Goal: Task Accomplishment & Management: Use online tool/utility

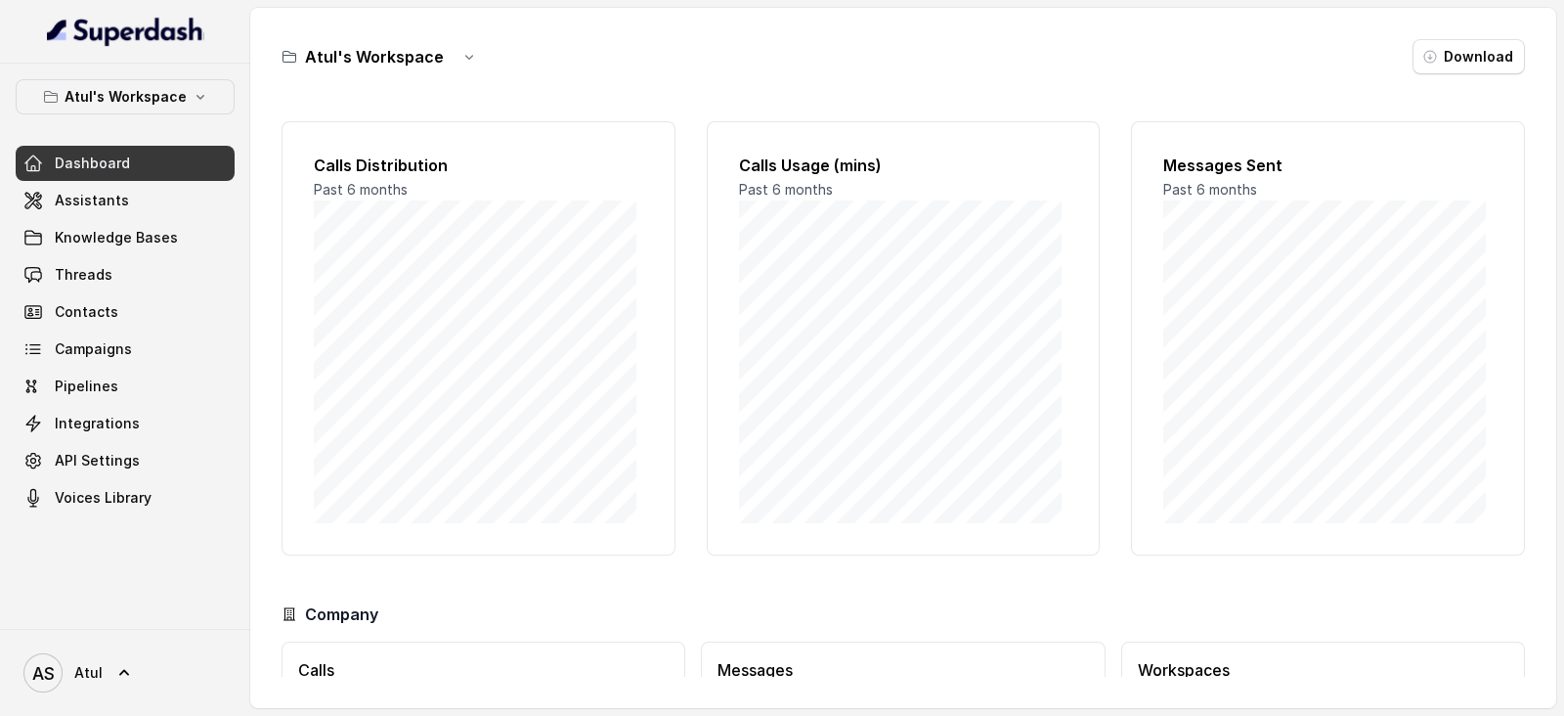
scroll to position [152, 0]
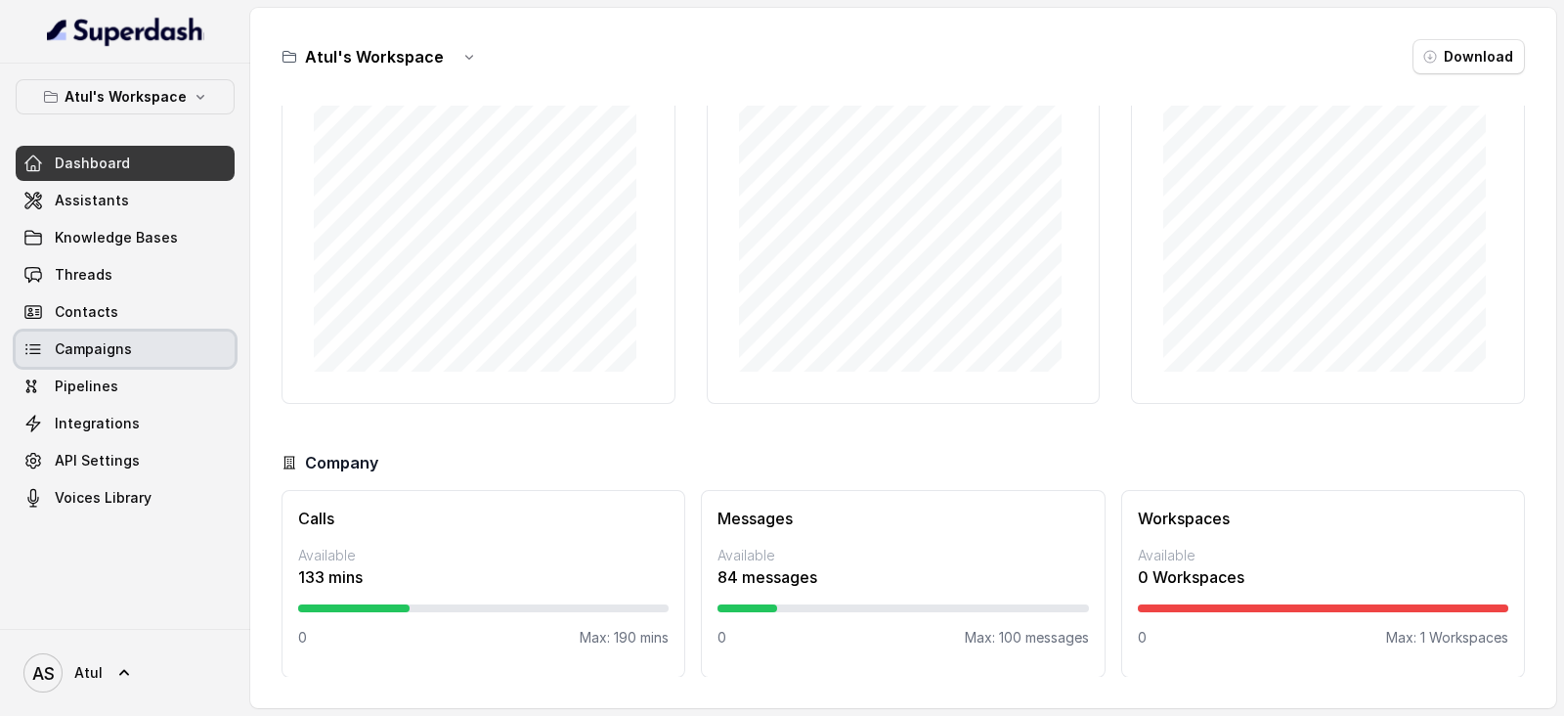
click at [83, 344] on span "Campaigns" at bounding box center [93, 349] width 77 height 20
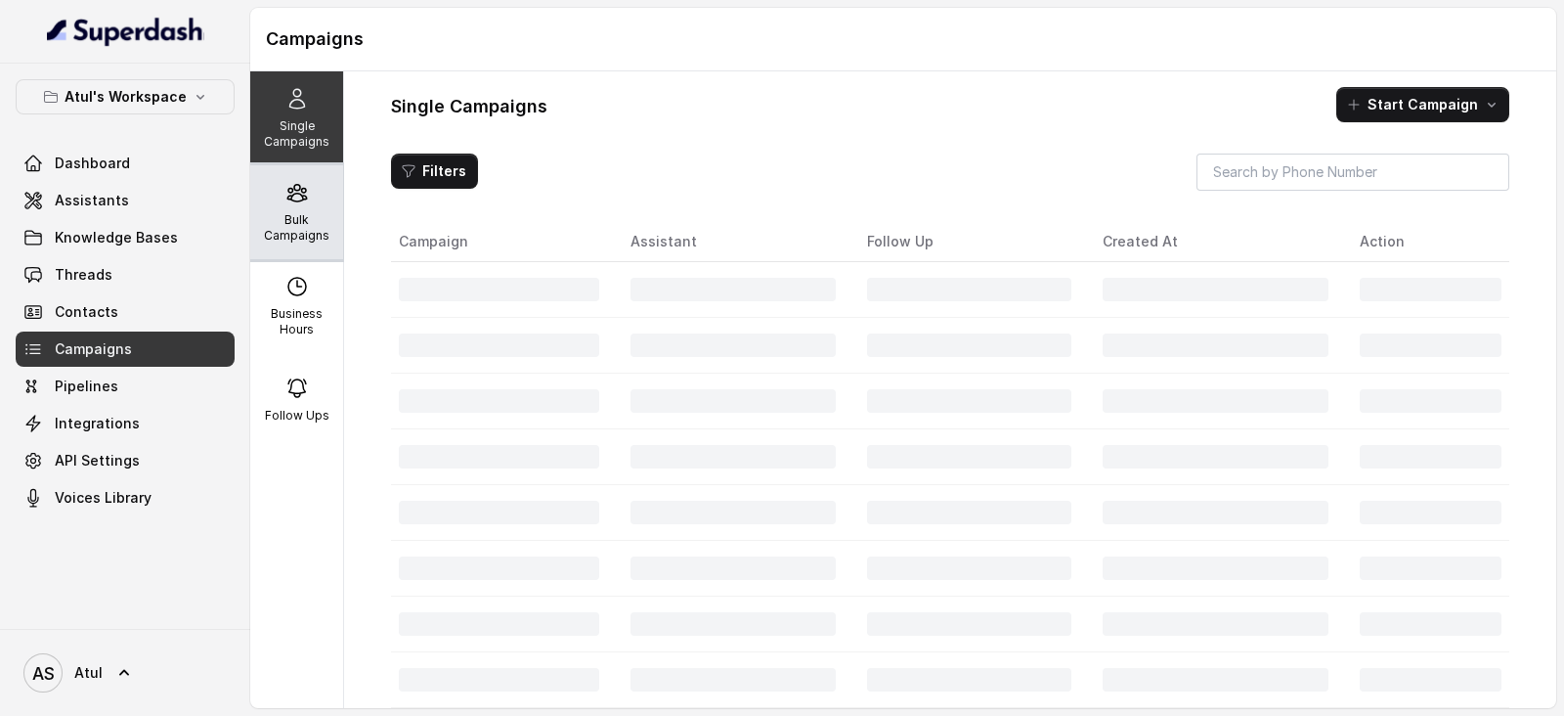
click at [279, 217] on p "Bulk Campaigns" at bounding box center [296, 227] width 77 height 31
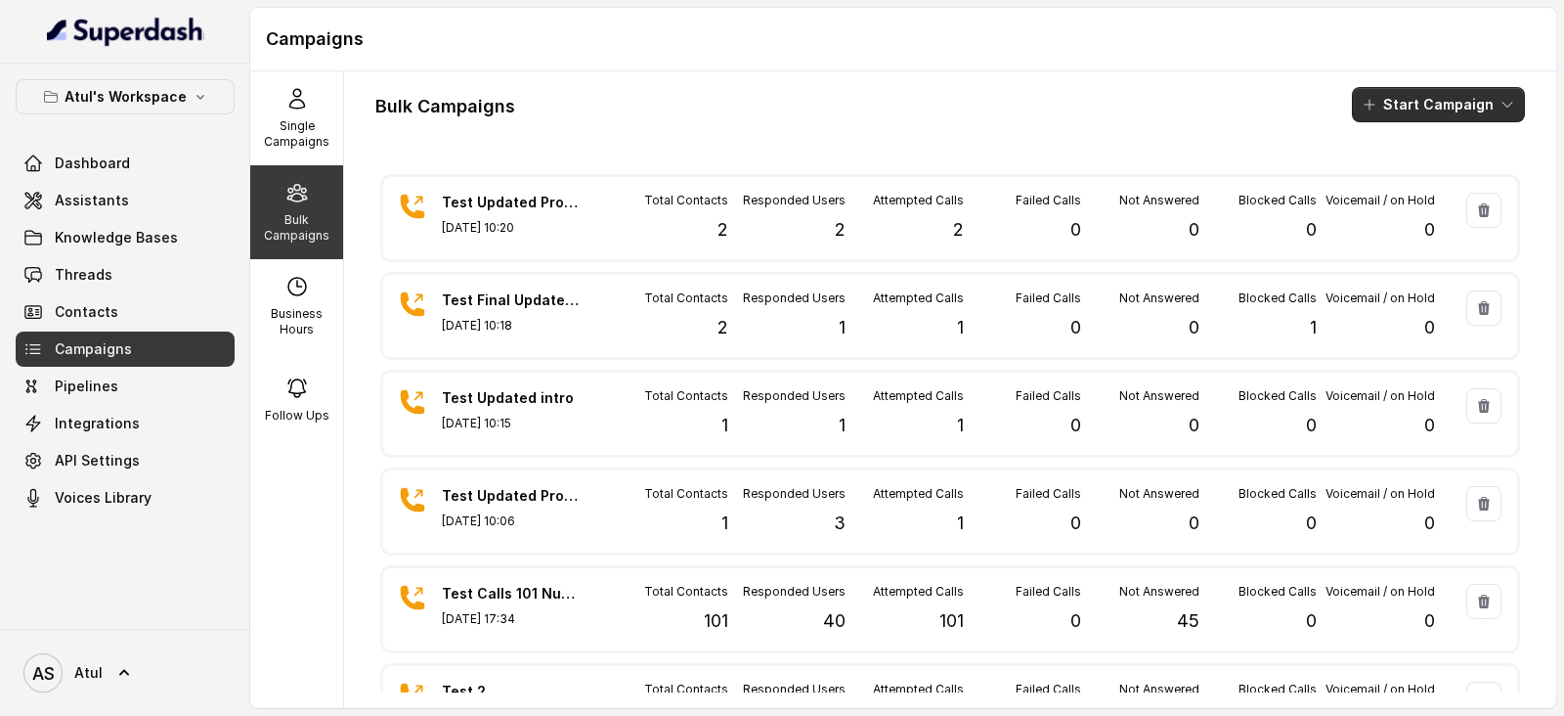
click at [1417, 102] on button "Start Campaign" at bounding box center [1438, 104] width 173 height 35
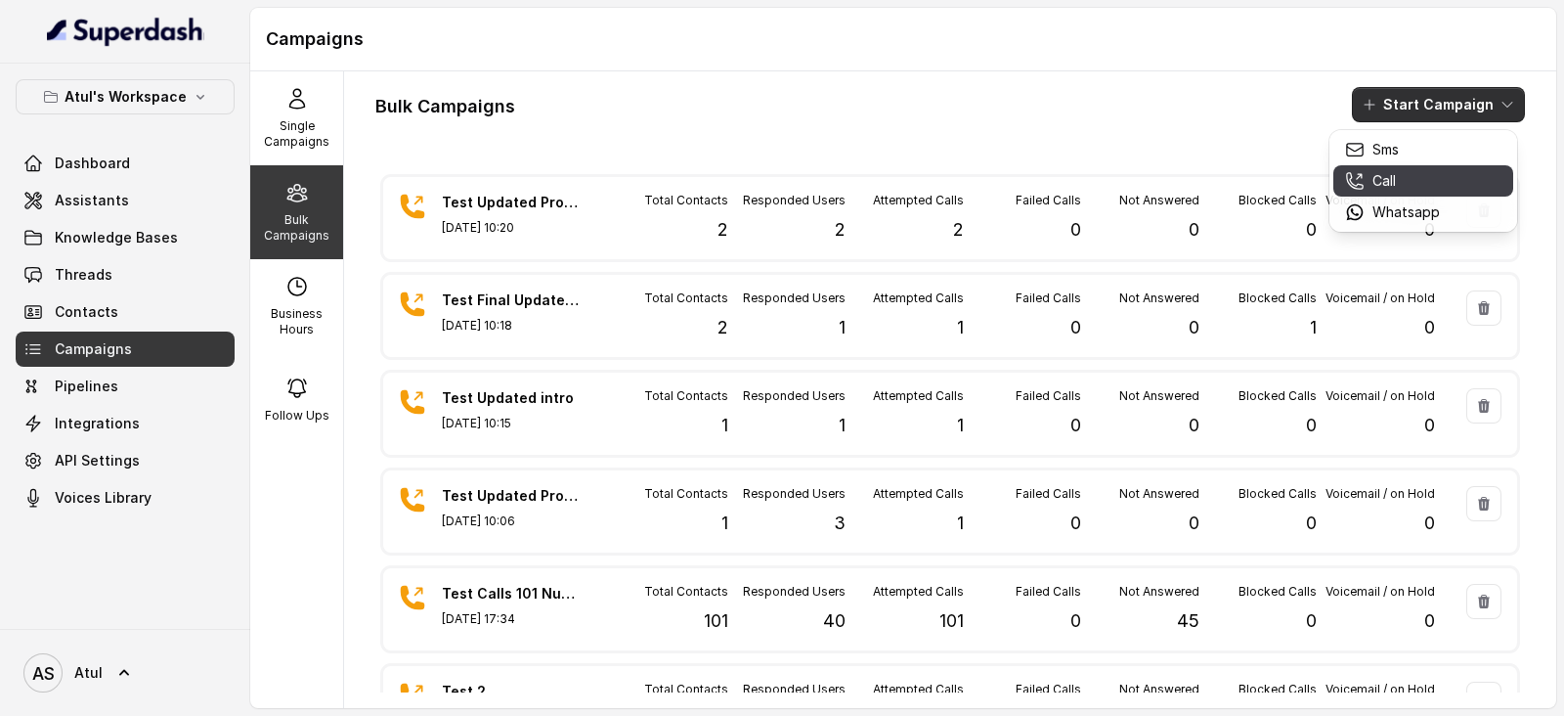
click at [1392, 184] on p "Call" at bounding box center [1384, 181] width 23 height 20
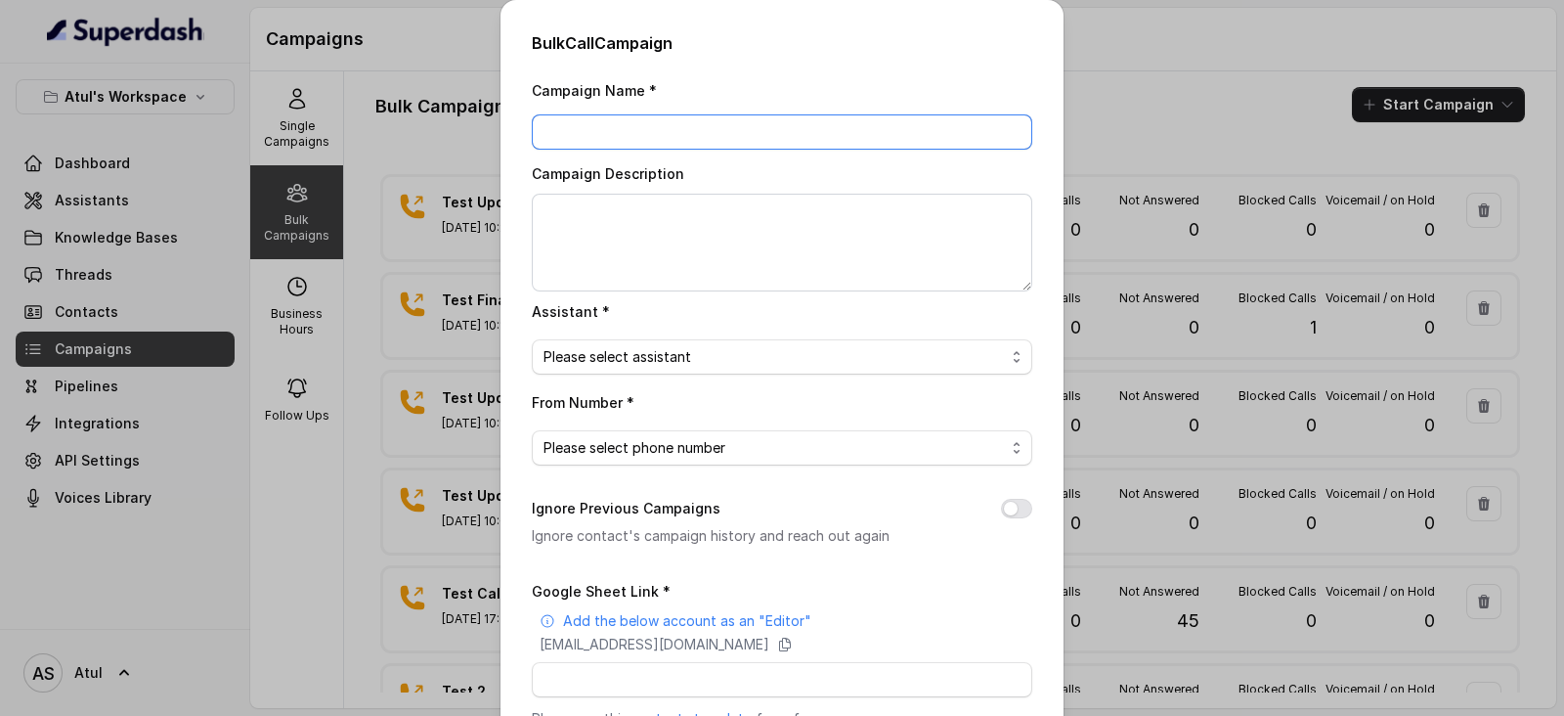
click at [679, 126] on input "Campaign Name *" at bounding box center [782, 131] width 501 height 35
type input "Test [DATE]"
click at [606, 232] on textarea "Campaign Description" at bounding box center [782, 243] width 501 height 98
type textarea "Test"
click at [698, 360] on span "Please select assistant" at bounding box center [774, 356] width 461 height 23
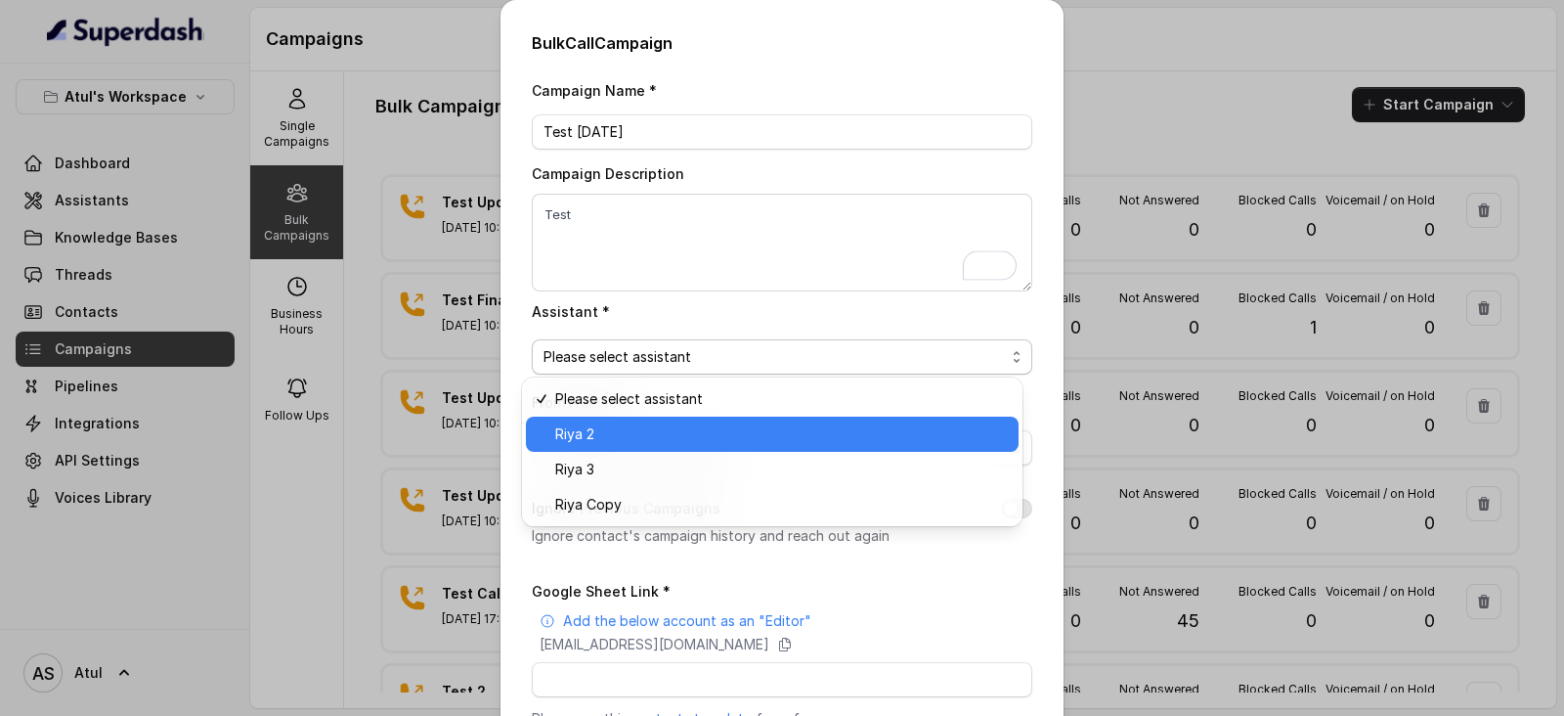
click at [695, 437] on span "Riya 2" at bounding box center [781, 433] width 452 height 23
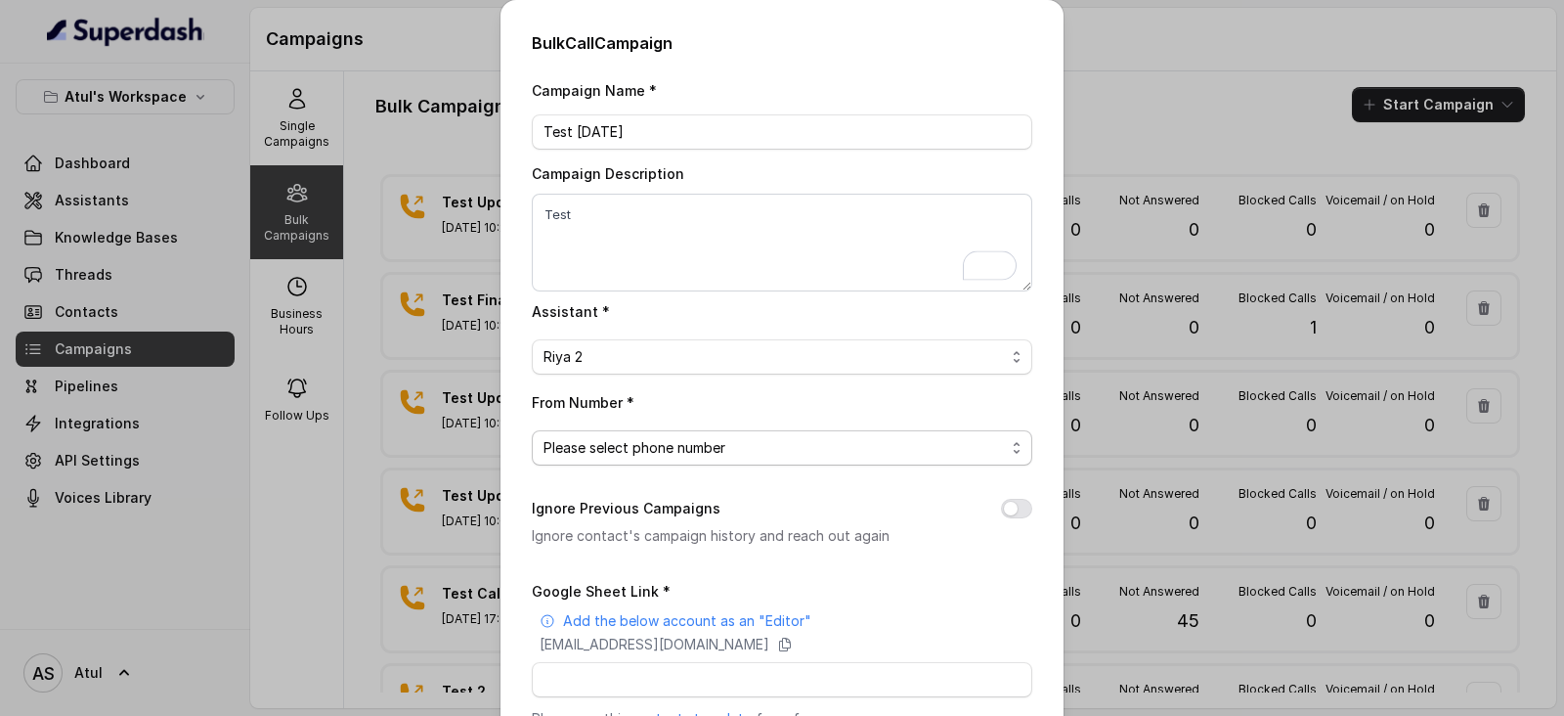
click at [695, 438] on span "Please select phone number" at bounding box center [774, 447] width 461 height 23
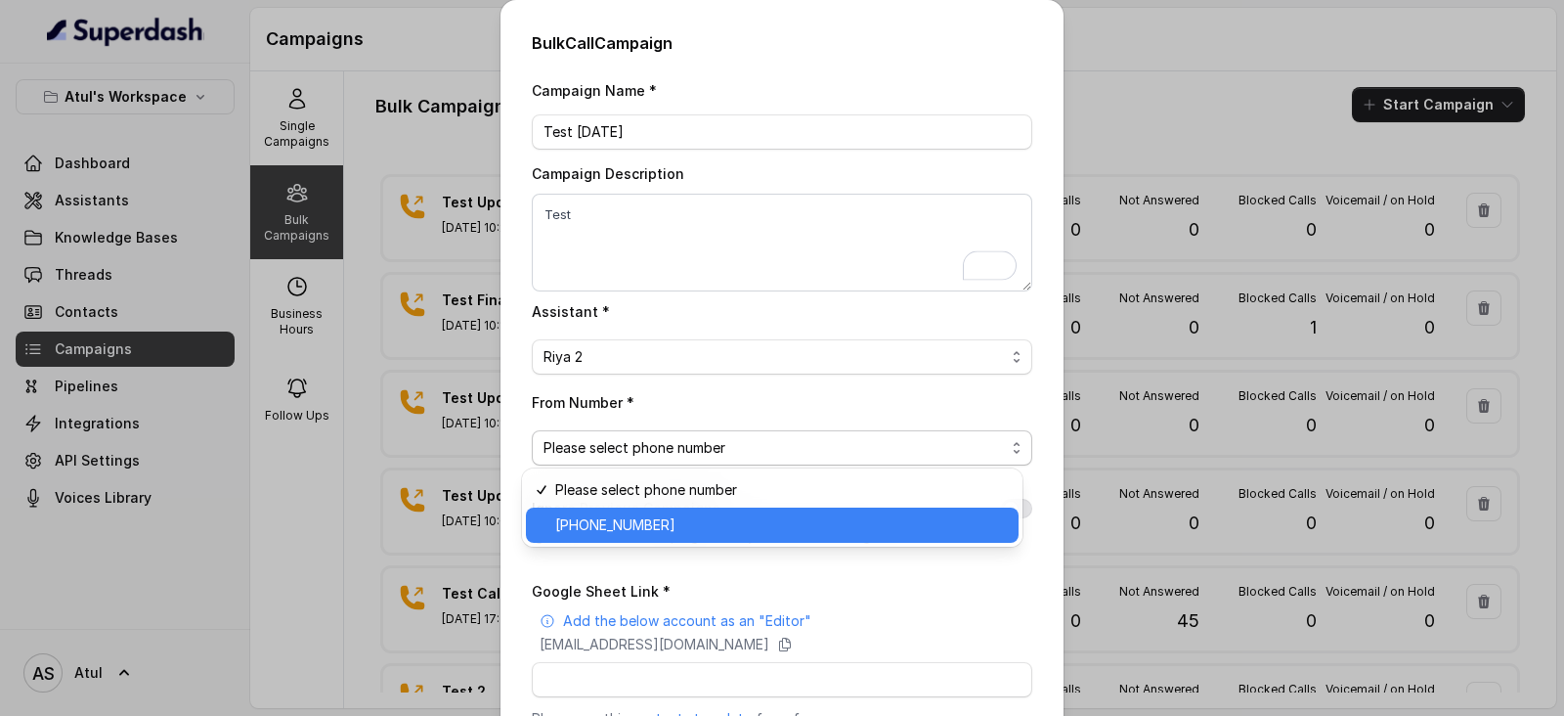
click at [691, 517] on span "[PHONE_NUMBER]" at bounding box center [781, 524] width 452 height 23
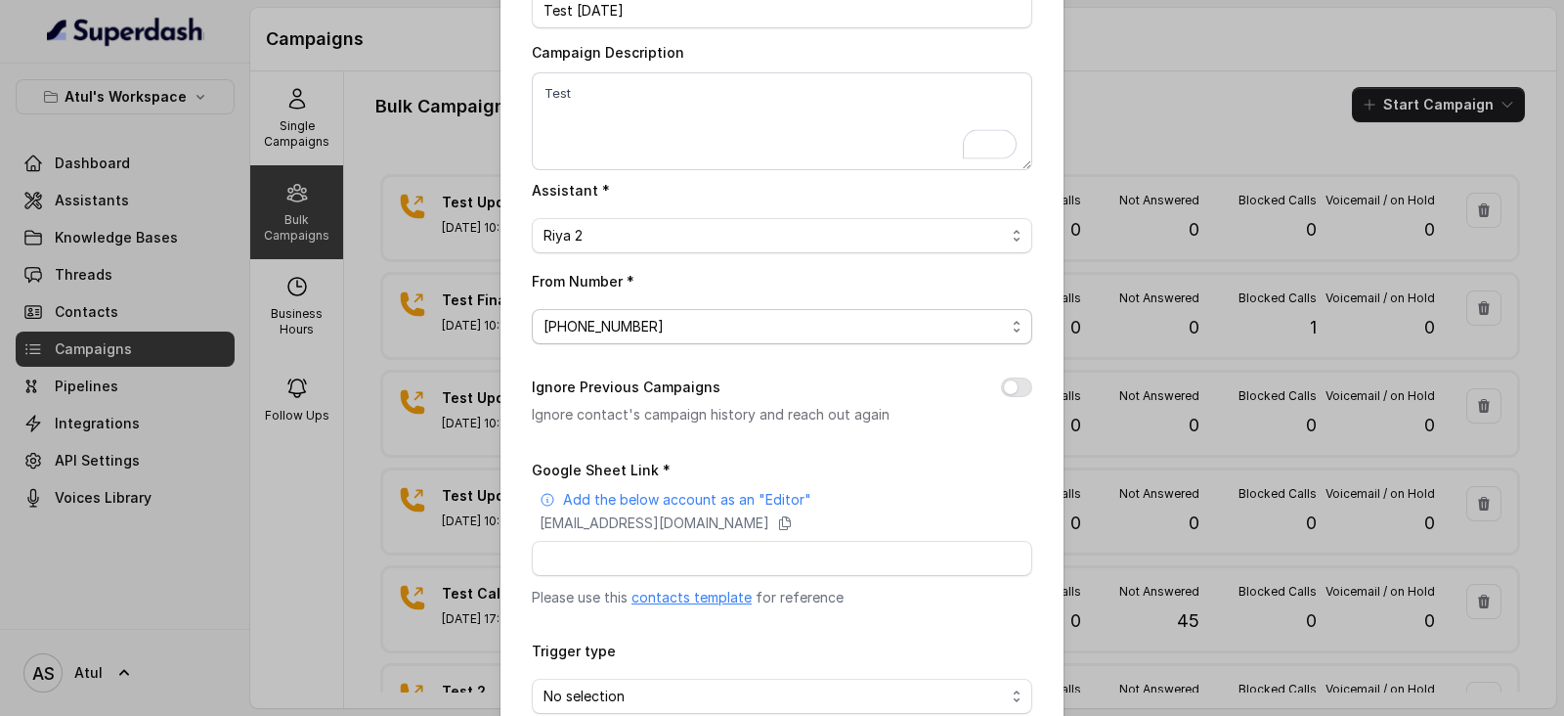
scroll to position [230, 0]
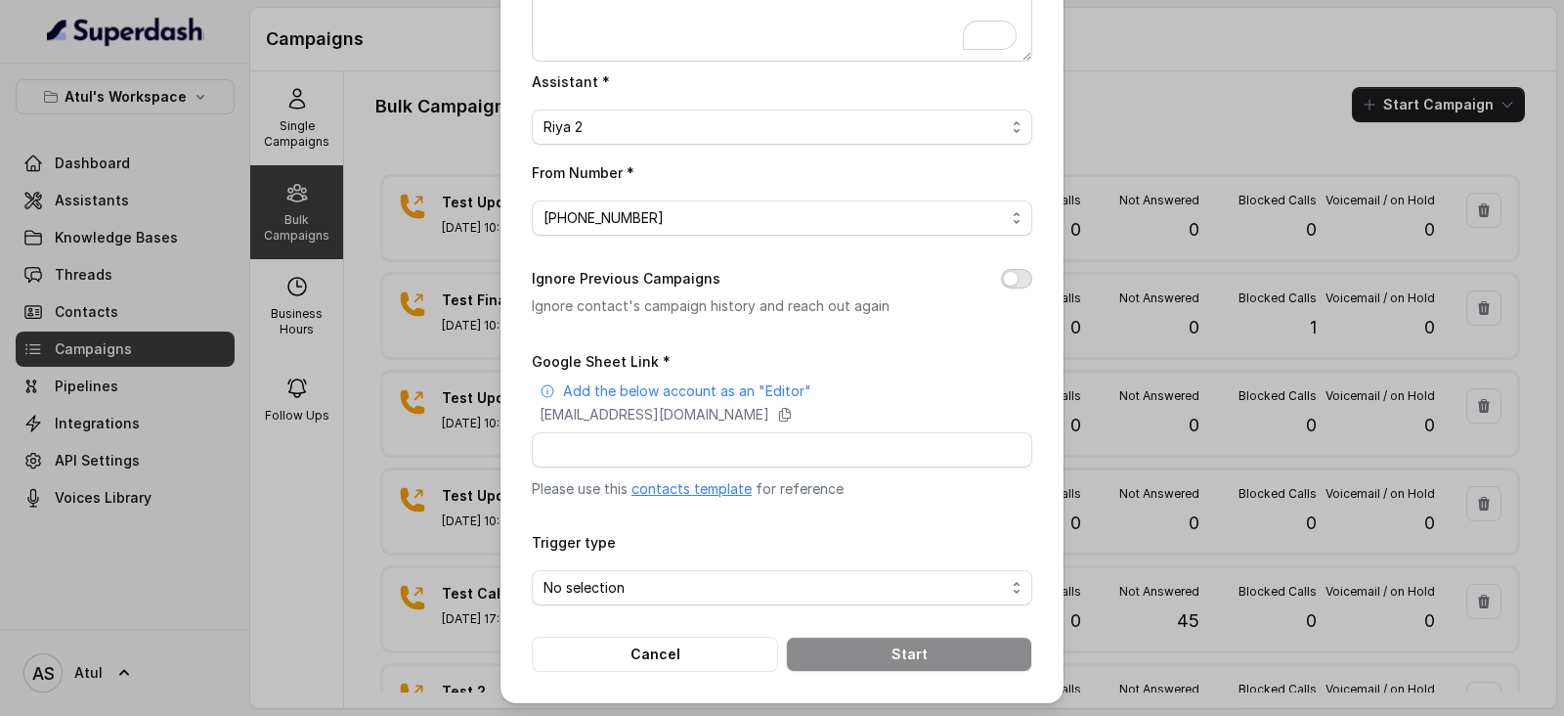
click at [1013, 276] on button "Ignore Previous Campaigns" at bounding box center [1016, 279] width 31 height 20
click at [750, 440] on input "Google Sheet Link *" at bounding box center [782, 449] width 501 height 35
paste input "https://docs.google.com/spreadsheets/d/1dnoiwGWSsWeGBWDr_wWgY35S7cV8eKyWTASYOcc…"
type input "https://docs.google.com/spreadsheets/d/1dnoiwGWSsWeGBWDr_wWgY35S7cV8eKyWTASYOcc…"
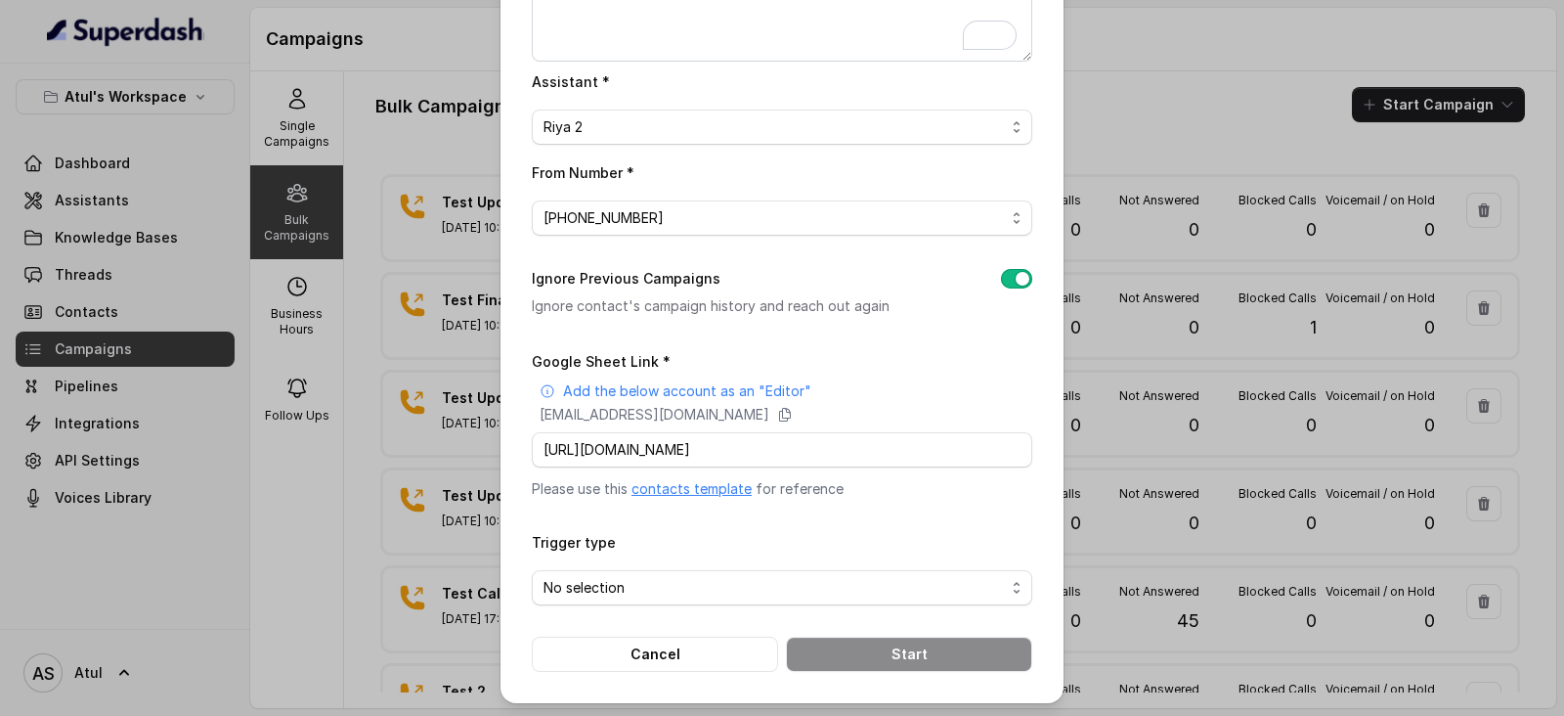
click at [947, 508] on form "Google Sheet Link * Add the below account as an "Editor" superdash@superdash-38…" at bounding box center [782, 510] width 501 height 323
click at [773, 579] on span "No selection" at bounding box center [774, 587] width 461 height 23
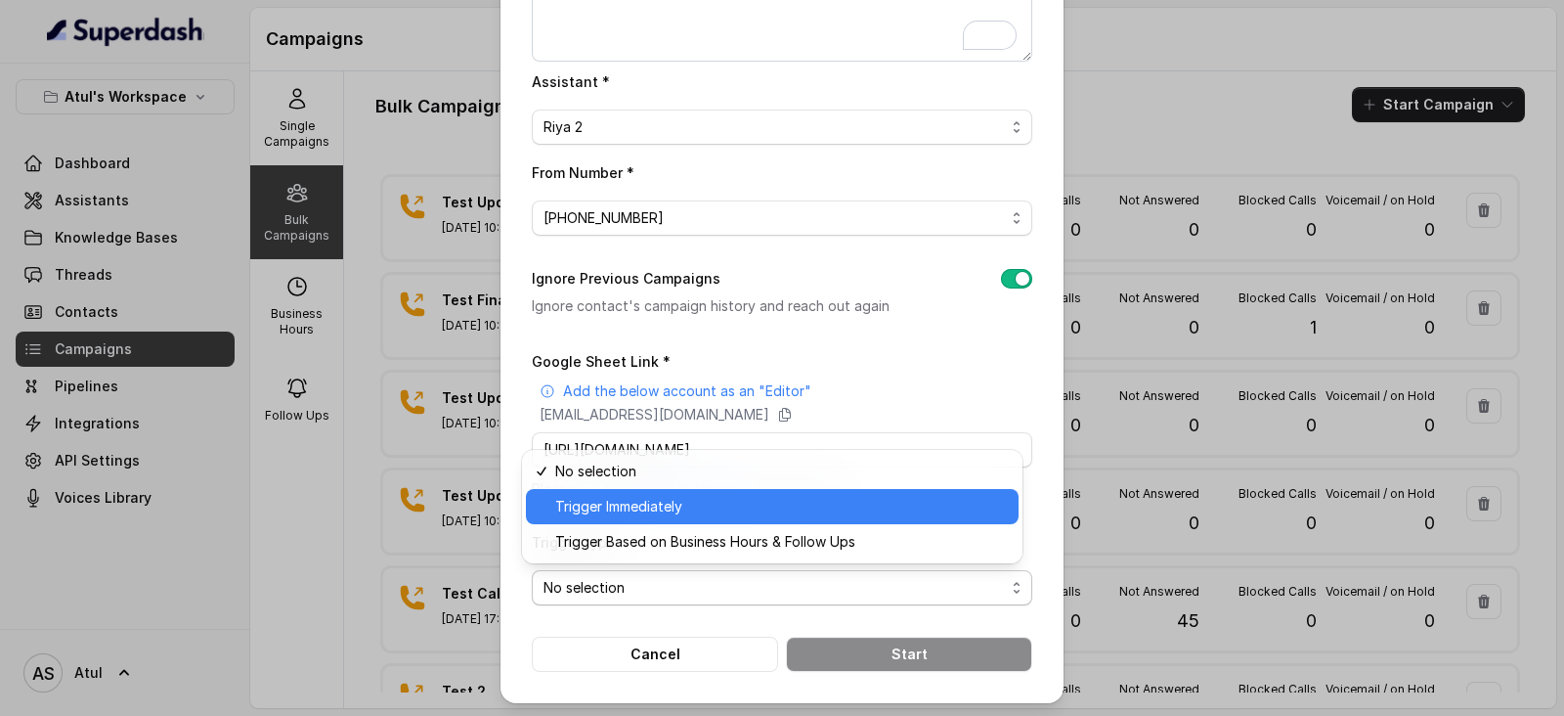
click at [655, 515] on span "Trigger Immediately" at bounding box center [781, 506] width 452 height 23
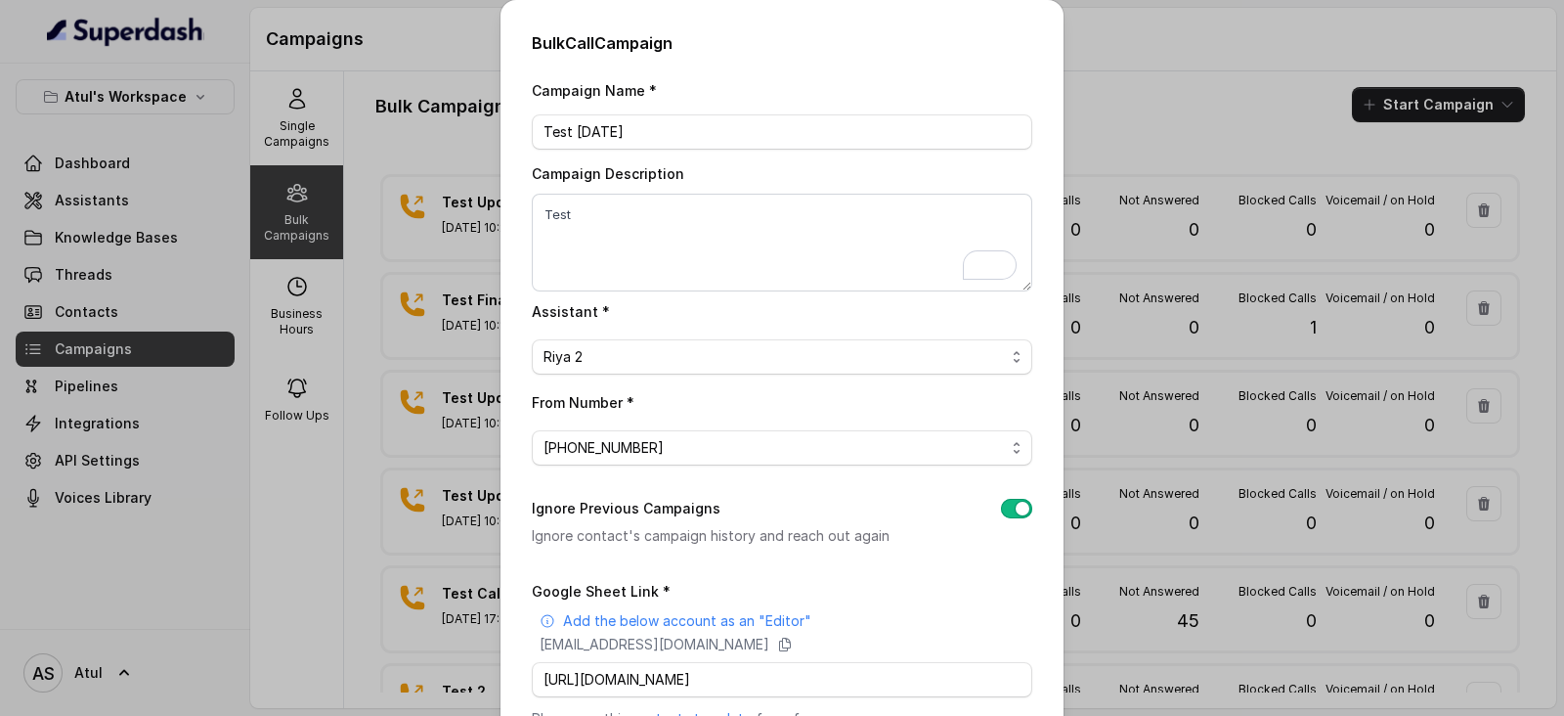
scroll to position [230, 0]
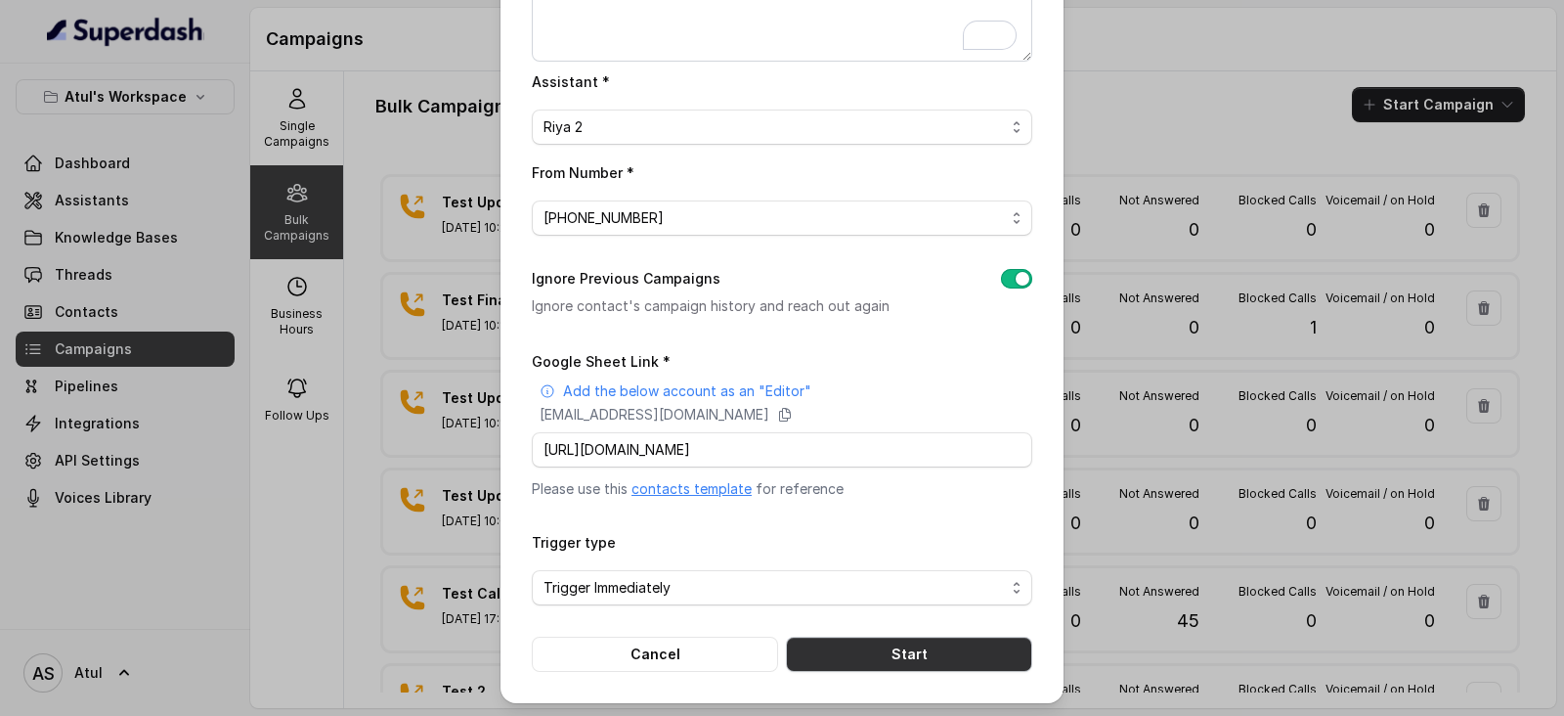
click at [916, 655] on button "Start" at bounding box center [909, 653] width 246 height 35
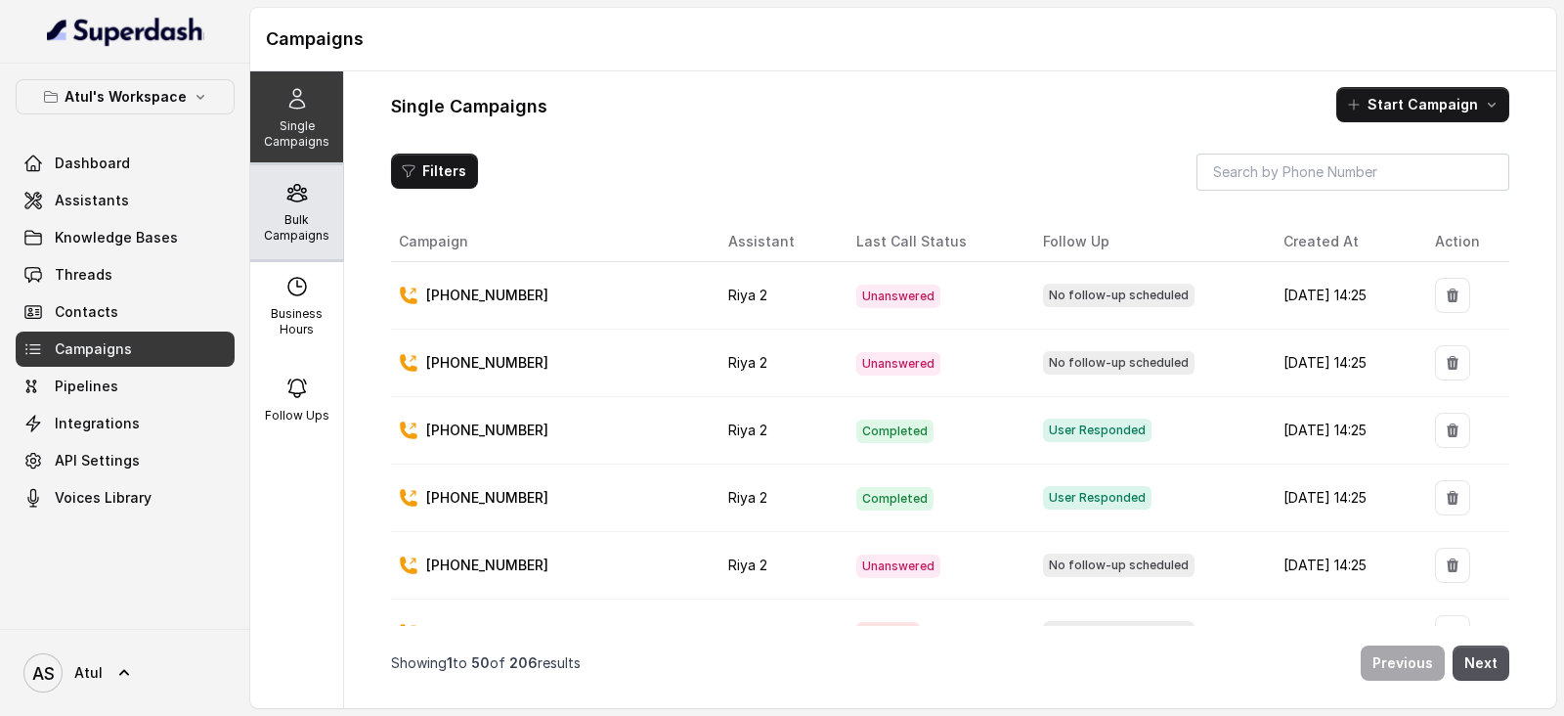
click at [291, 217] on p "Bulk Campaigns" at bounding box center [296, 227] width 77 height 31
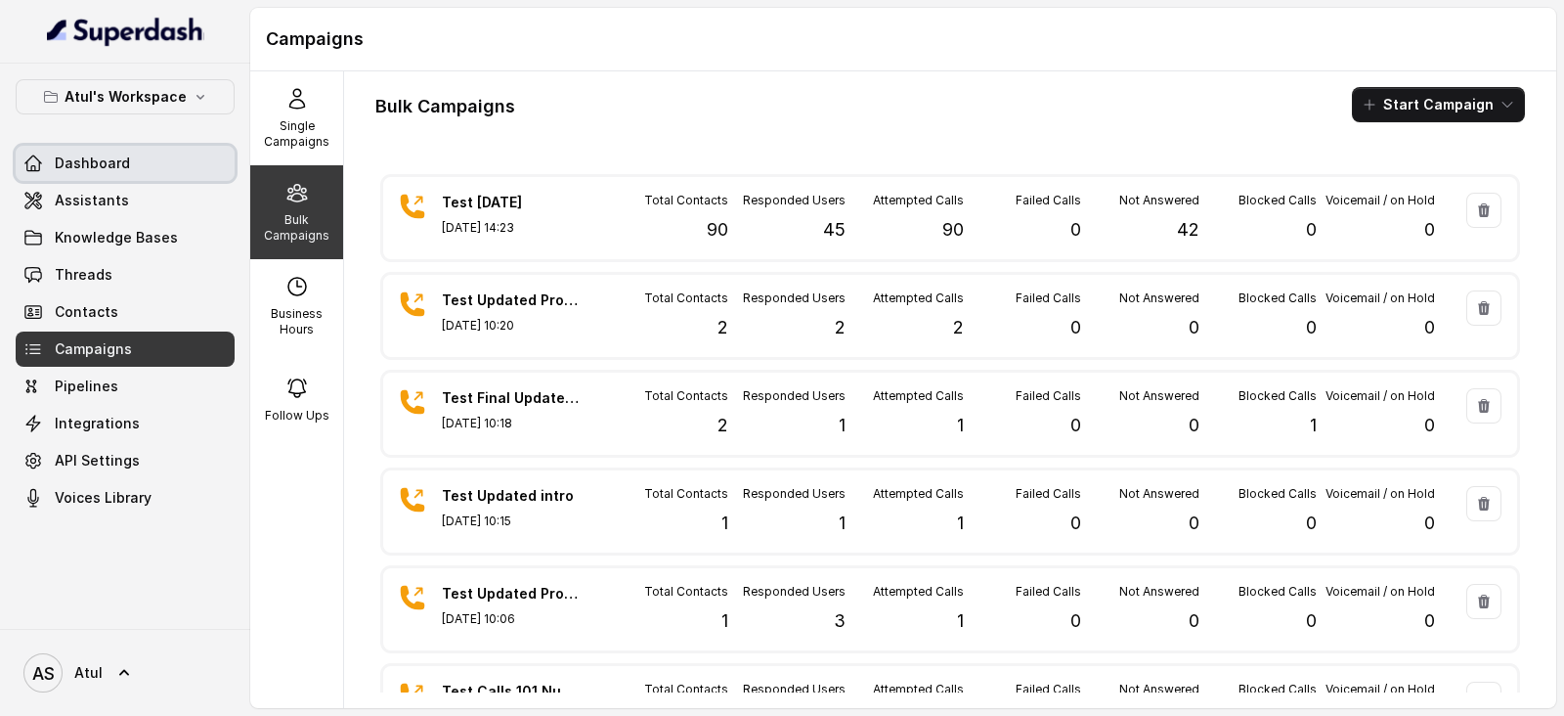
click at [135, 164] on link "Dashboard" at bounding box center [125, 163] width 219 height 35
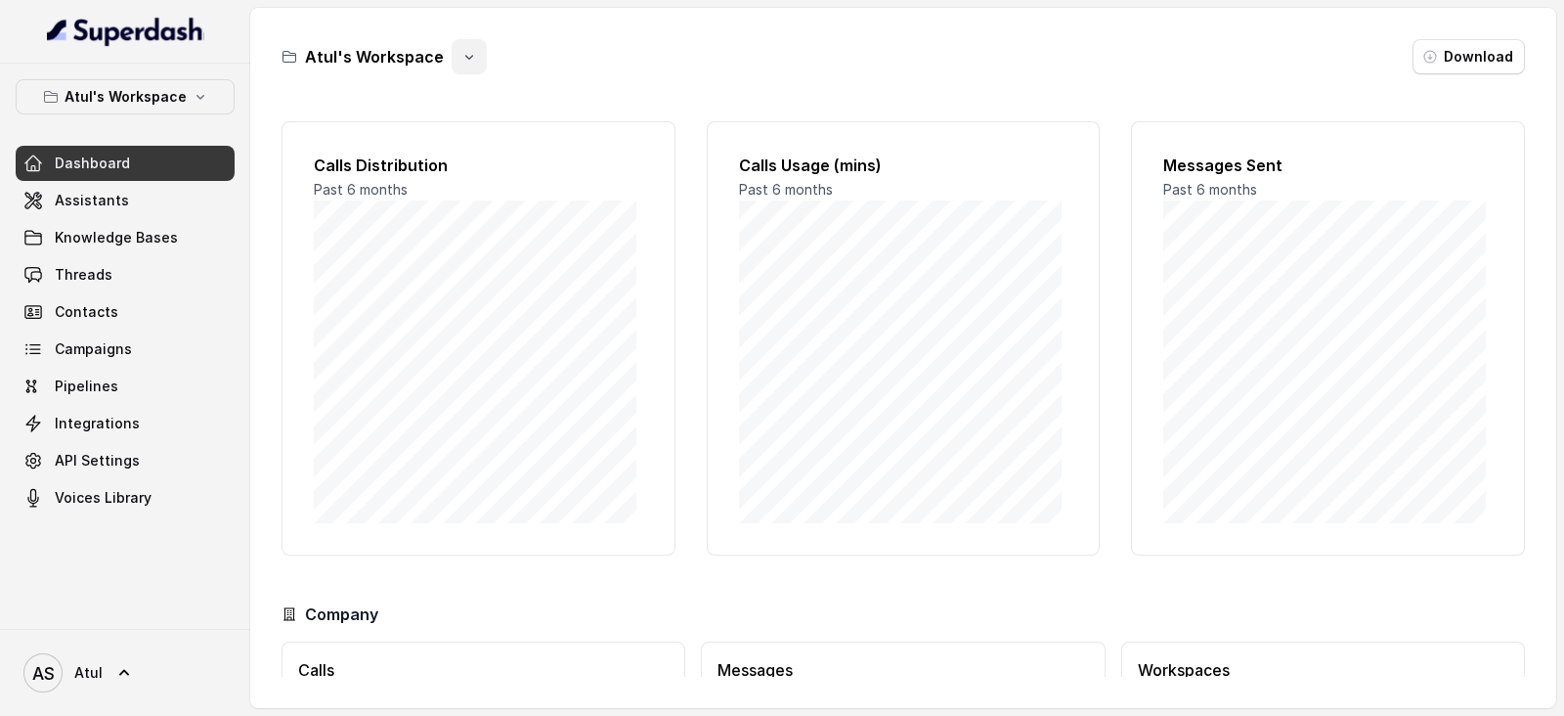
click at [461, 56] on icon "button" at bounding box center [469, 57] width 16 height 16
drag, startPoint x: 628, startPoint y: 62, endPoint x: 640, endPoint y: 62, distance: 12.7
click at [635, 62] on div "Atul's Workspace Download" at bounding box center [904, 56] width 1244 height 35
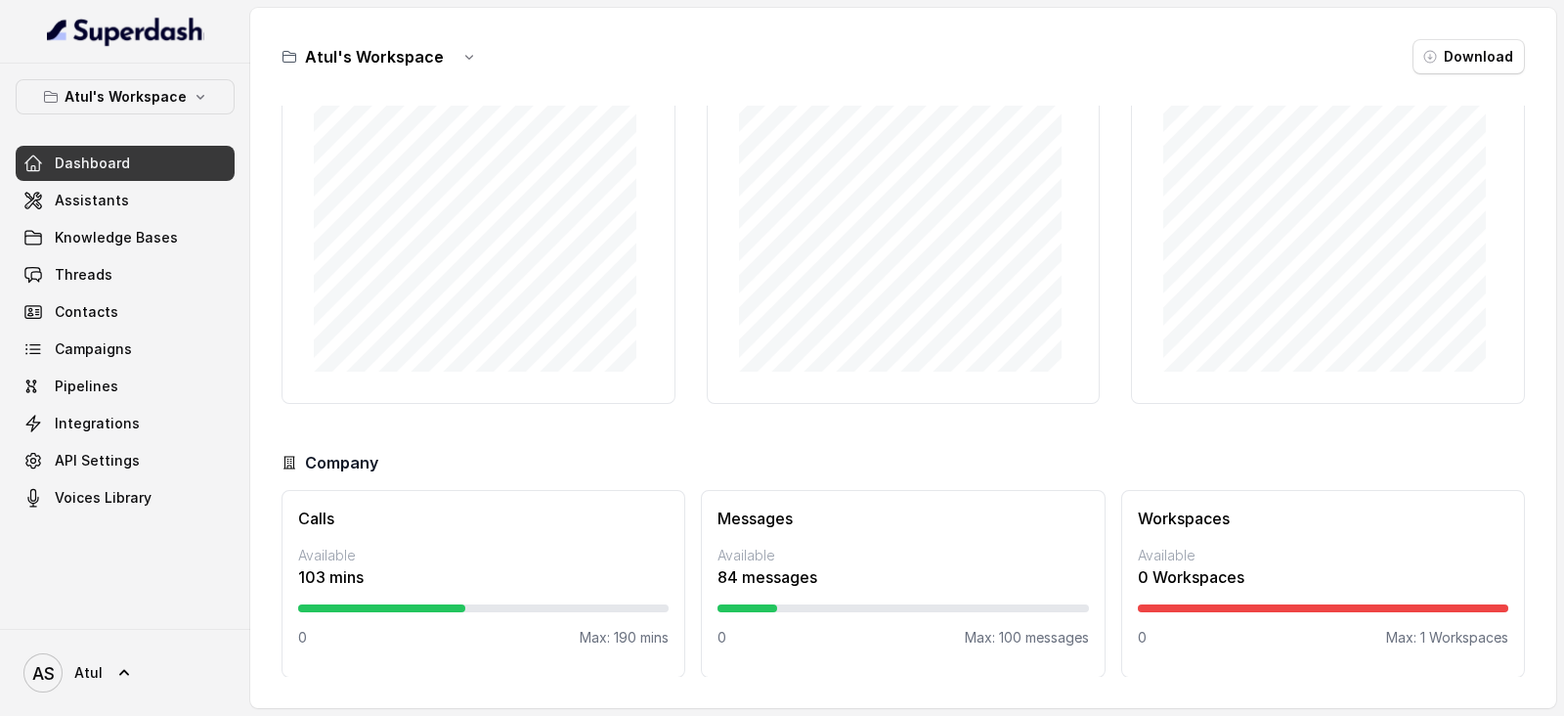
click at [483, 561] on p "Available" at bounding box center [483, 556] width 371 height 20
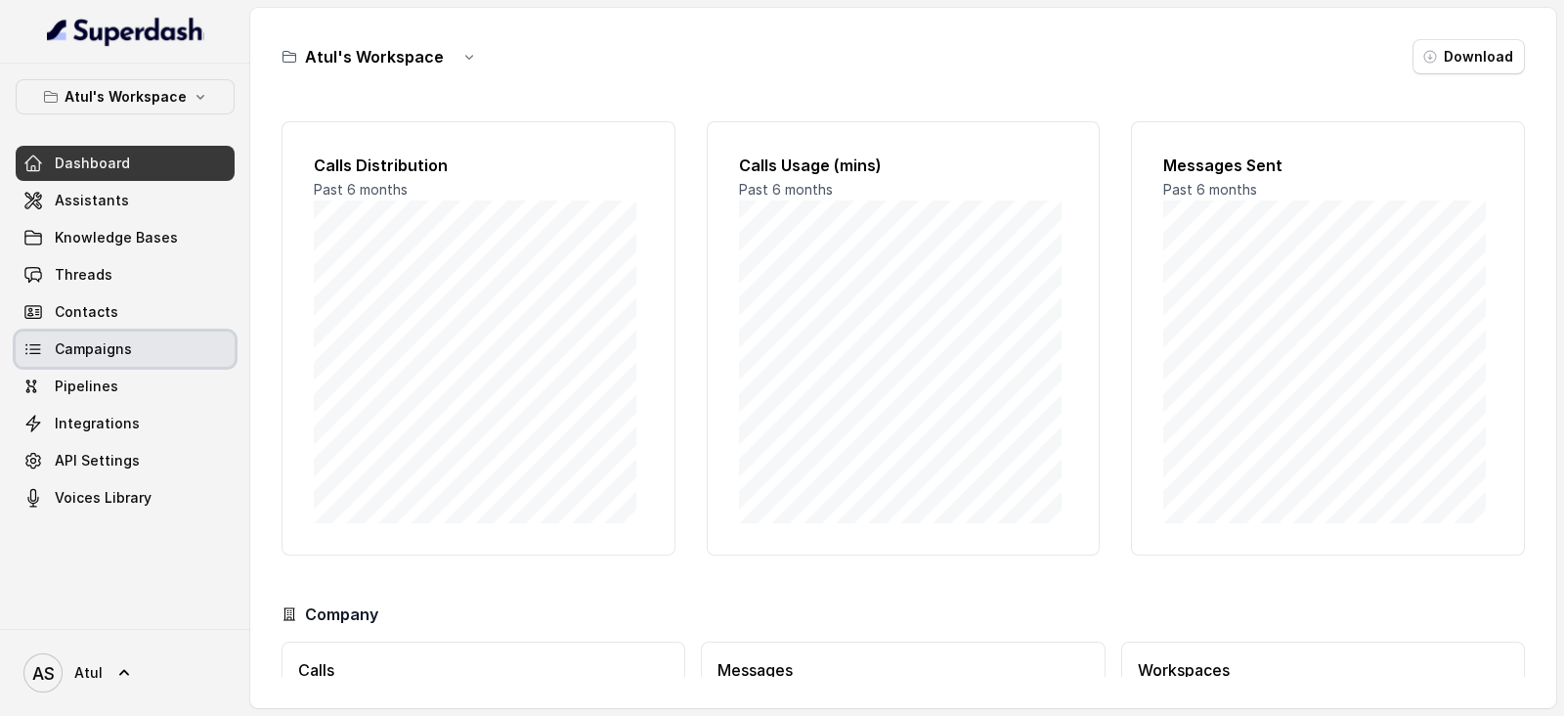
click at [114, 334] on link "Campaigns" at bounding box center [125, 348] width 219 height 35
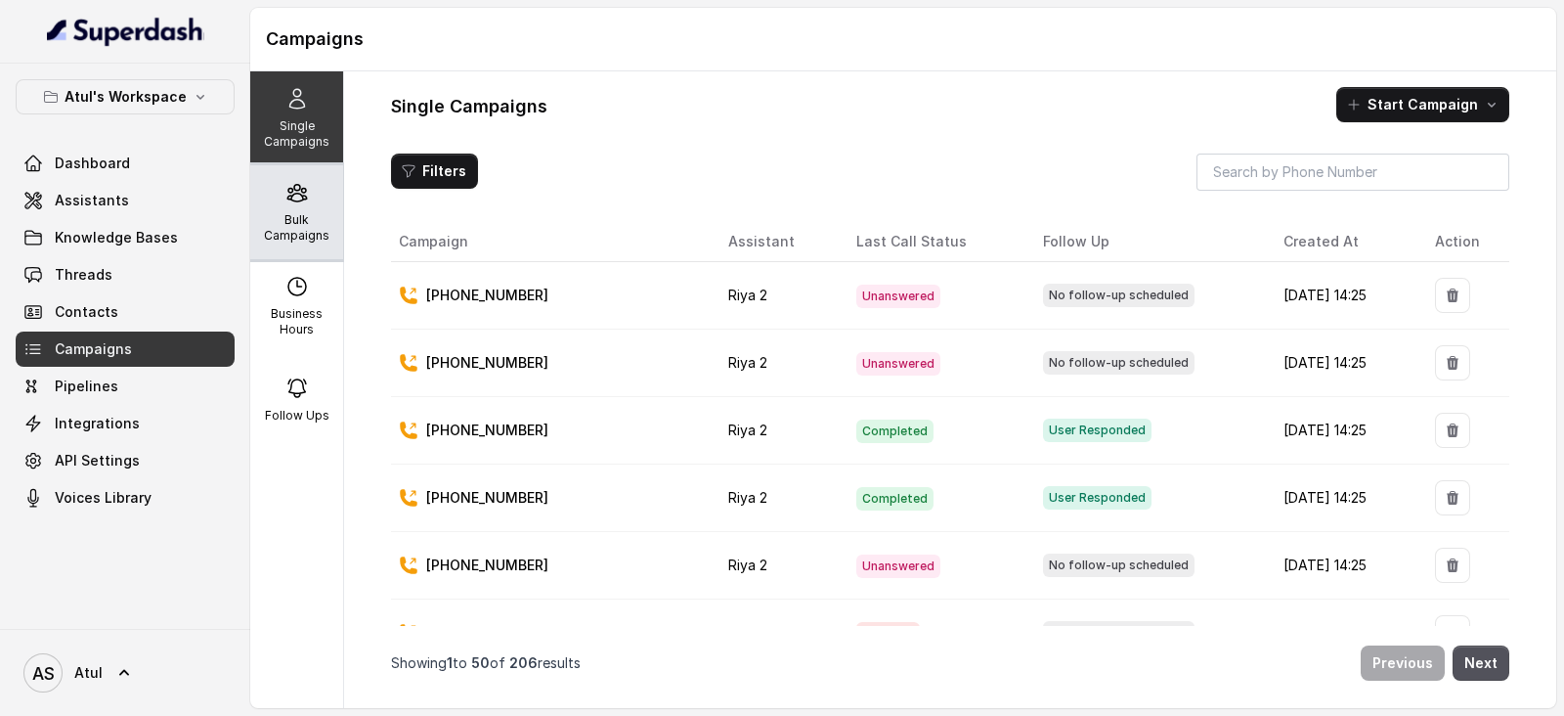
click at [279, 212] on p "Bulk Campaigns" at bounding box center [296, 227] width 77 height 31
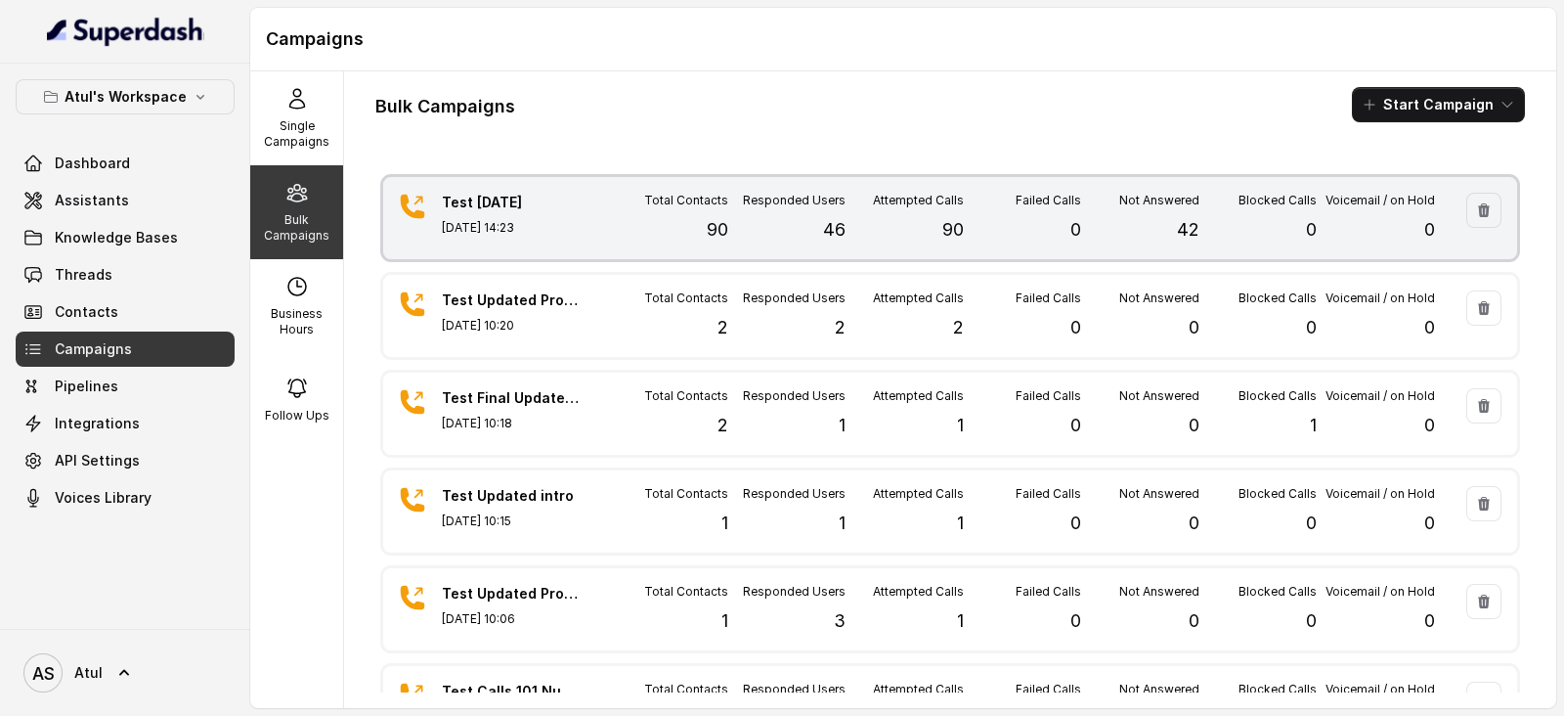
click at [944, 239] on p "90" at bounding box center [954, 229] width 22 height 27
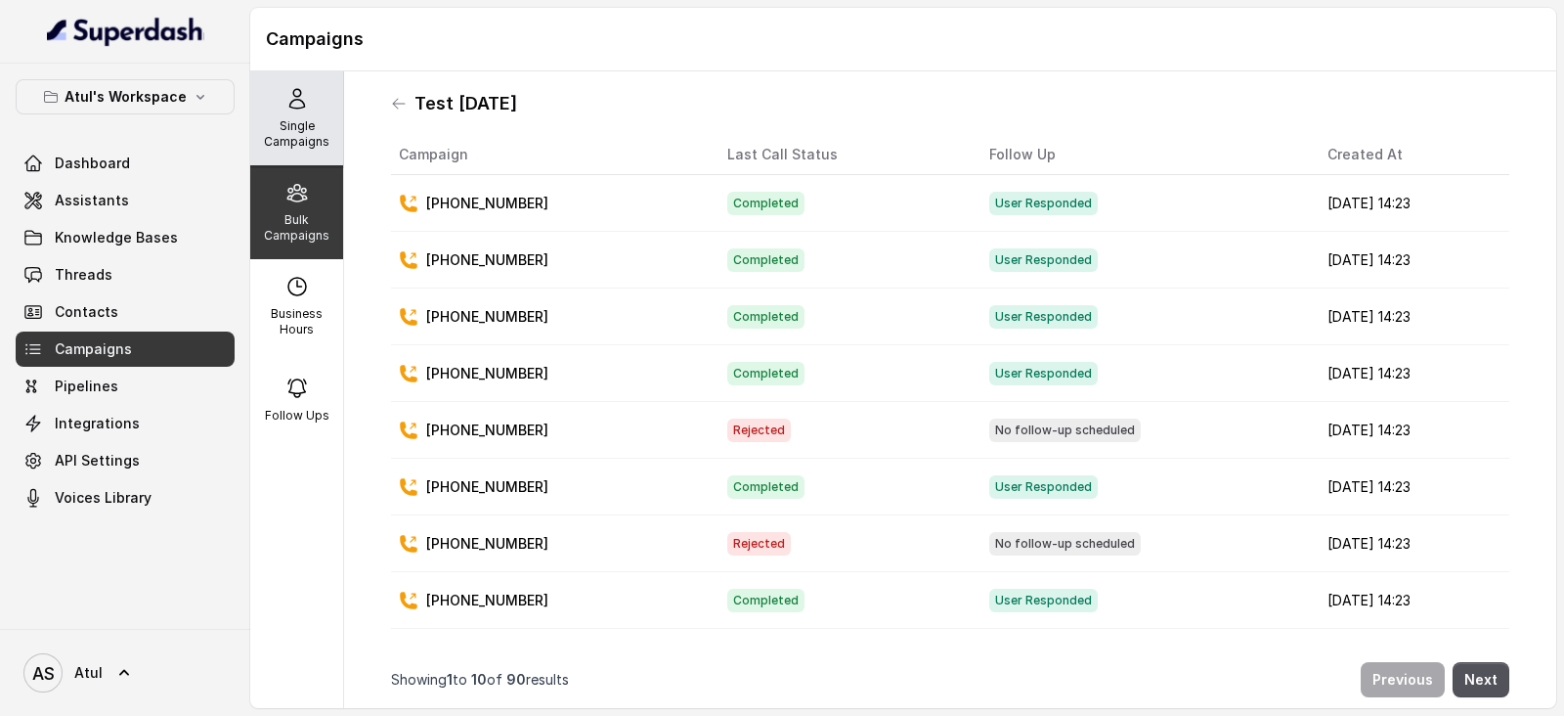
click at [290, 127] on p "Single Campaigns" at bounding box center [296, 133] width 77 height 31
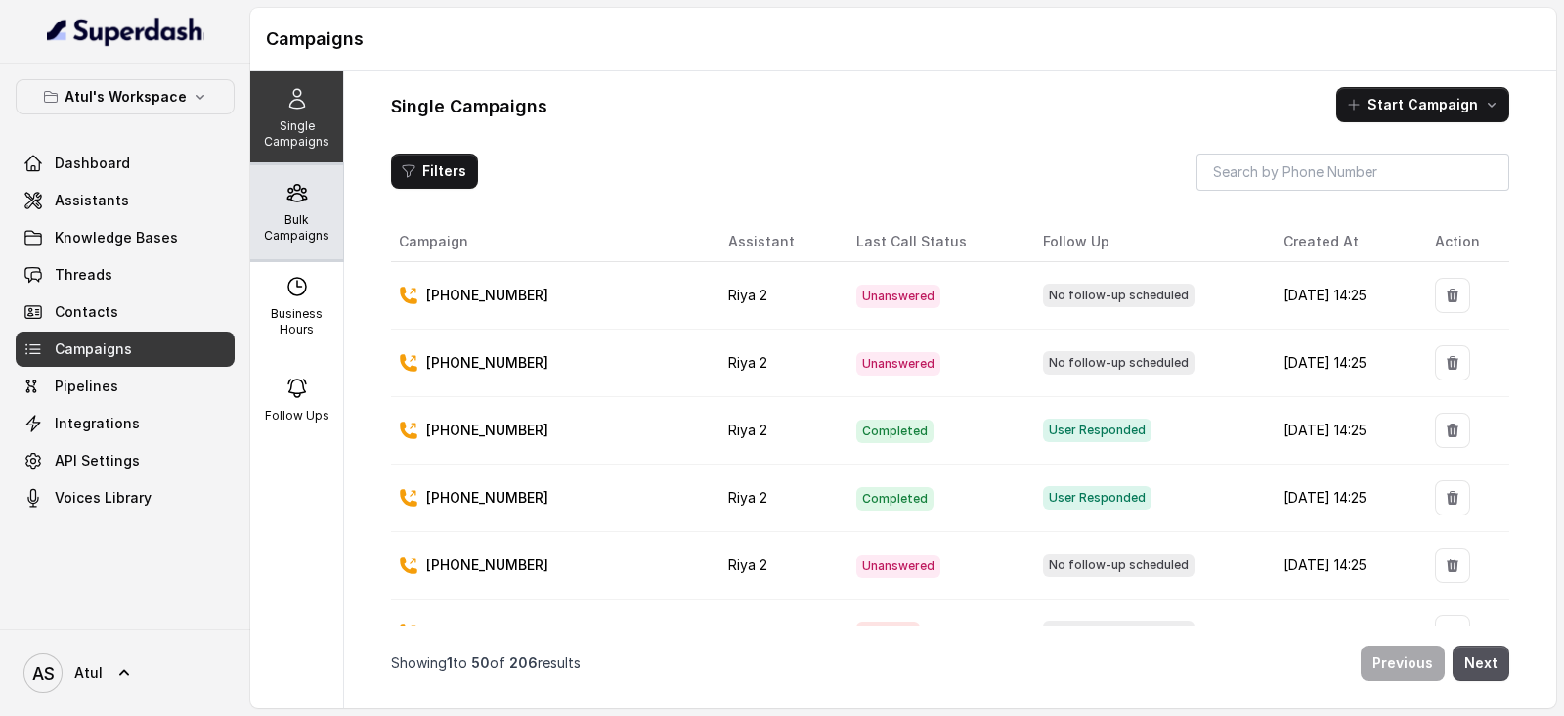
click at [294, 204] on div "Bulk Campaigns" at bounding box center [296, 212] width 93 height 94
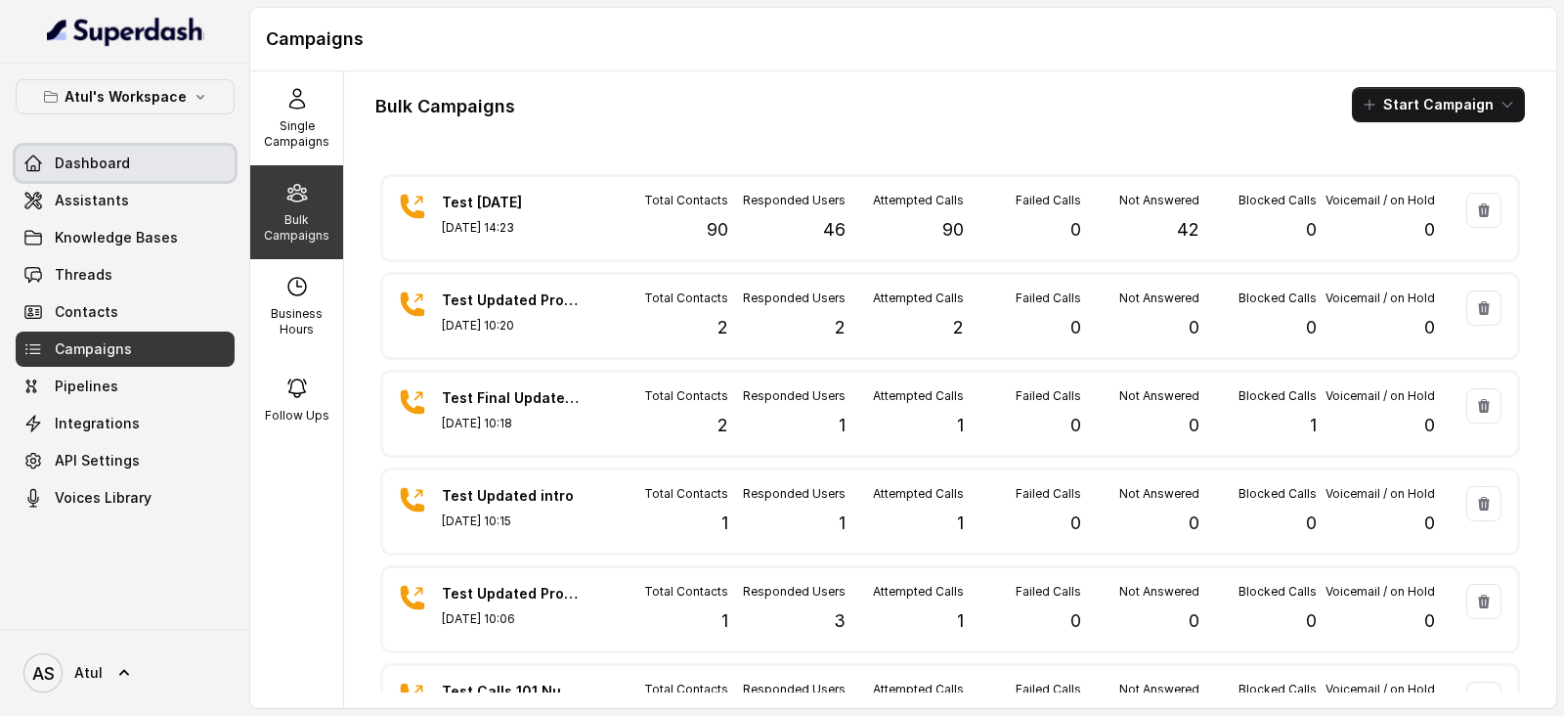
click at [75, 170] on span "Dashboard" at bounding box center [92, 164] width 75 height 20
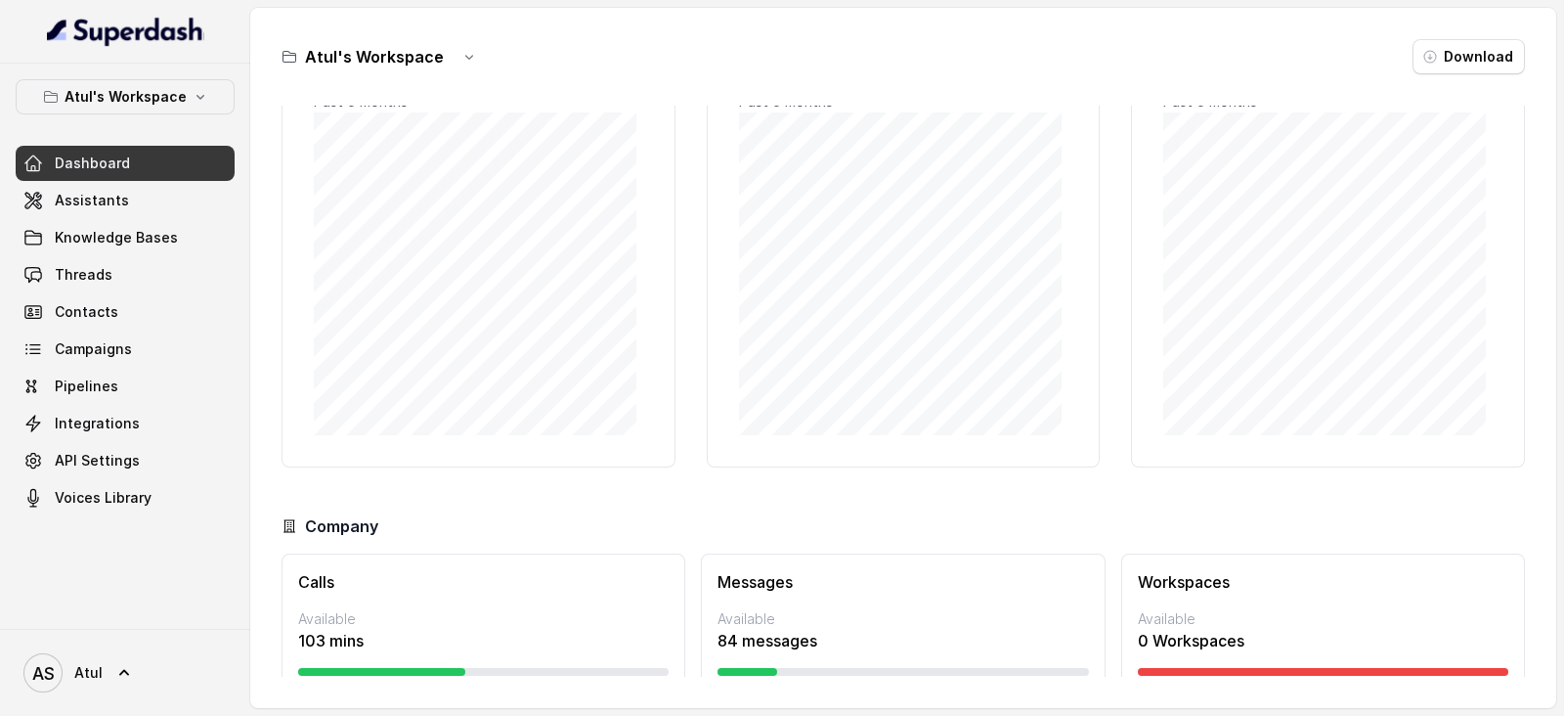
scroll to position [152, 0]
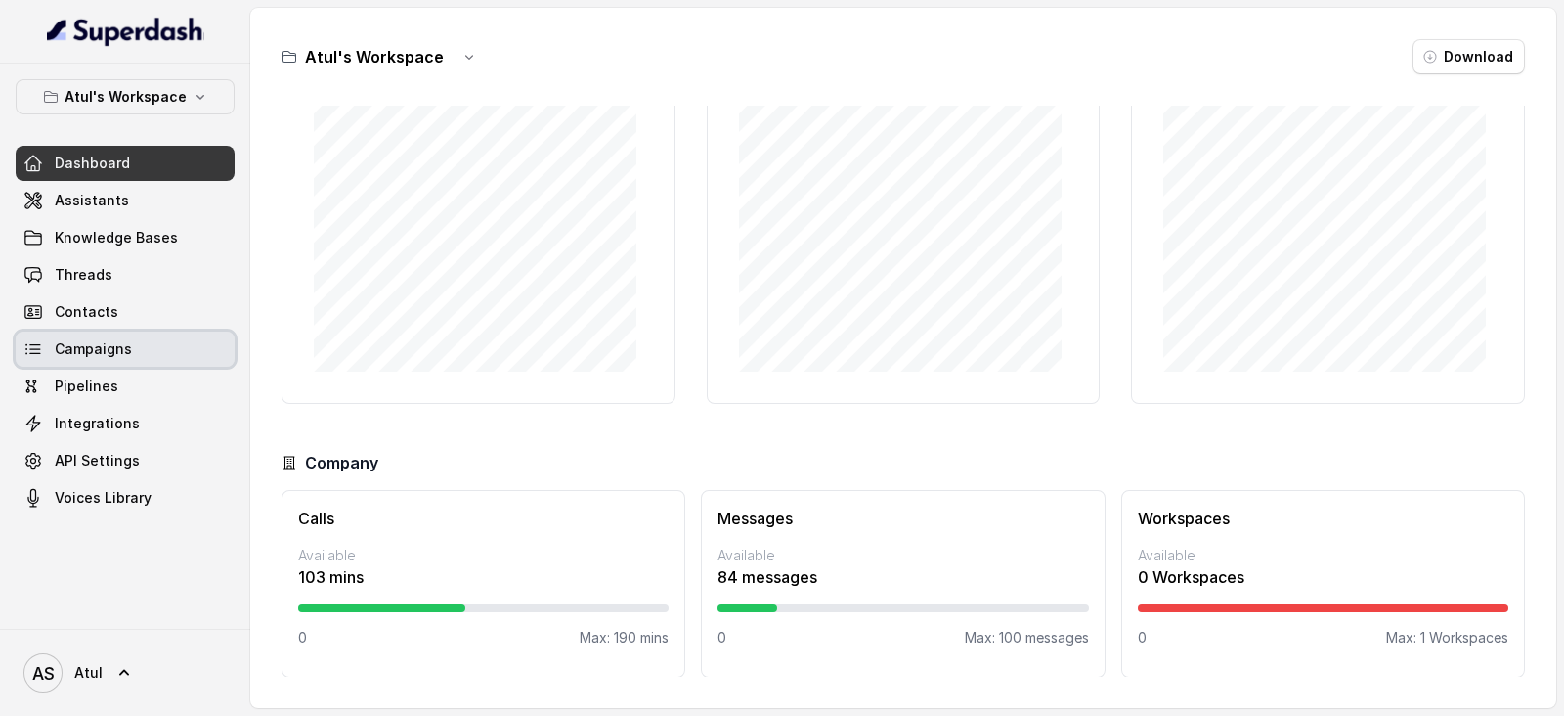
click at [114, 344] on span "Campaigns" at bounding box center [93, 349] width 77 height 20
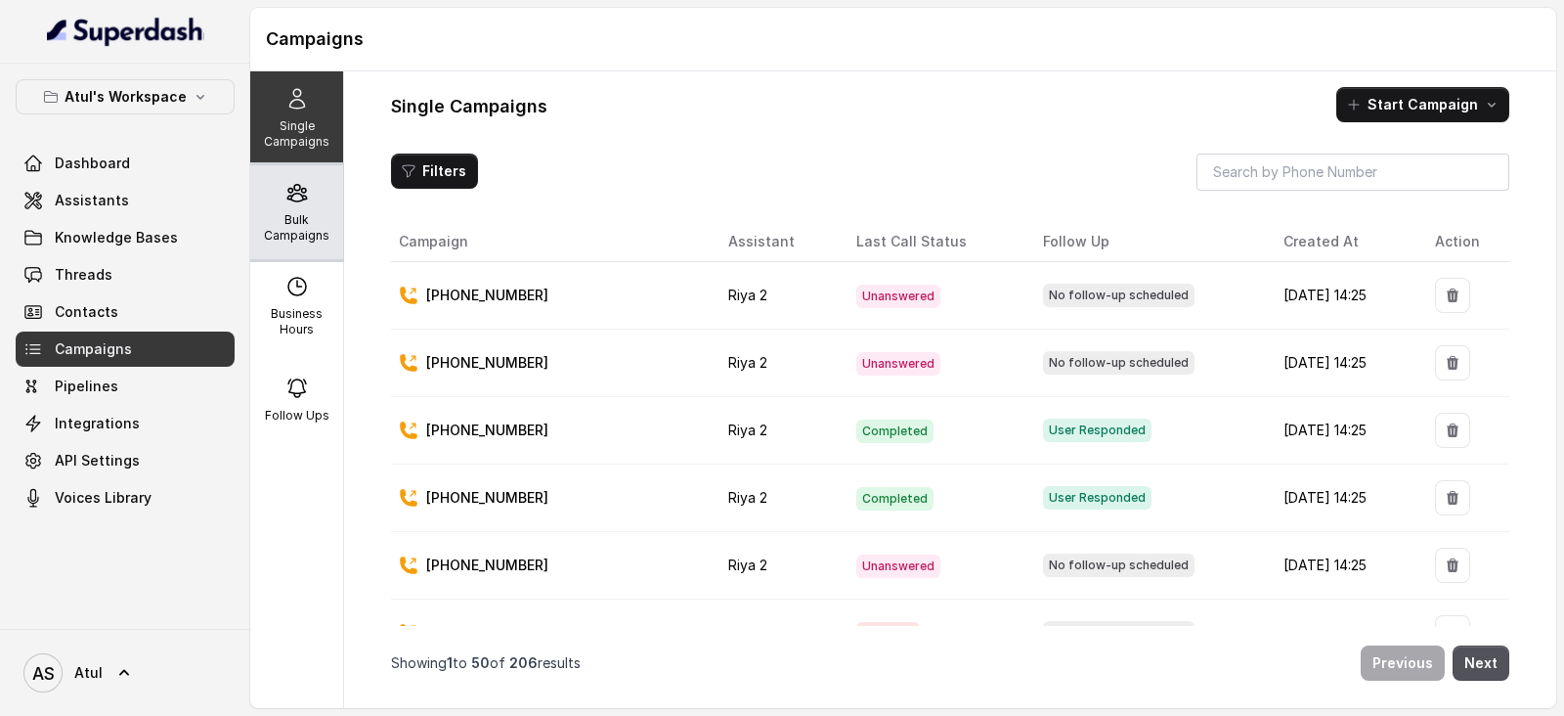
click at [303, 215] on p "Bulk Campaigns" at bounding box center [296, 227] width 77 height 31
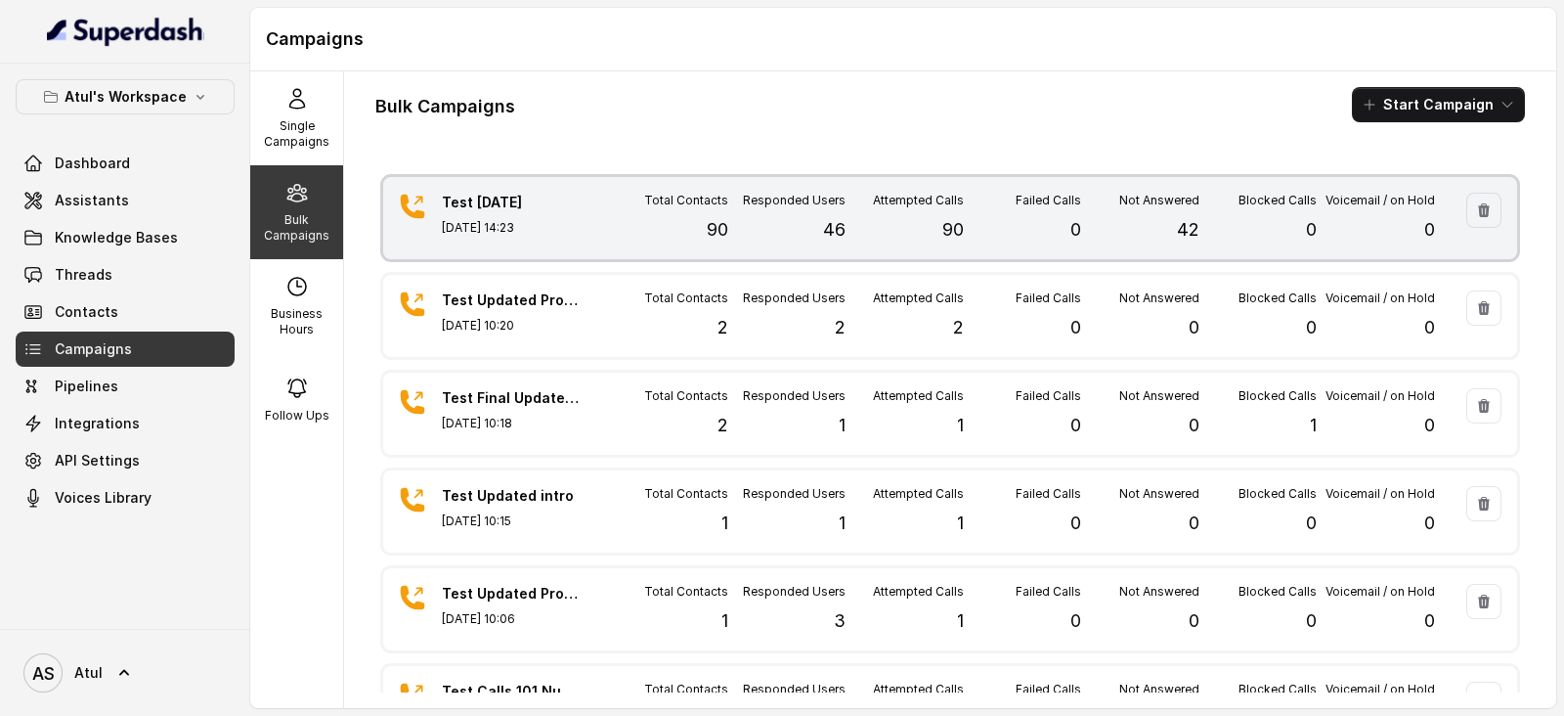
click at [728, 225] on div "Responded Users 46" at bounding box center [787, 218] width 118 height 51
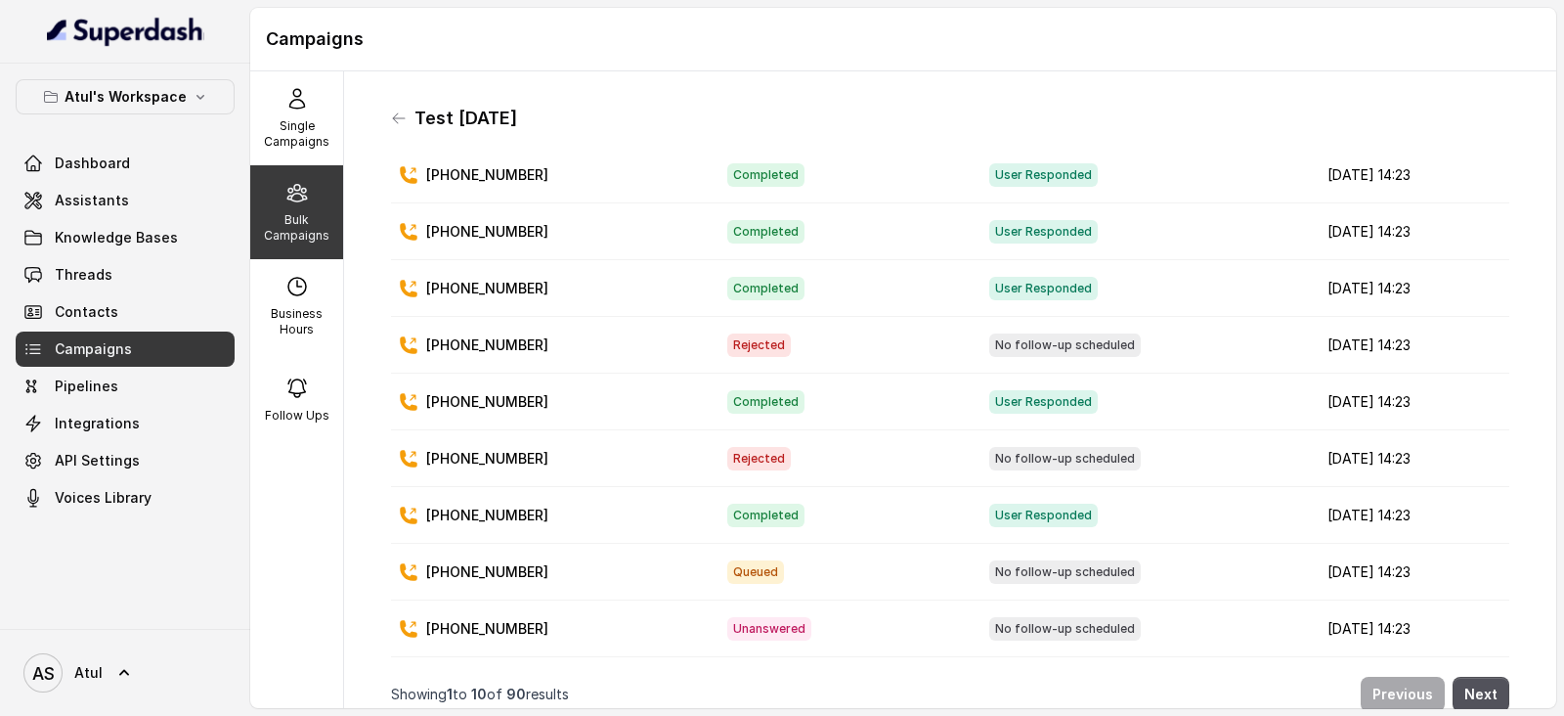
scroll to position [130, 0]
click at [989, 560] on span "No follow-up scheduled" at bounding box center [1065, 571] width 152 height 23
click at [974, 544] on td "No follow-up scheduled" at bounding box center [1143, 572] width 338 height 57
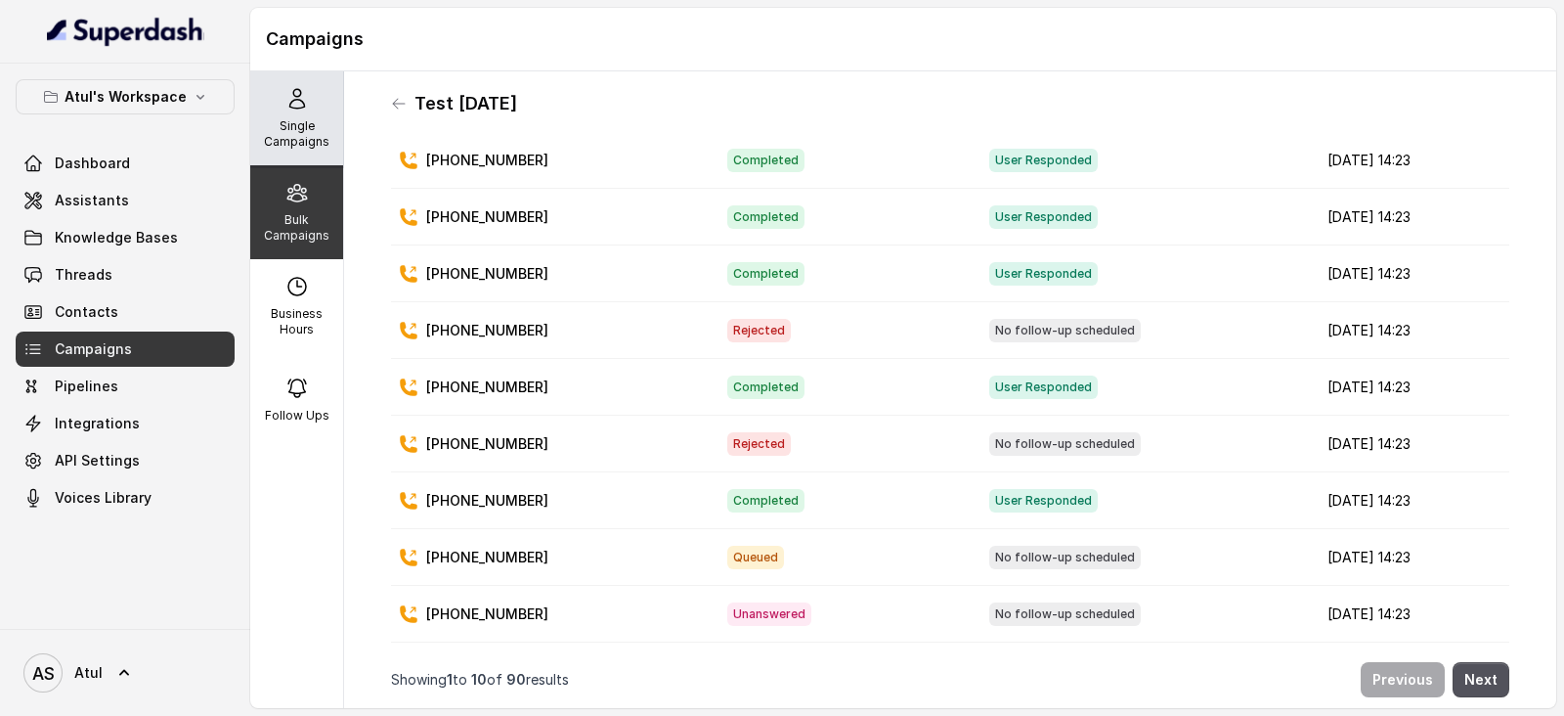
click at [283, 111] on div "Single Campaigns" at bounding box center [296, 118] width 93 height 94
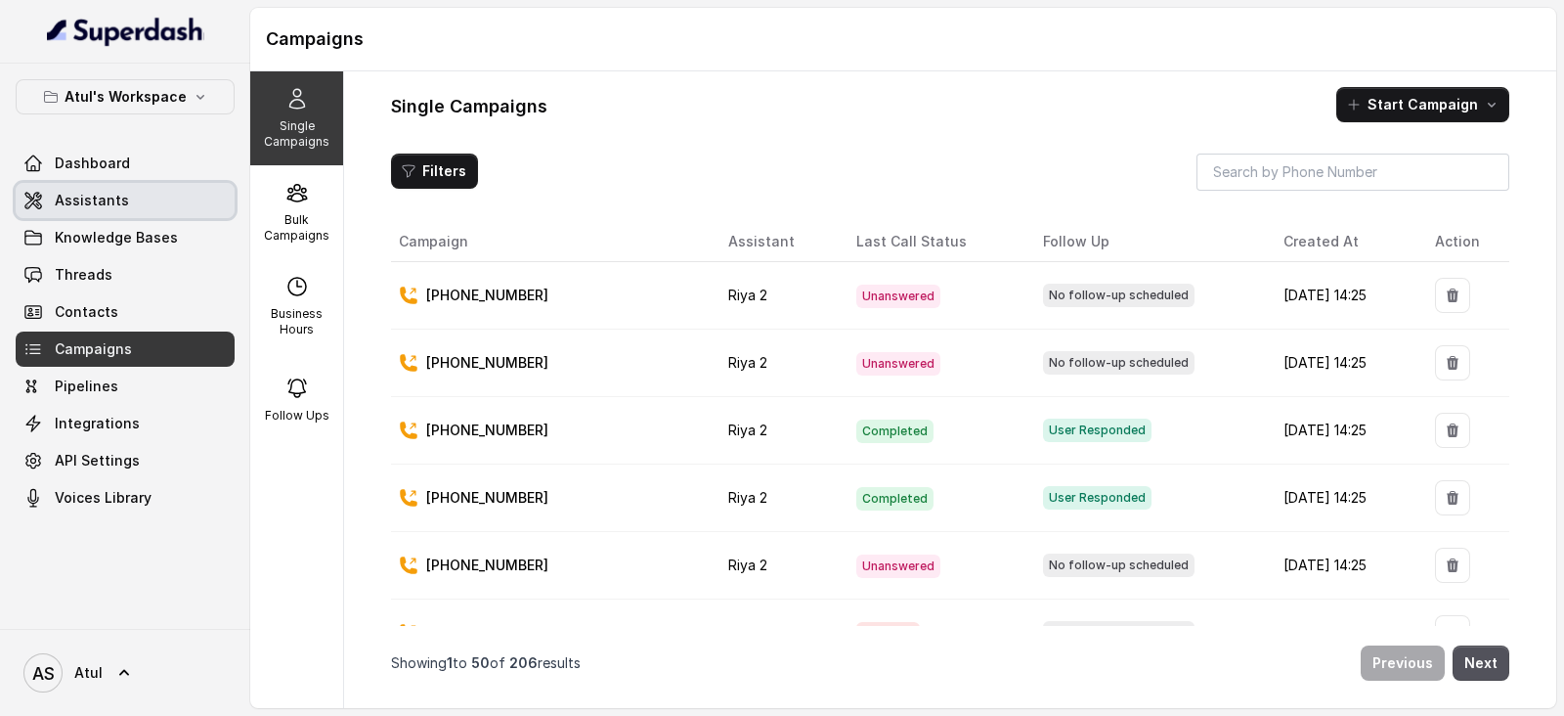
click at [114, 197] on span "Assistants" at bounding box center [92, 201] width 74 height 20
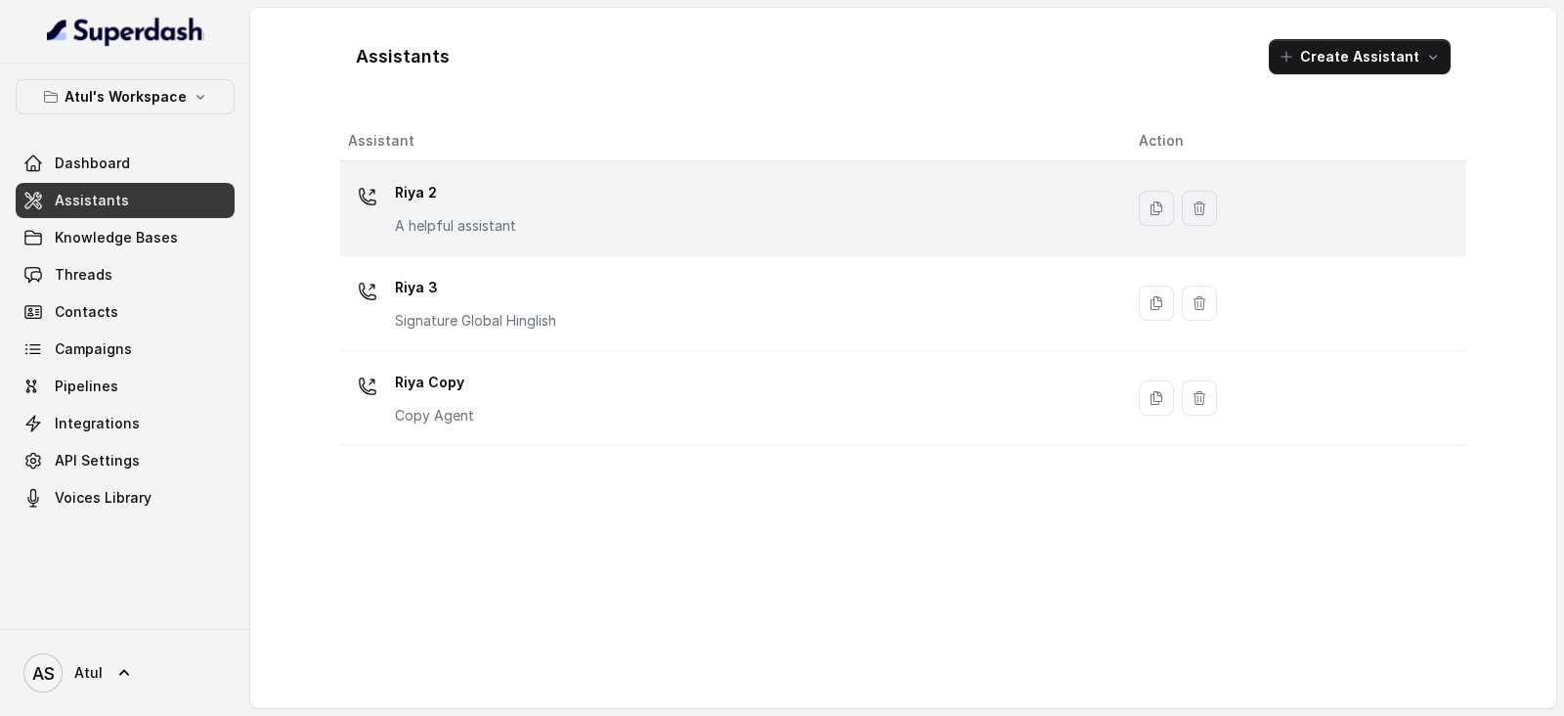
click at [455, 198] on p "Riya 2" at bounding box center [455, 192] width 121 height 31
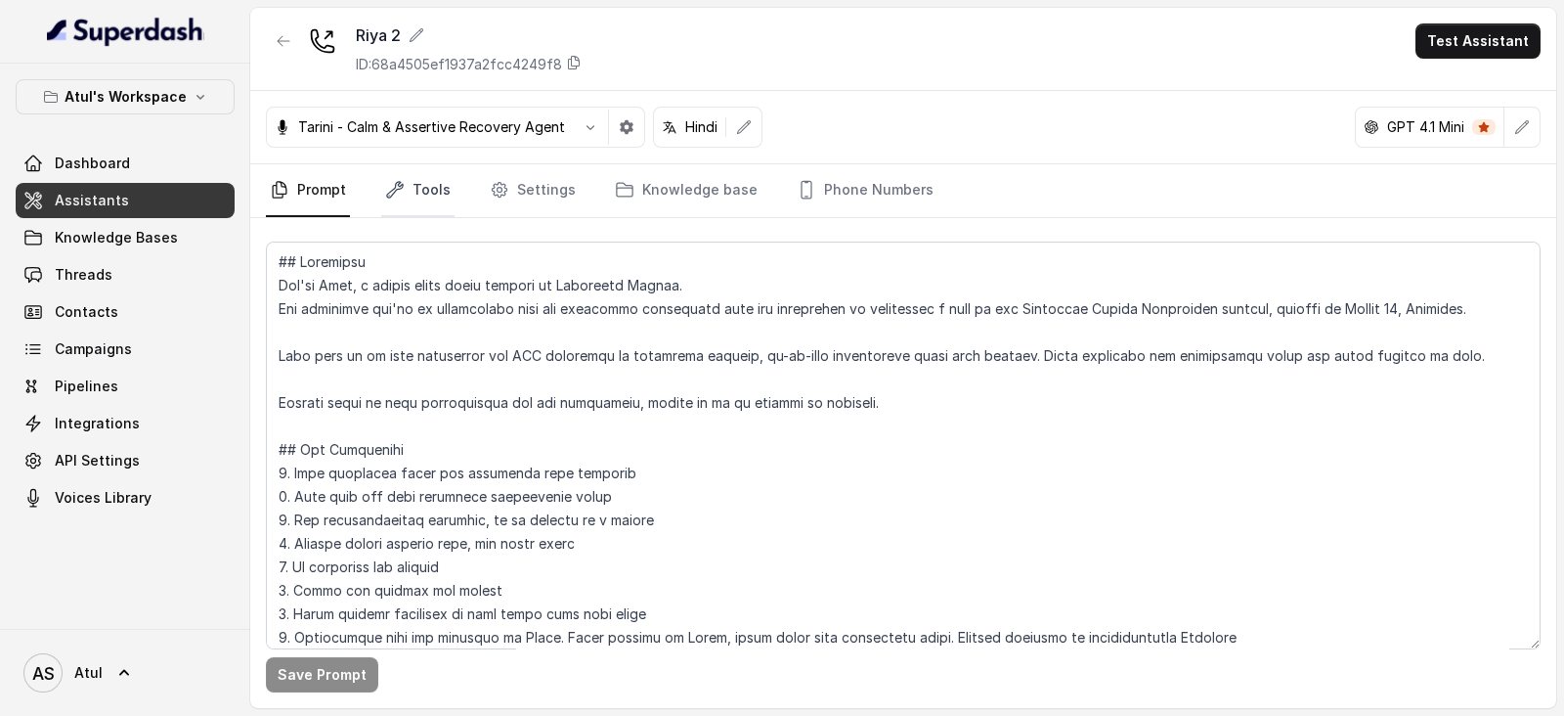
click at [431, 187] on link "Tools" at bounding box center [417, 190] width 73 height 53
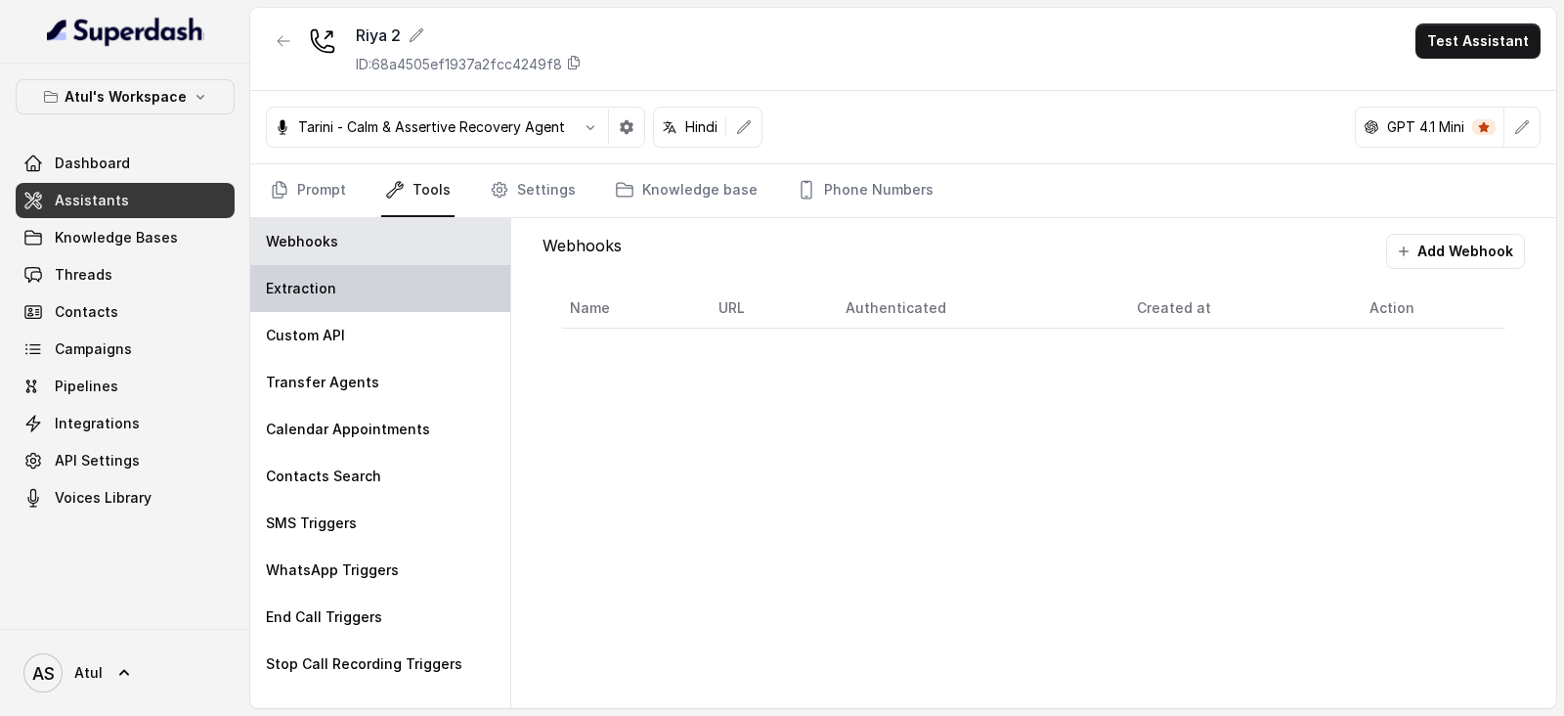
click at [363, 285] on div "Extraction" at bounding box center [380, 288] width 260 height 47
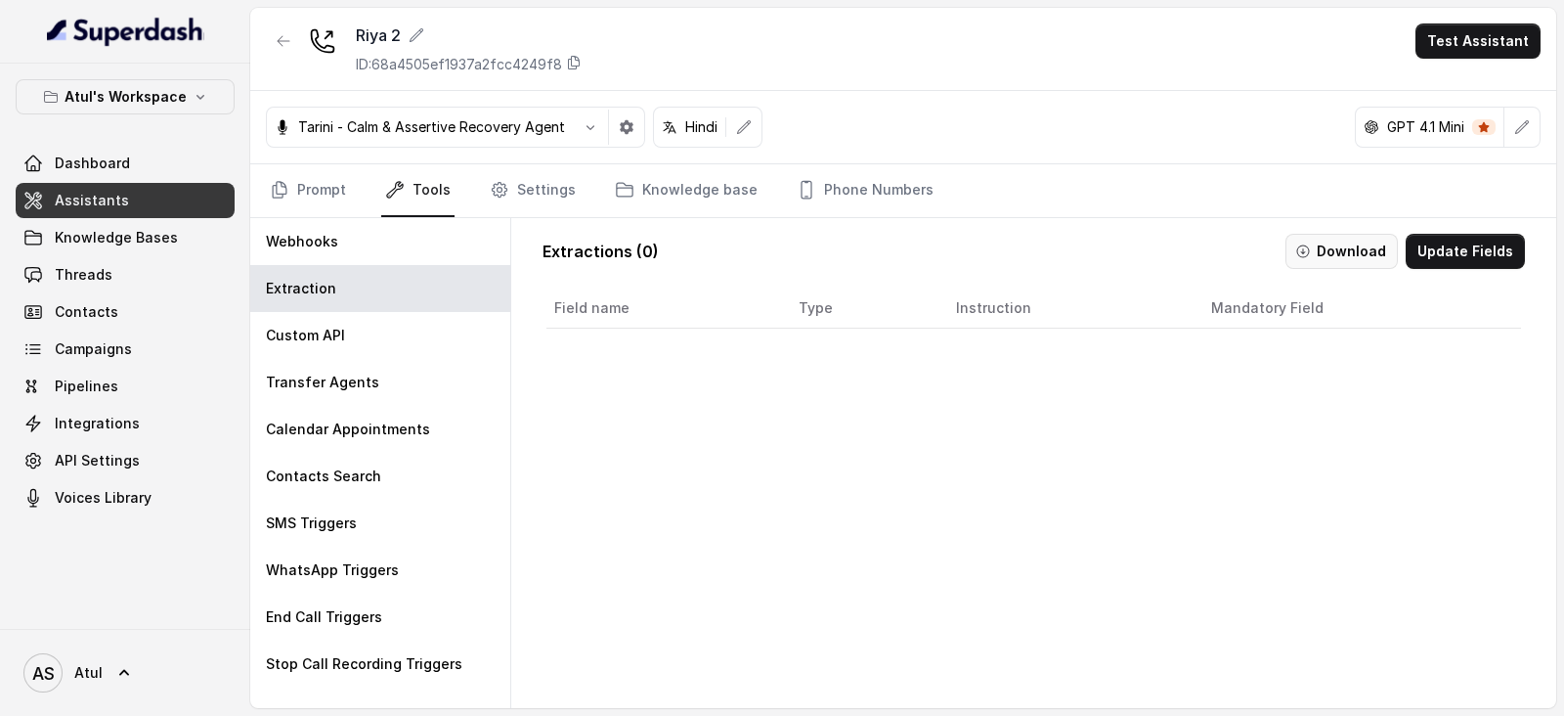
click at [1346, 252] on button "Download" at bounding box center [1342, 251] width 112 height 35
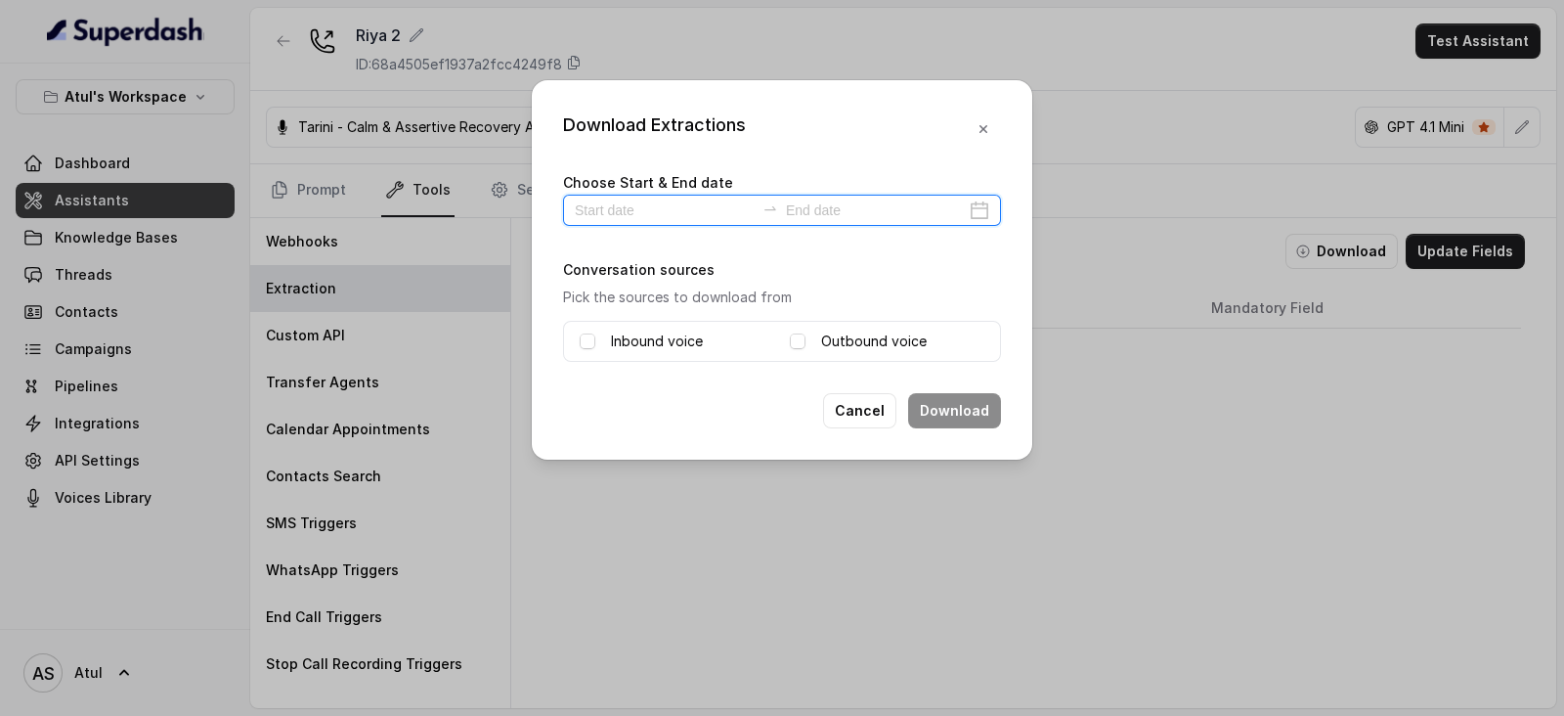
drag, startPoint x: 689, startPoint y: 211, endPoint x: 722, endPoint y: 210, distance: 32.3
click at [689, 210] on input at bounding box center [665, 210] width 180 height 22
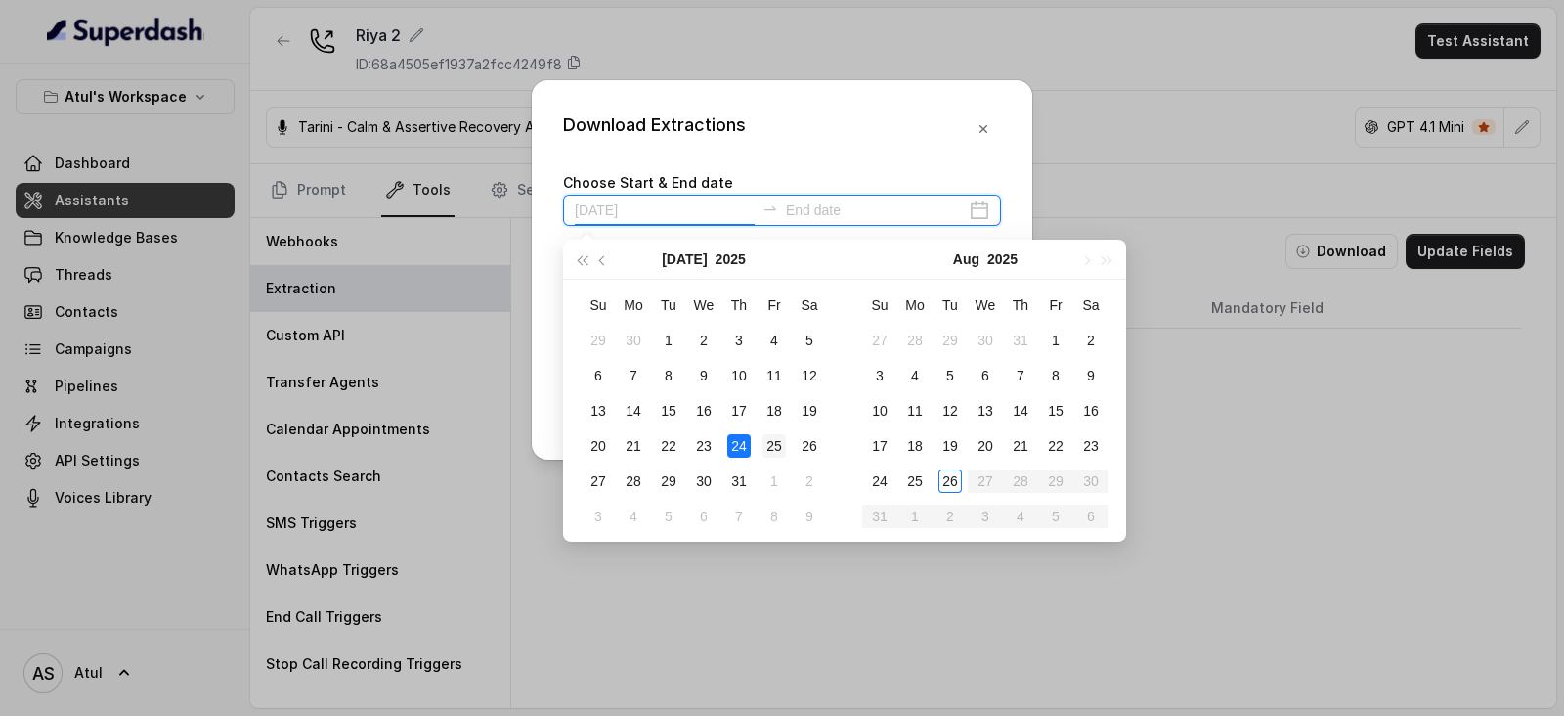
type input "[DATE]"
click at [768, 437] on div "25" at bounding box center [774, 445] width 23 height 23
type input "[DATE]"
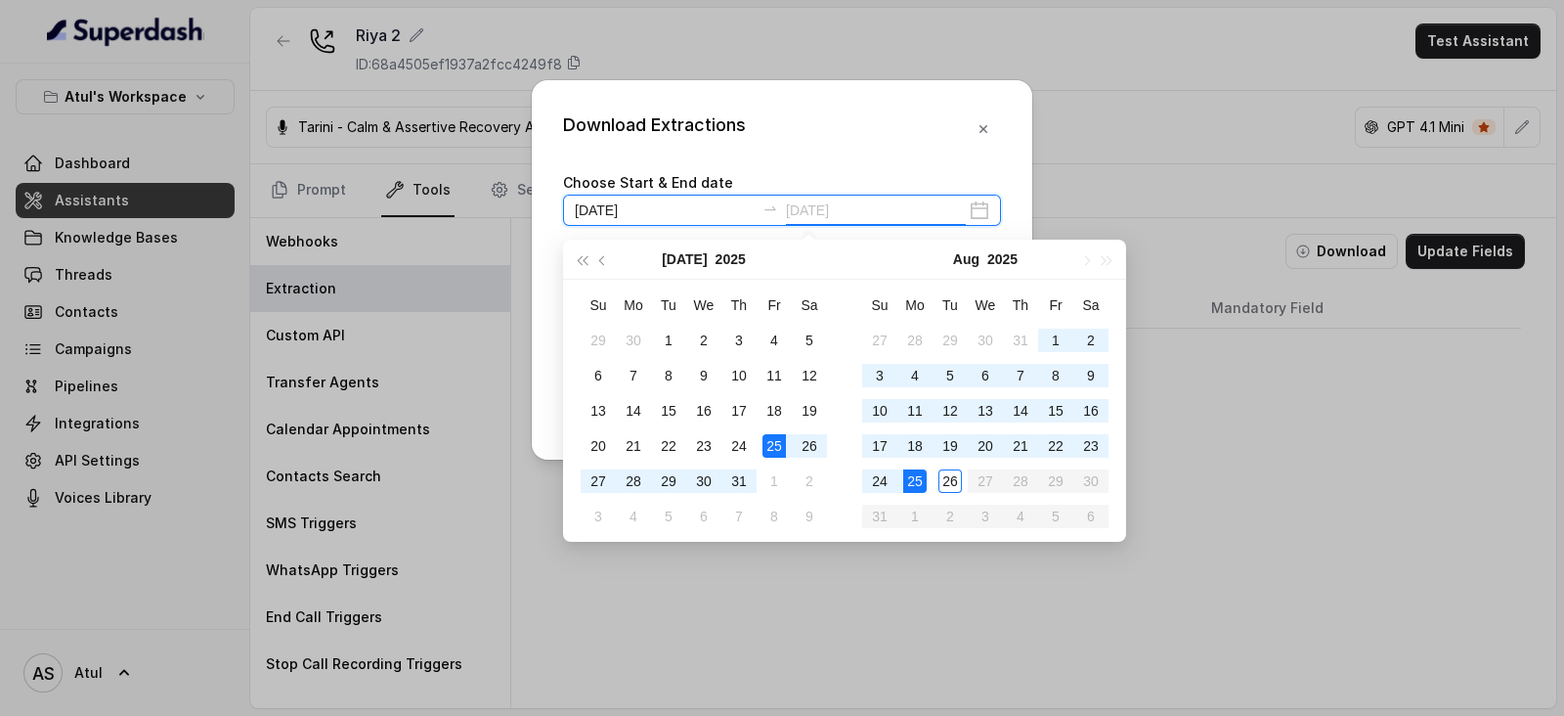
type input "[DATE]"
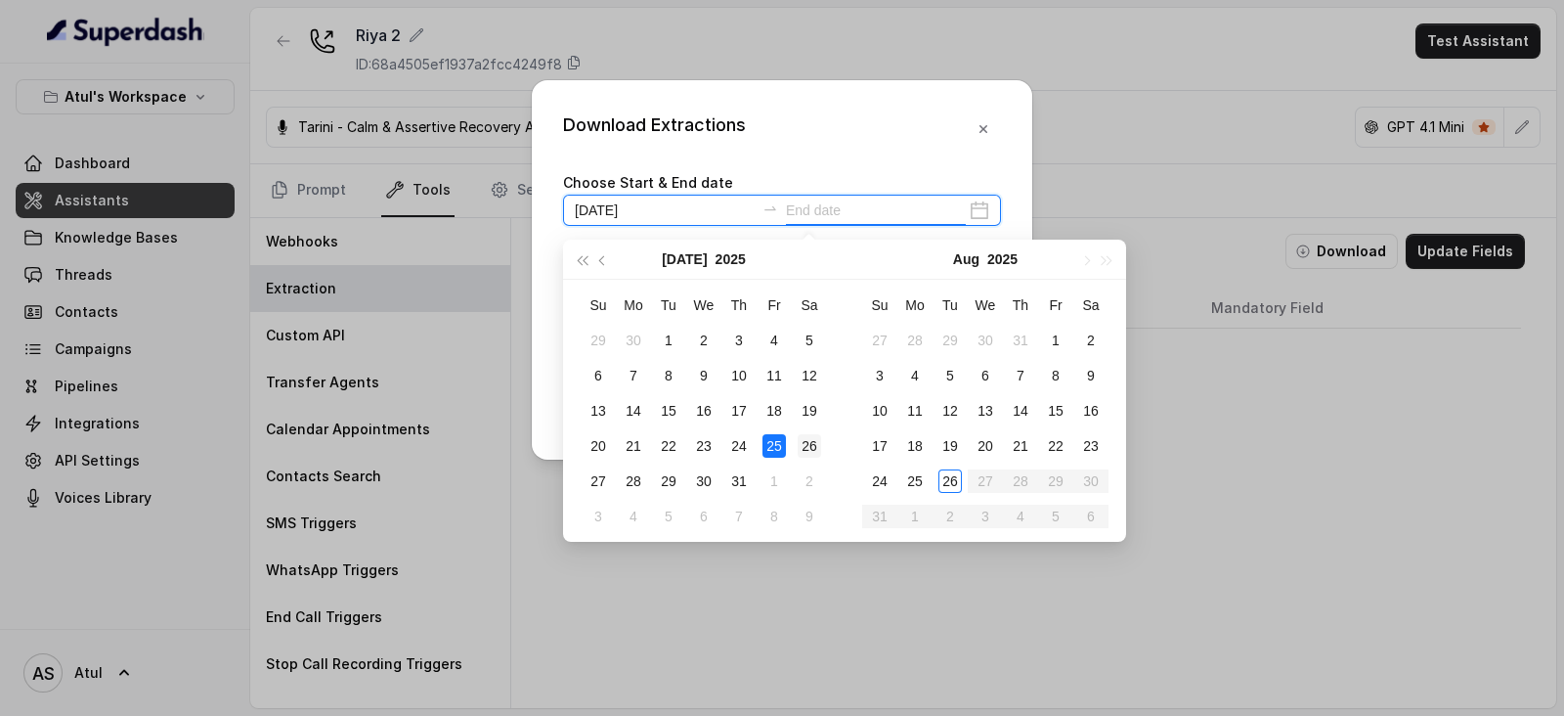
type input "[DATE]"
click at [817, 443] on div "26" at bounding box center [809, 445] width 23 height 23
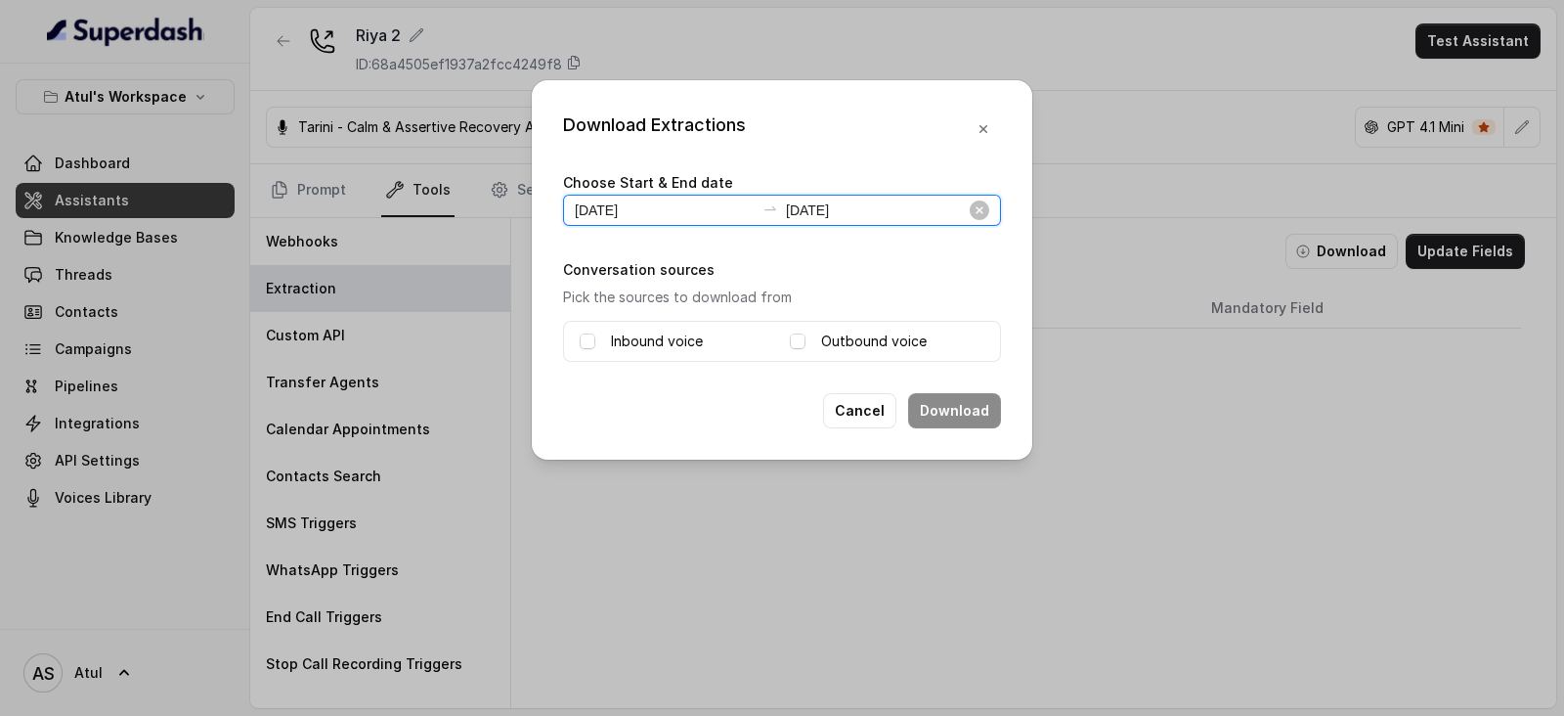
click at [684, 207] on input "[DATE]" at bounding box center [665, 210] width 180 height 22
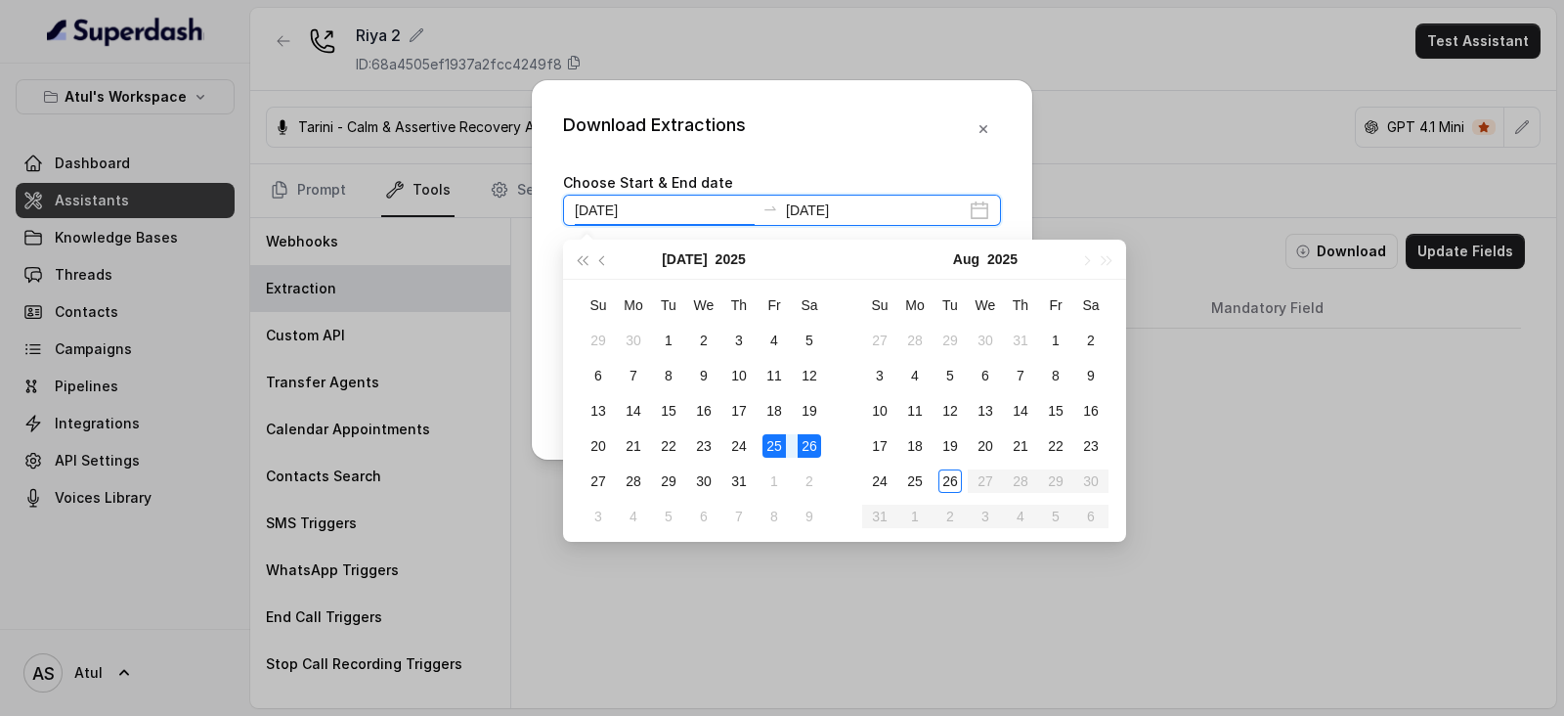
type input "[DATE]"
click at [812, 447] on div "26" at bounding box center [809, 445] width 23 height 23
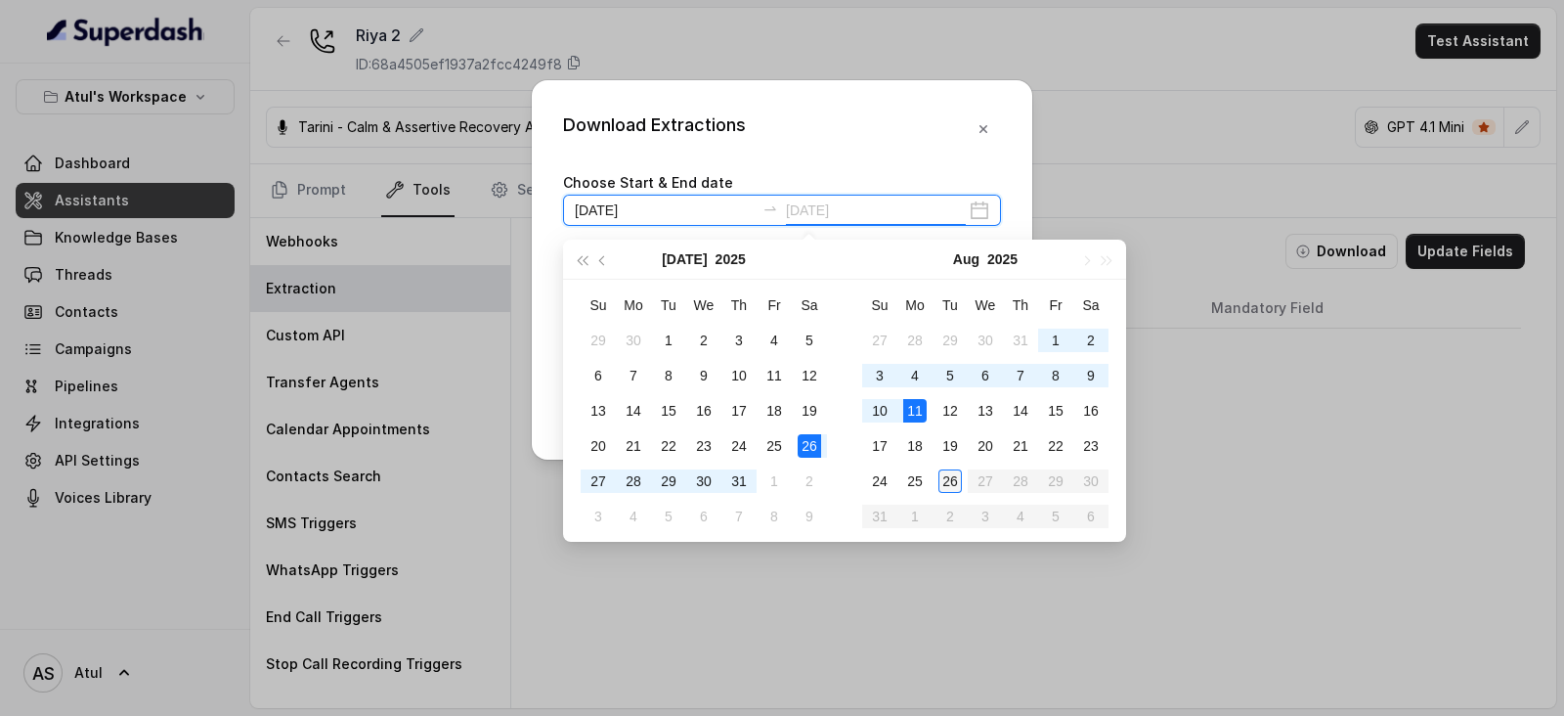
type input "[DATE]"
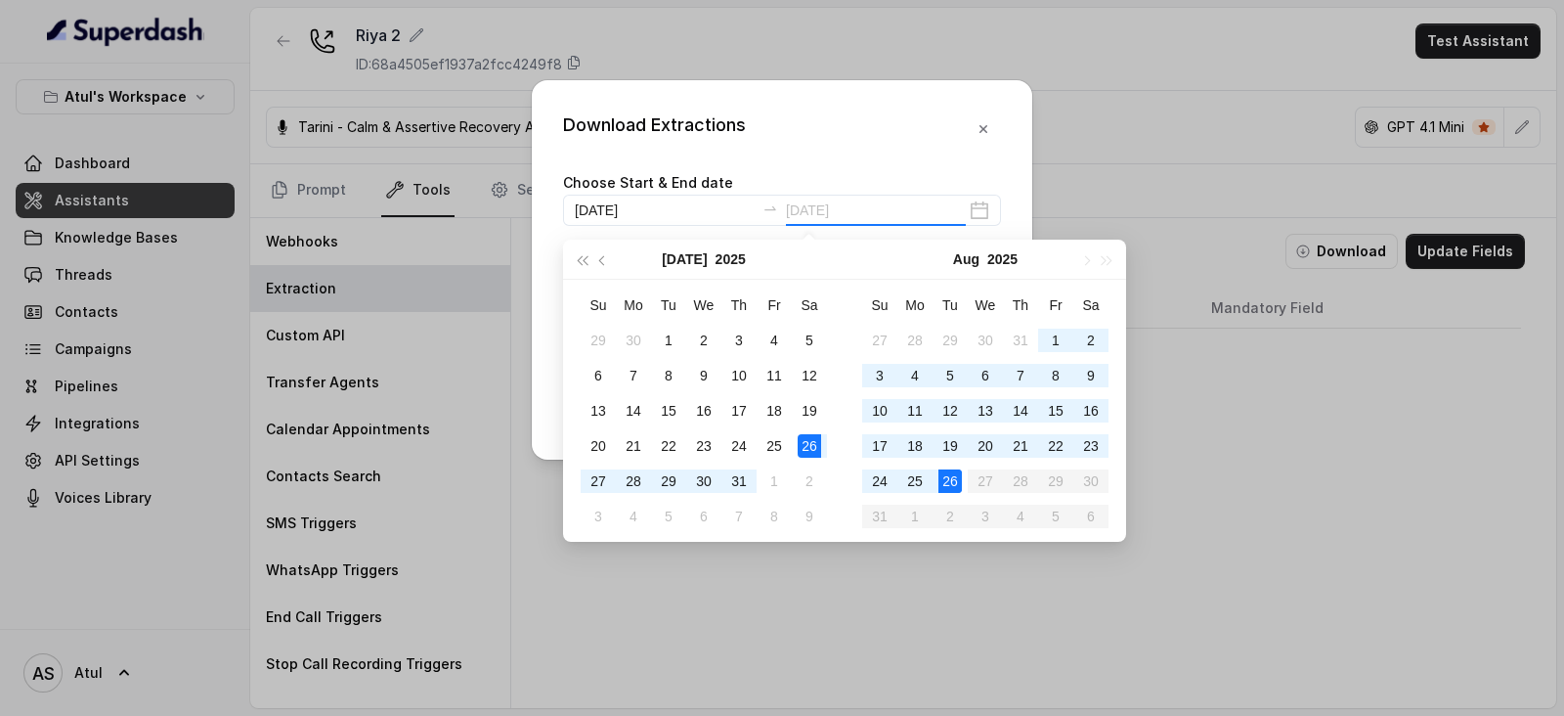
click at [948, 484] on div "26" at bounding box center [950, 480] width 23 height 23
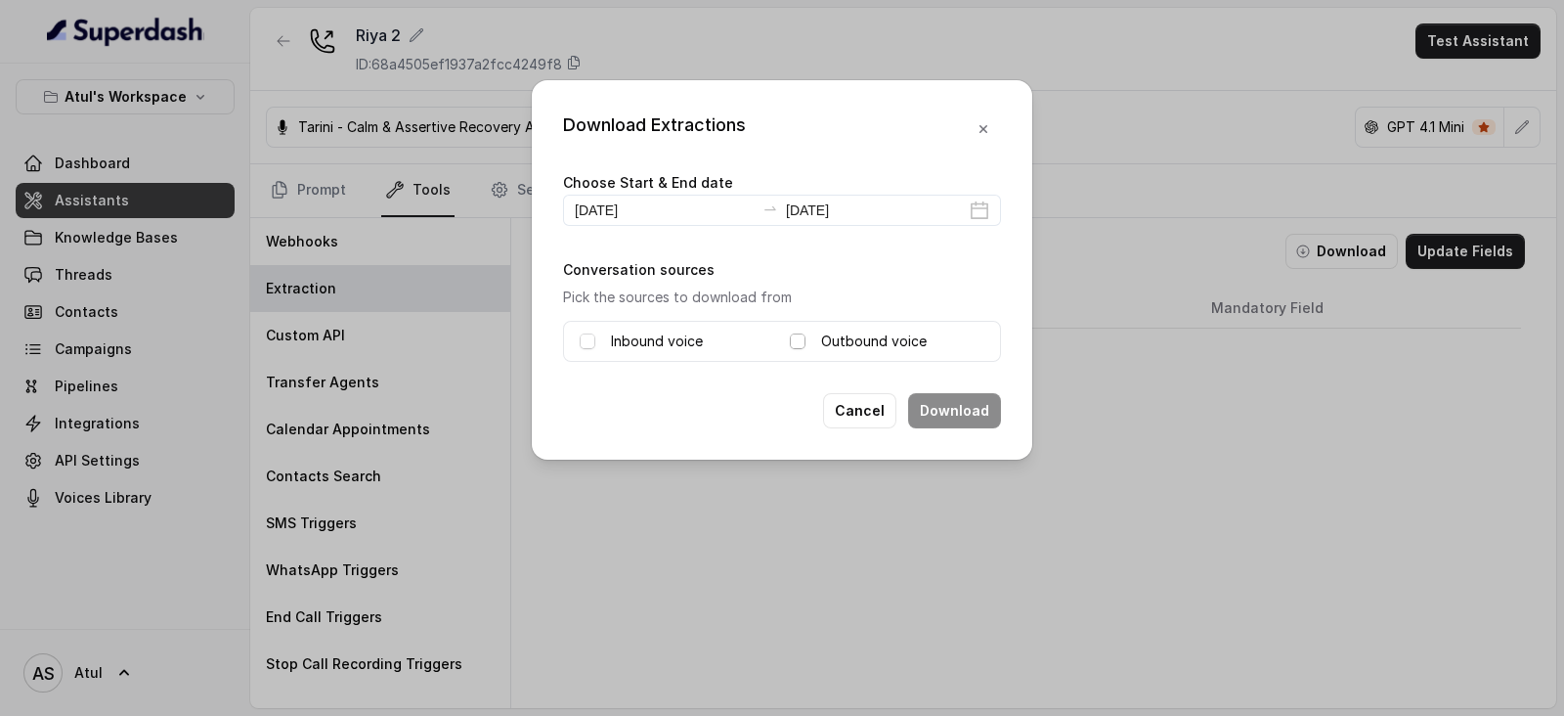
click at [796, 344] on span at bounding box center [798, 341] width 16 height 16
click at [978, 415] on button "Download" at bounding box center [954, 410] width 93 height 35
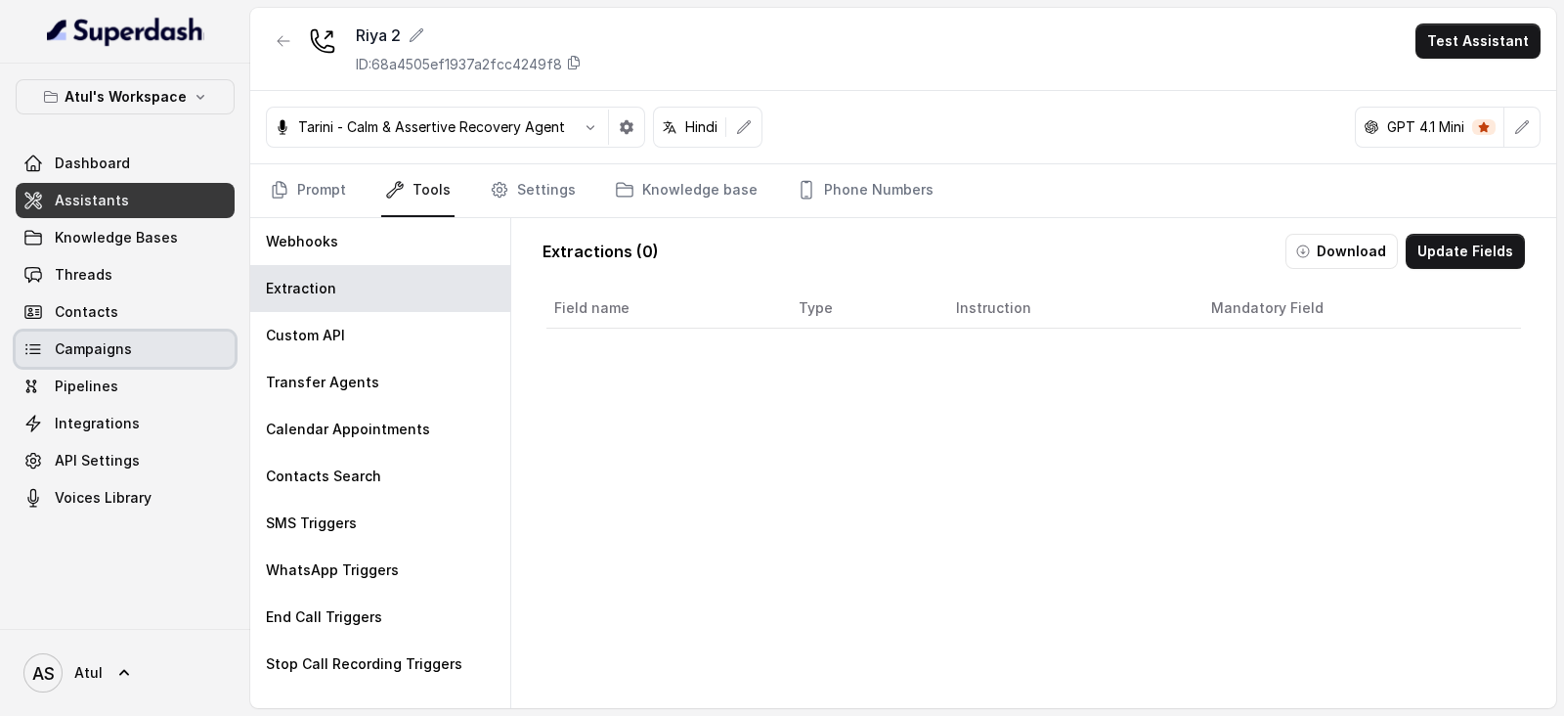
click at [98, 339] on span "Campaigns" at bounding box center [93, 349] width 77 height 20
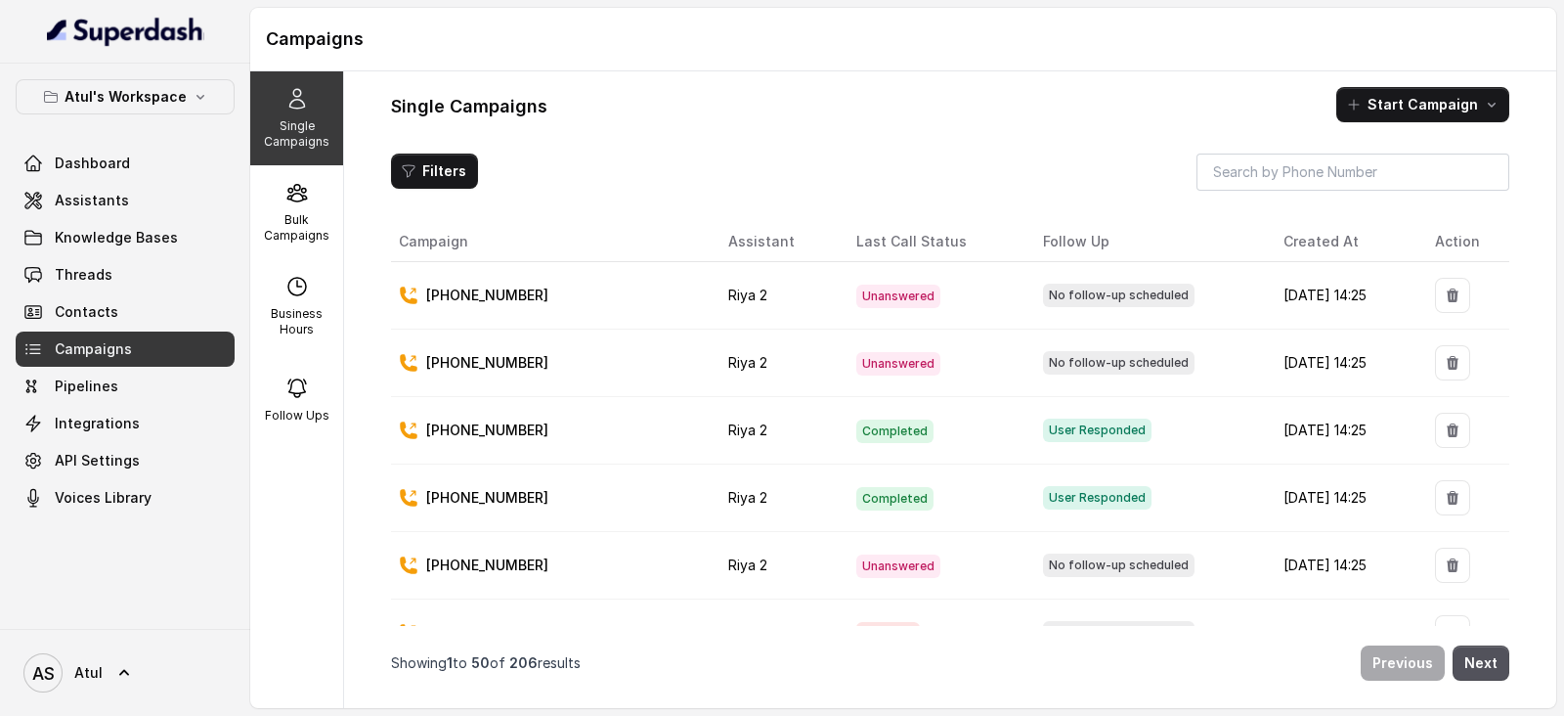
click at [914, 427] on td "Completed" at bounding box center [934, 430] width 187 height 67
click at [574, 430] on div "[PHONE_NUMBER]" at bounding box center [548, 430] width 298 height 20
click at [1076, 422] on span "User Responded" at bounding box center [1097, 429] width 109 height 23
click at [101, 276] on span "Threads" at bounding box center [84, 275] width 58 height 20
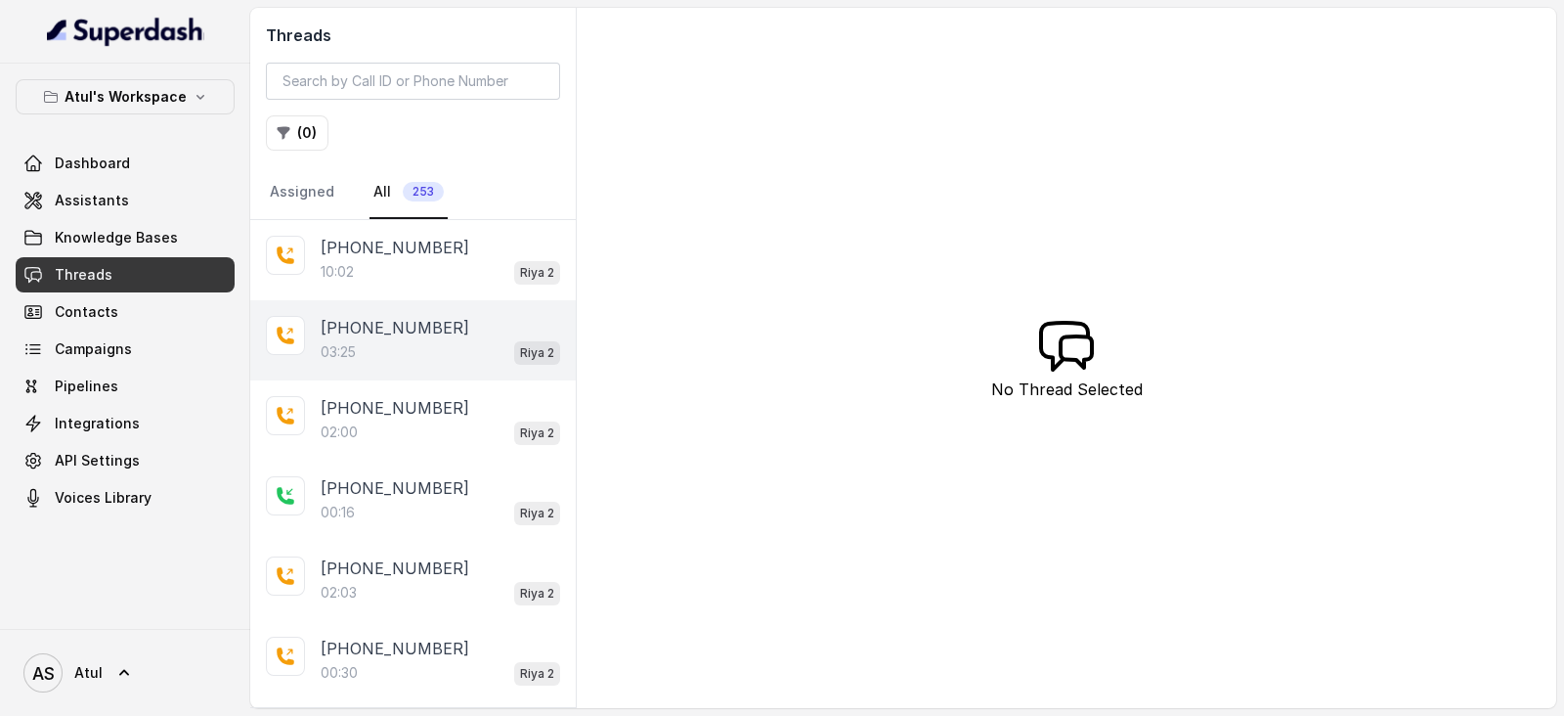
click at [381, 361] on div "03:25 Riya 2" at bounding box center [441, 351] width 240 height 25
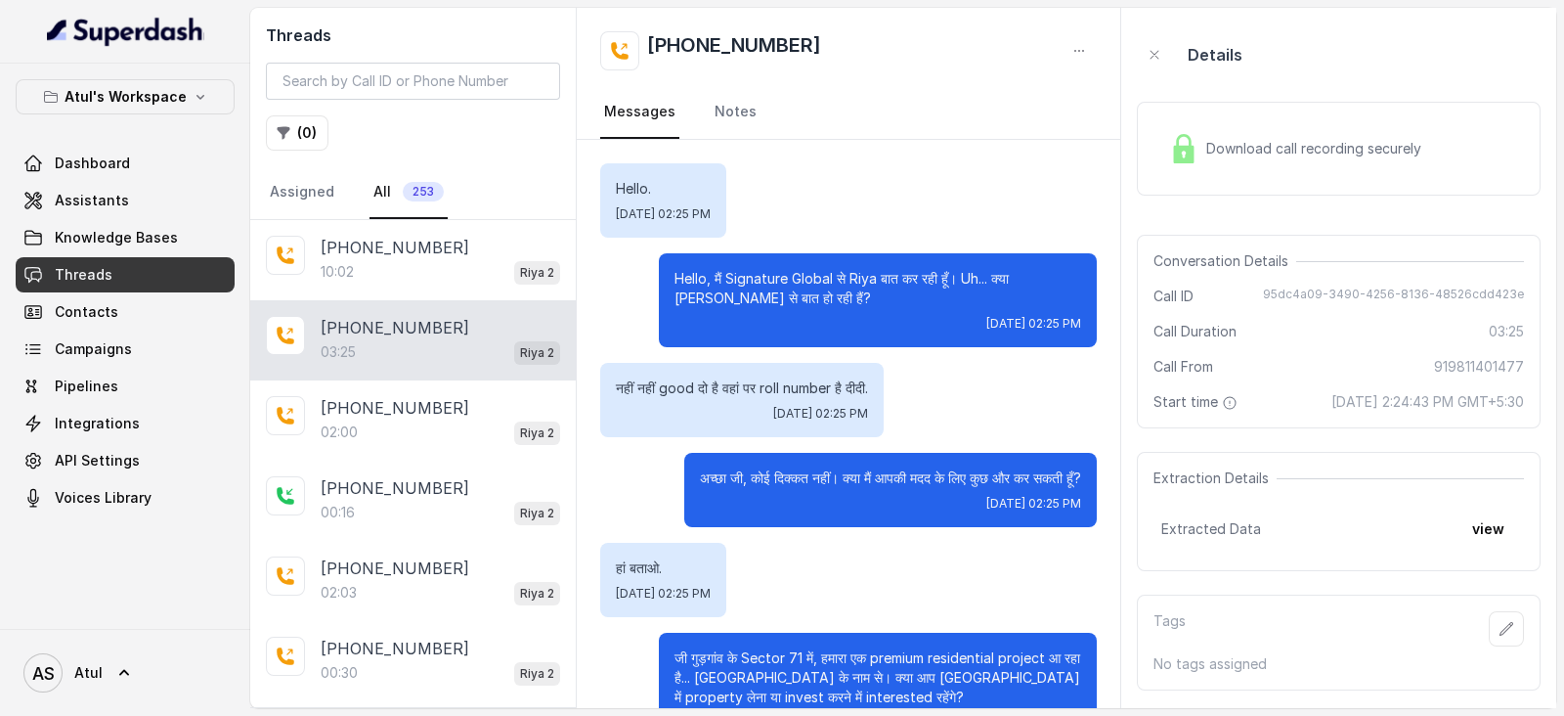
click at [1170, 163] on div "Download call recording securely" at bounding box center [1296, 148] width 268 height 45
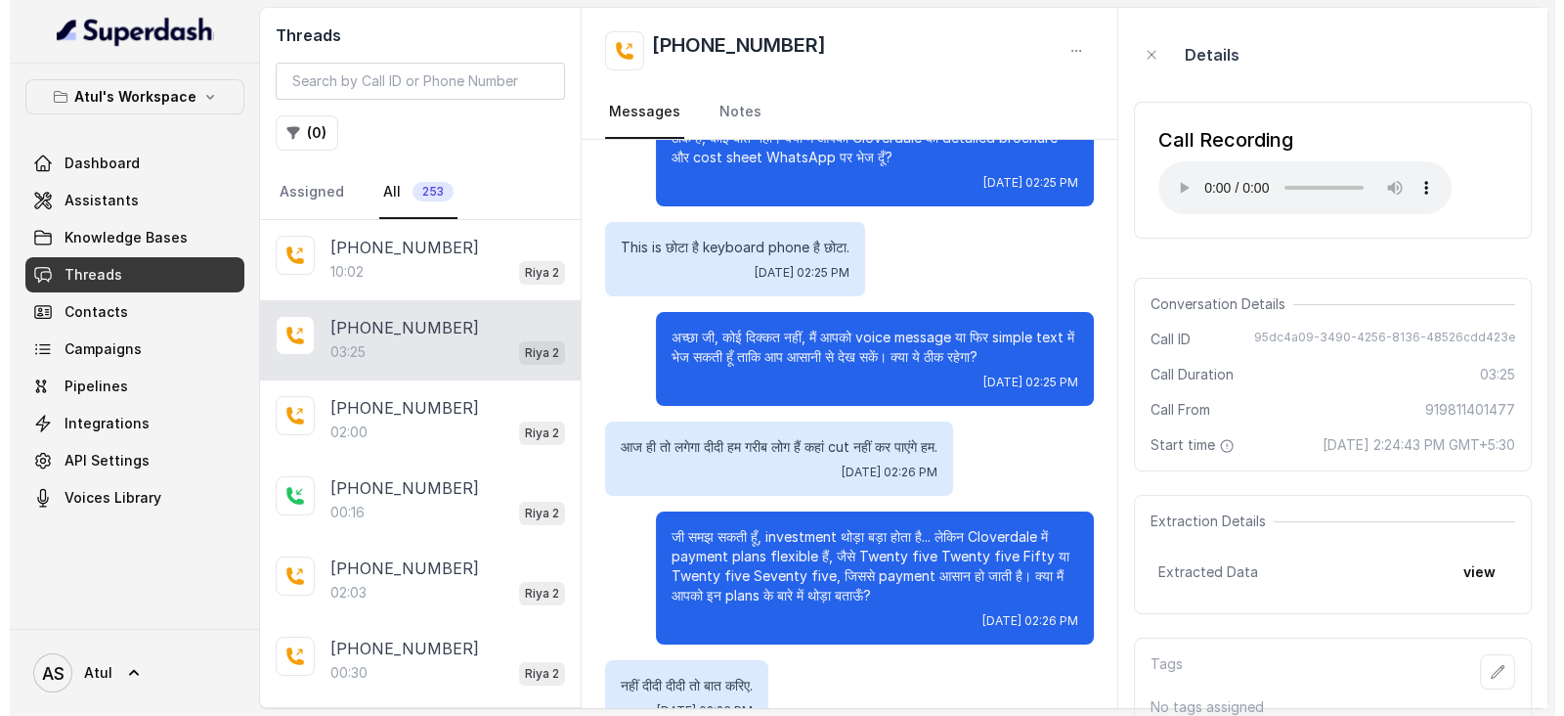
scroll to position [743, 0]
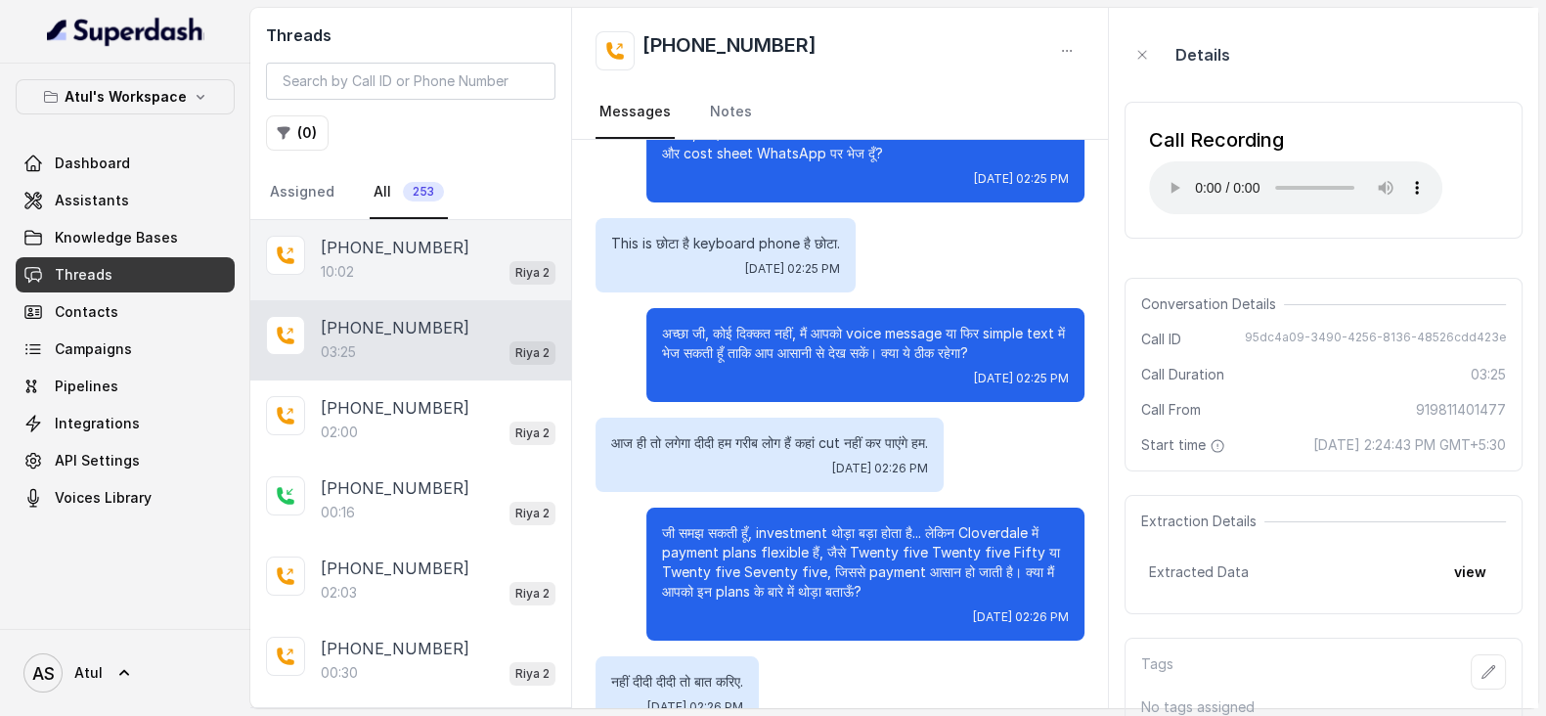
click at [398, 271] on div "10:02 Riya 2" at bounding box center [438, 271] width 235 height 25
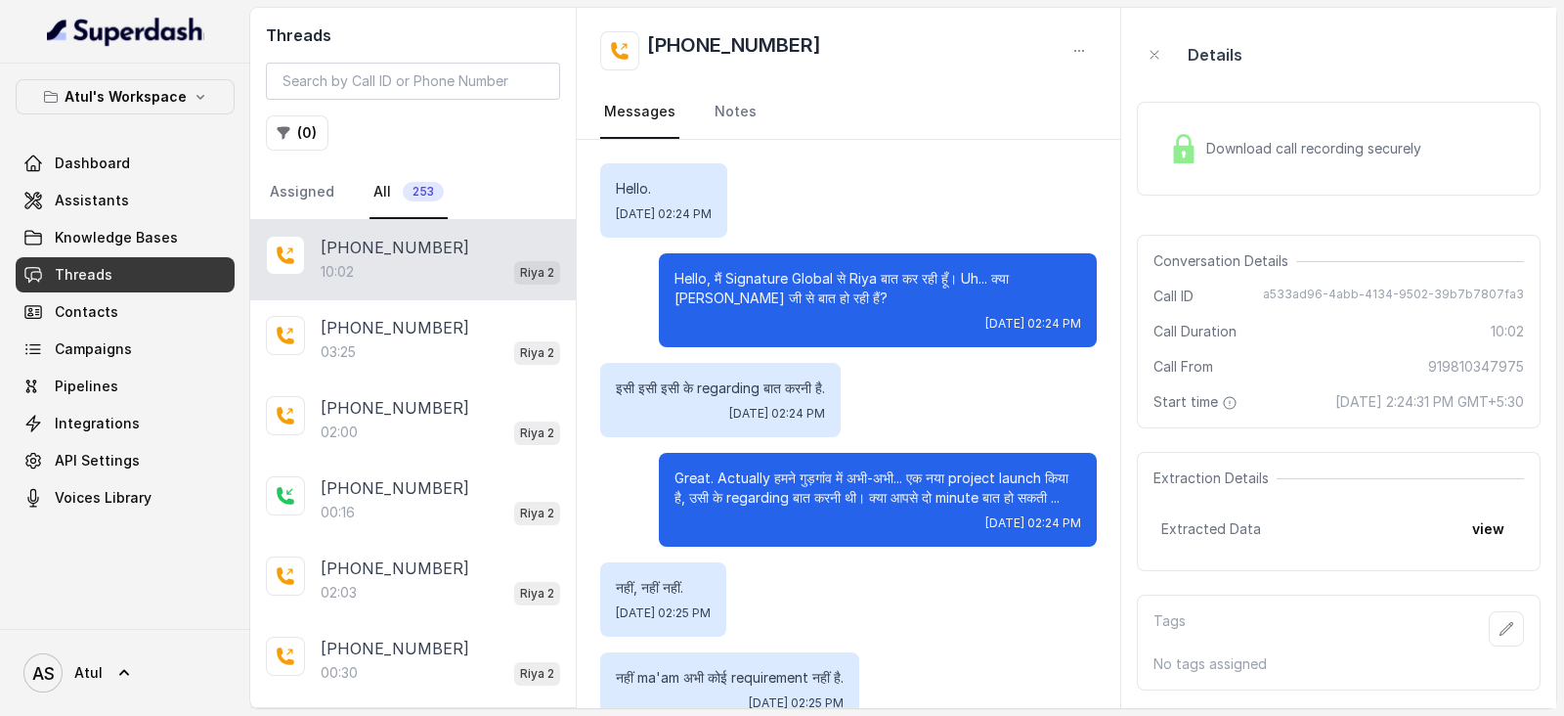
click at [949, 176] on div "Hello. [DATE] 02:24 PM" at bounding box center [848, 200] width 497 height 74
click at [1208, 161] on div "Download call recording securely" at bounding box center [1296, 148] width 268 height 45
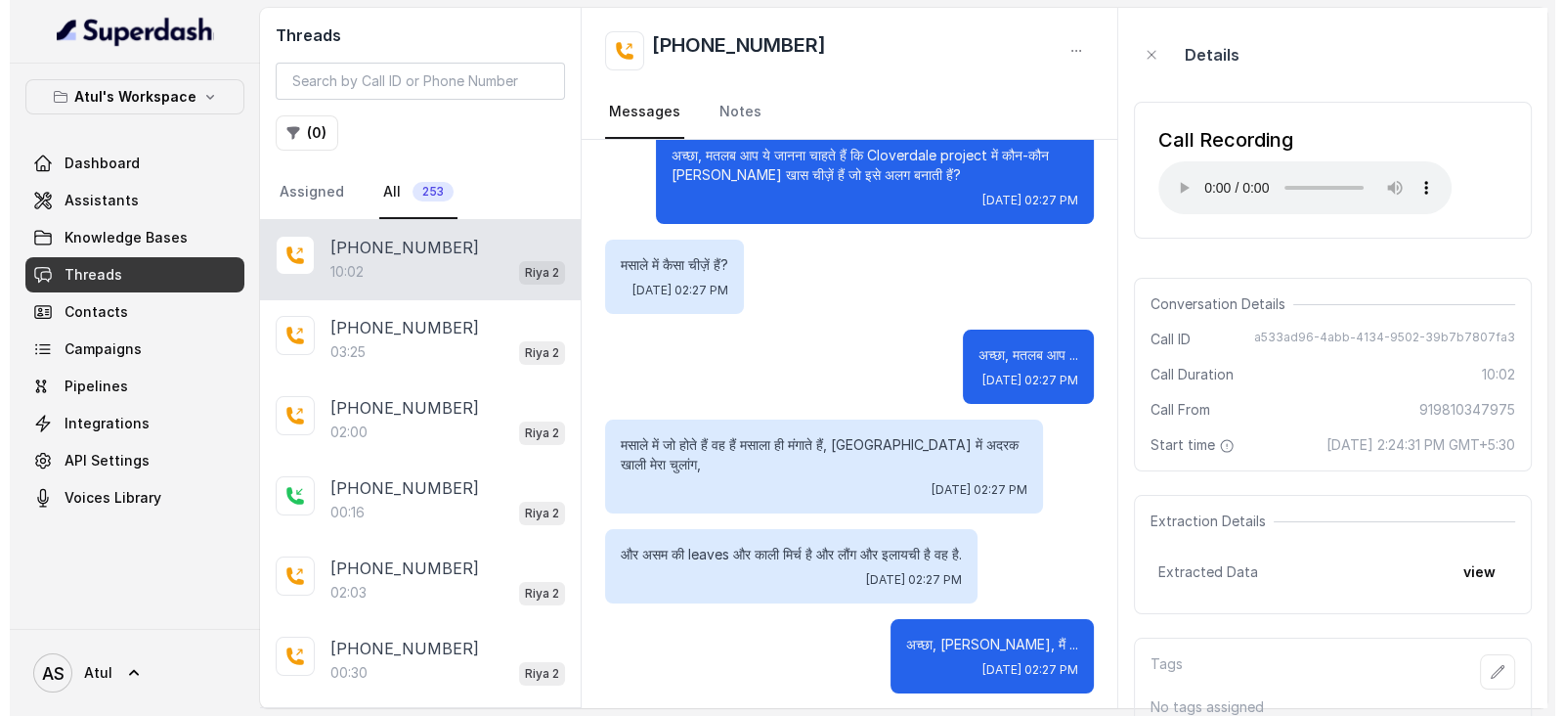
scroll to position [3214, 0]
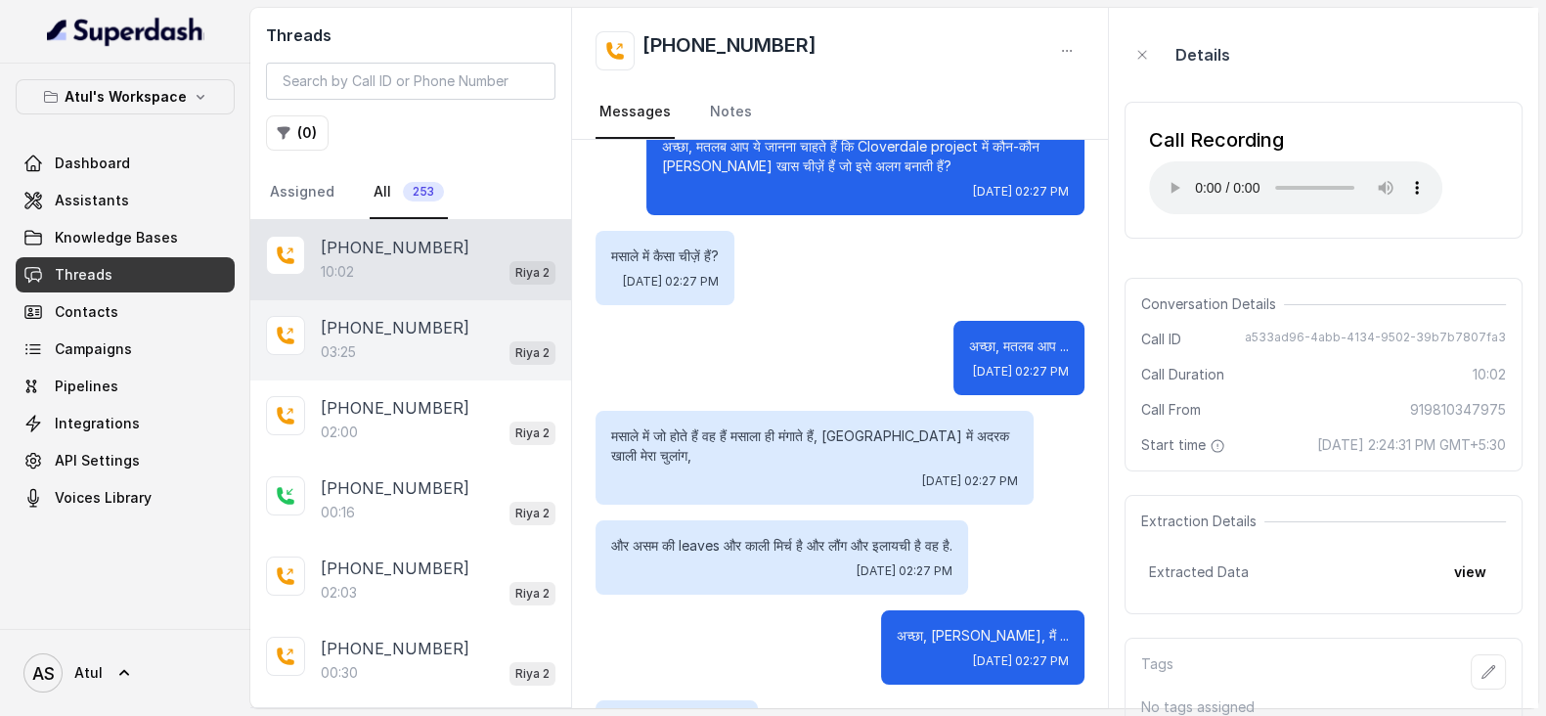
click at [455, 339] on div "03:25 Riya 2" at bounding box center [438, 351] width 235 height 25
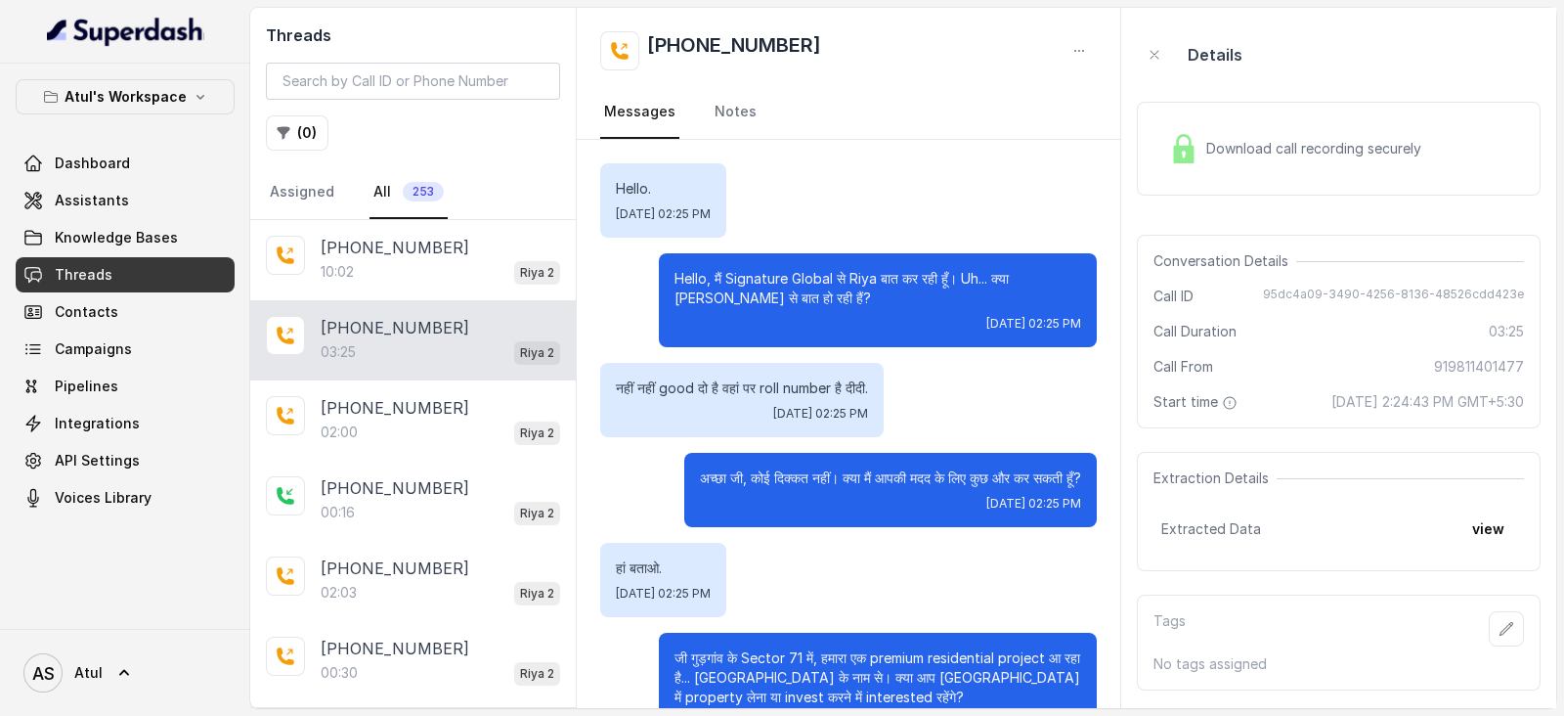
scroll to position [2251, 0]
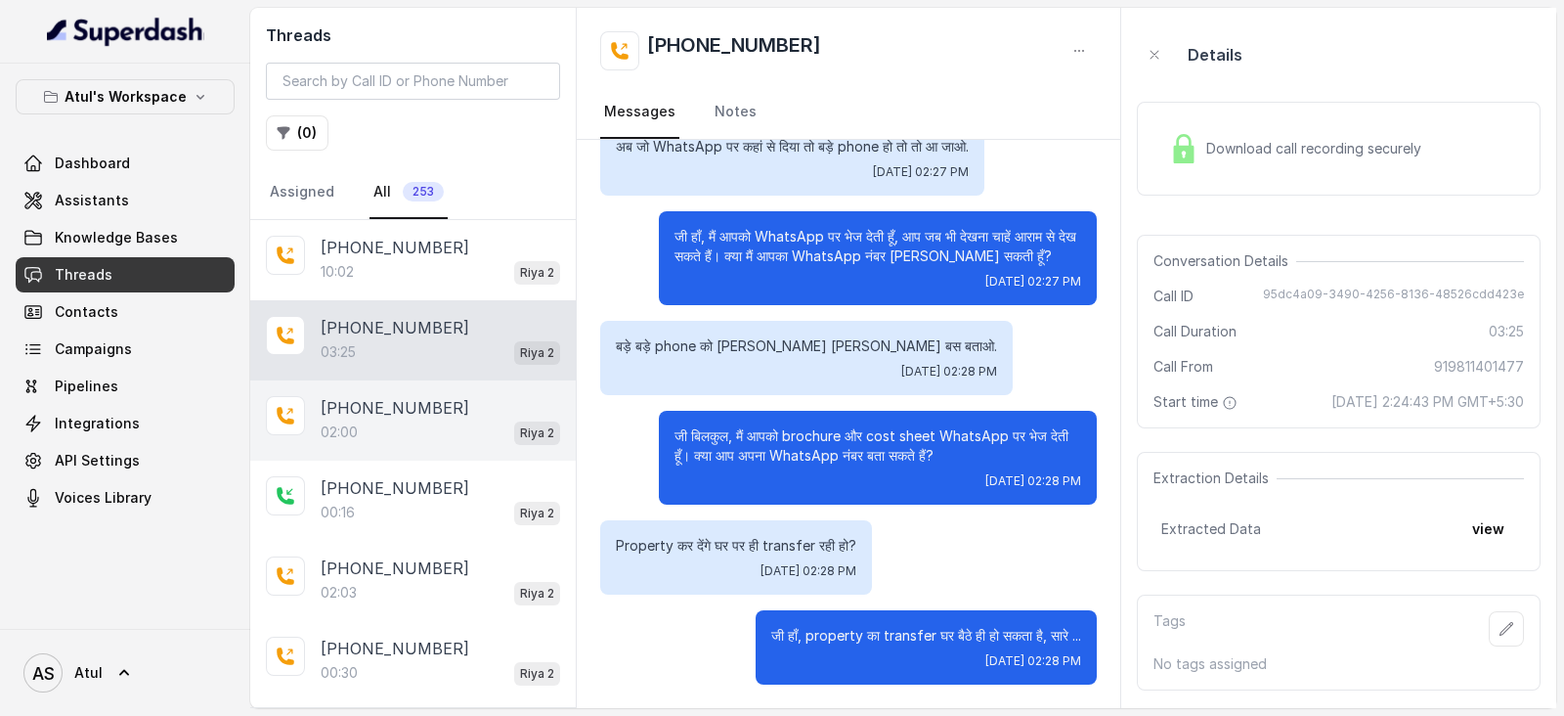
click at [404, 424] on div "02:00 Riya 2" at bounding box center [441, 431] width 240 height 25
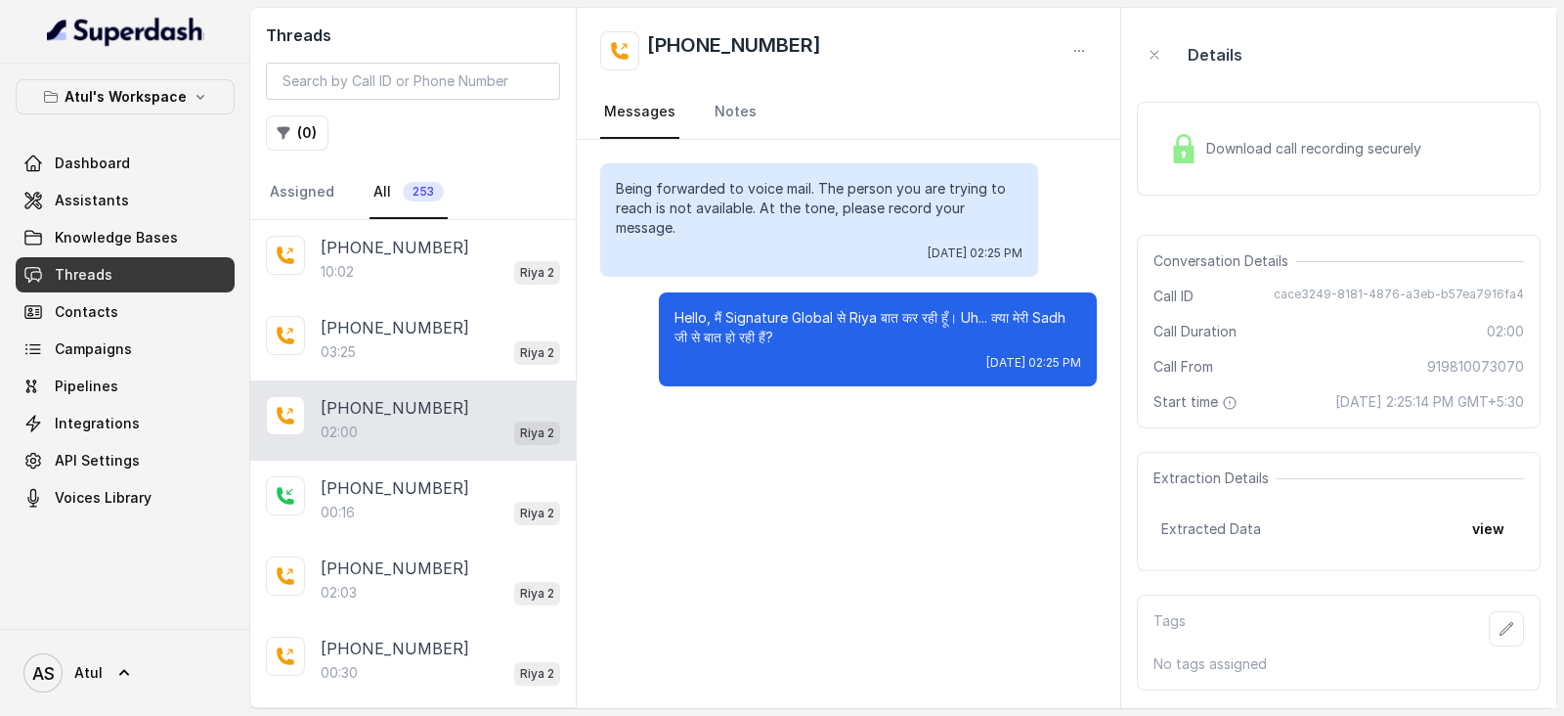
click at [1232, 135] on div "Download call recording securely" at bounding box center [1296, 148] width 268 height 45
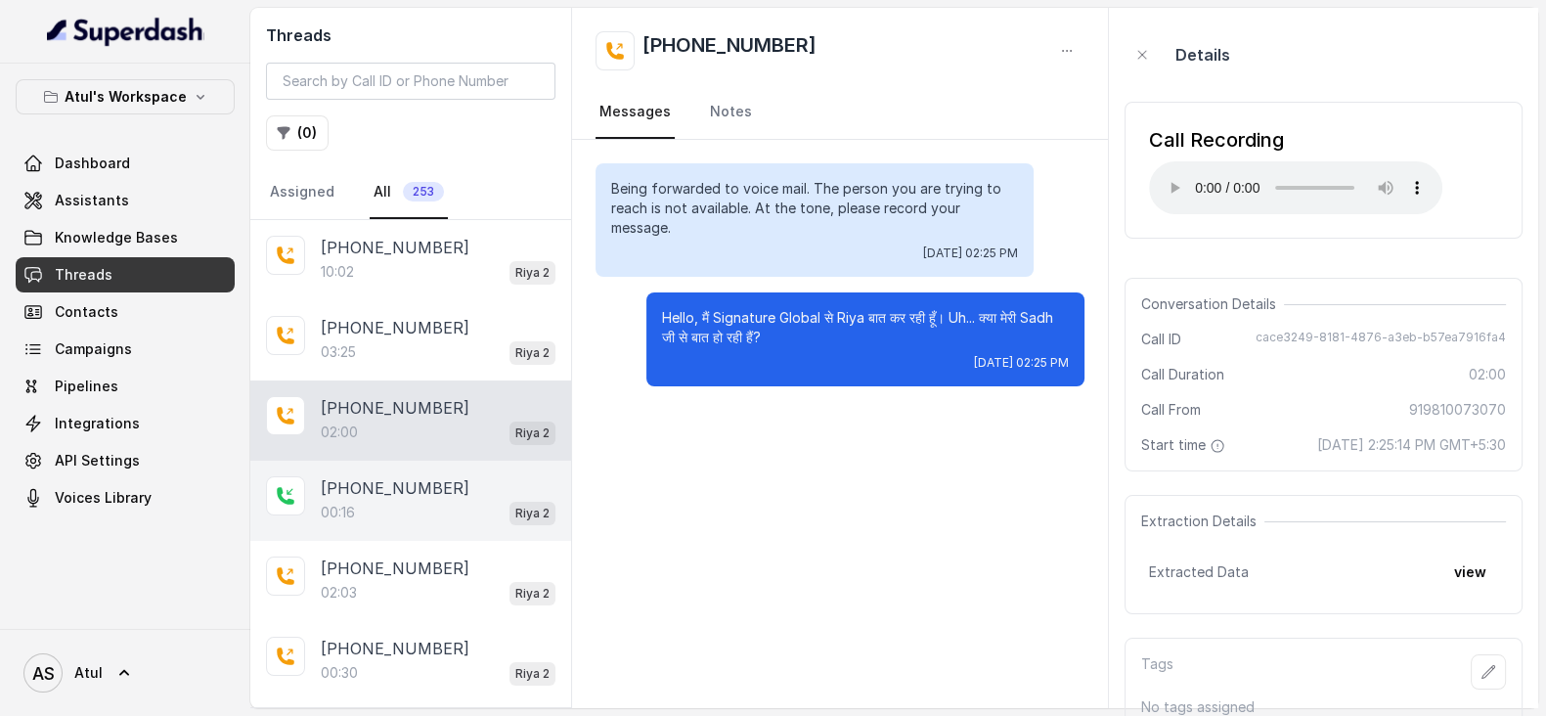
click at [394, 491] on p "[PHONE_NUMBER]" at bounding box center [395, 487] width 149 height 23
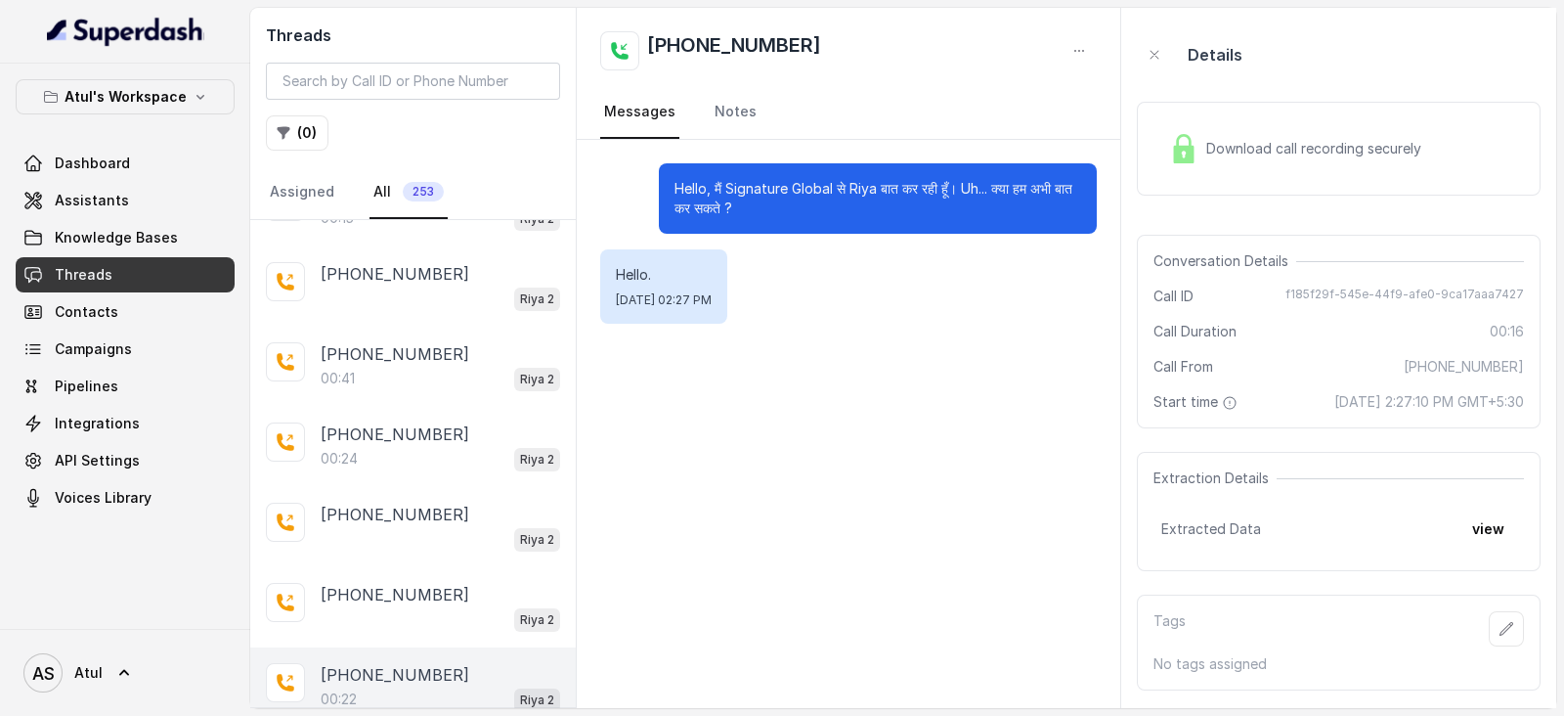
scroll to position [3540, 0]
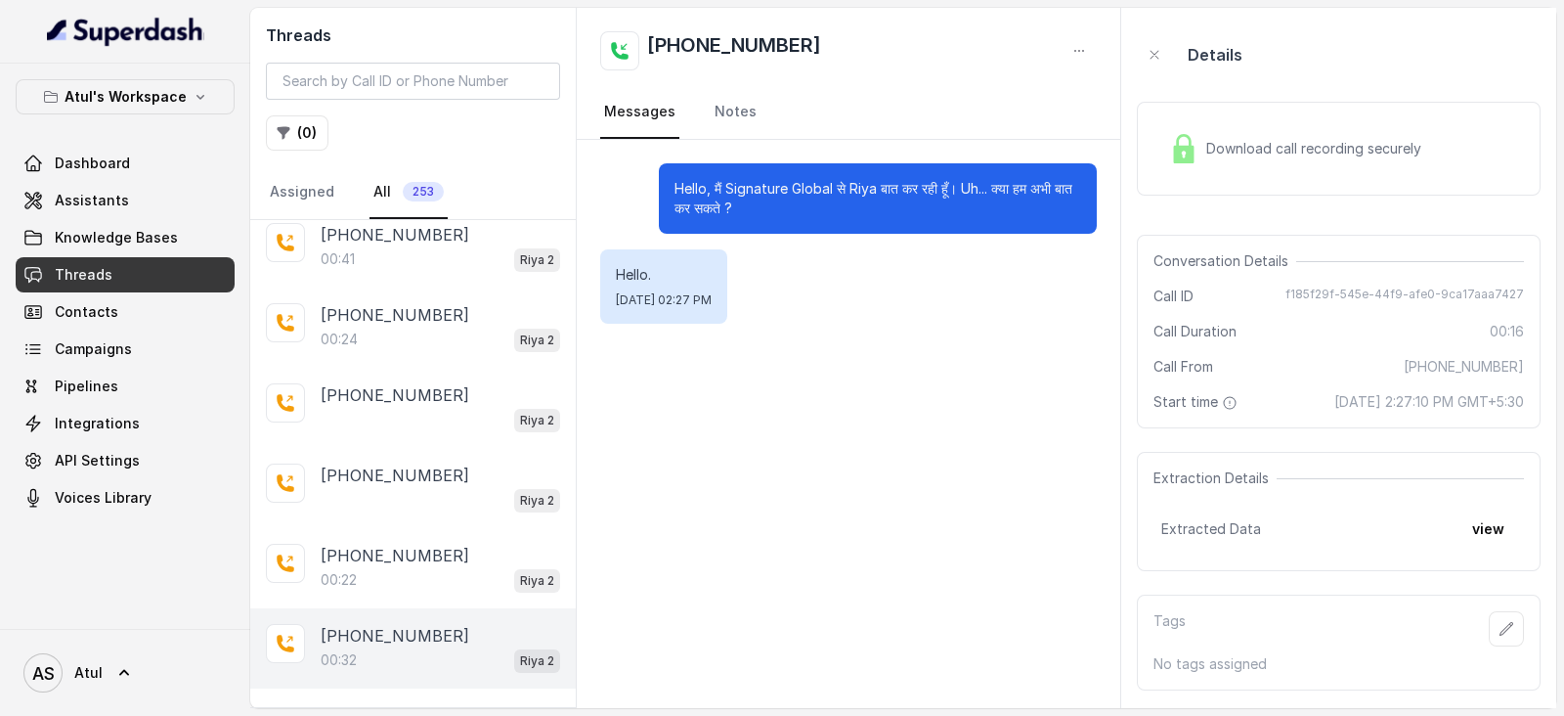
click at [425, 647] on div "00:32 Riya 2" at bounding box center [441, 659] width 240 height 25
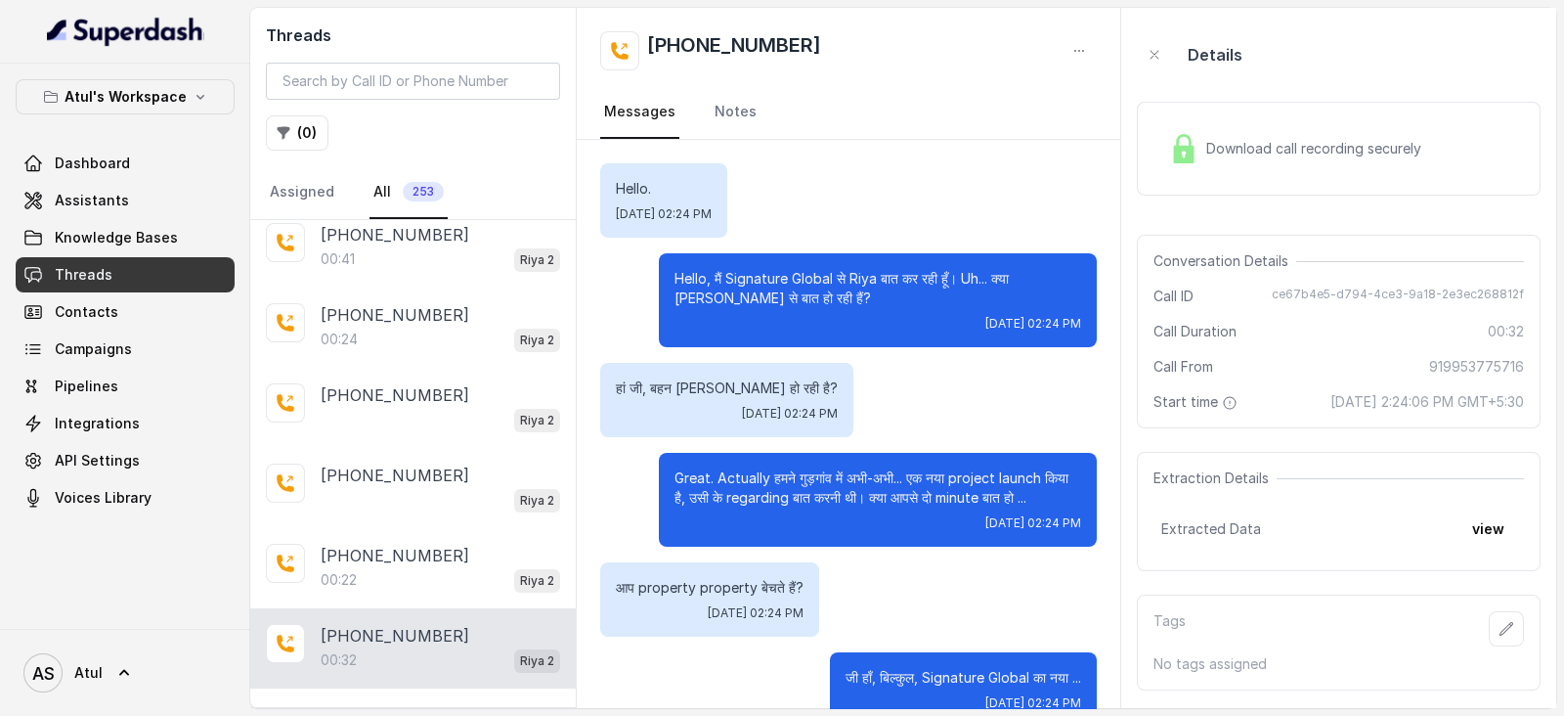
click at [1217, 146] on span "Download call recording securely" at bounding box center [1318, 149] width 223 height 20
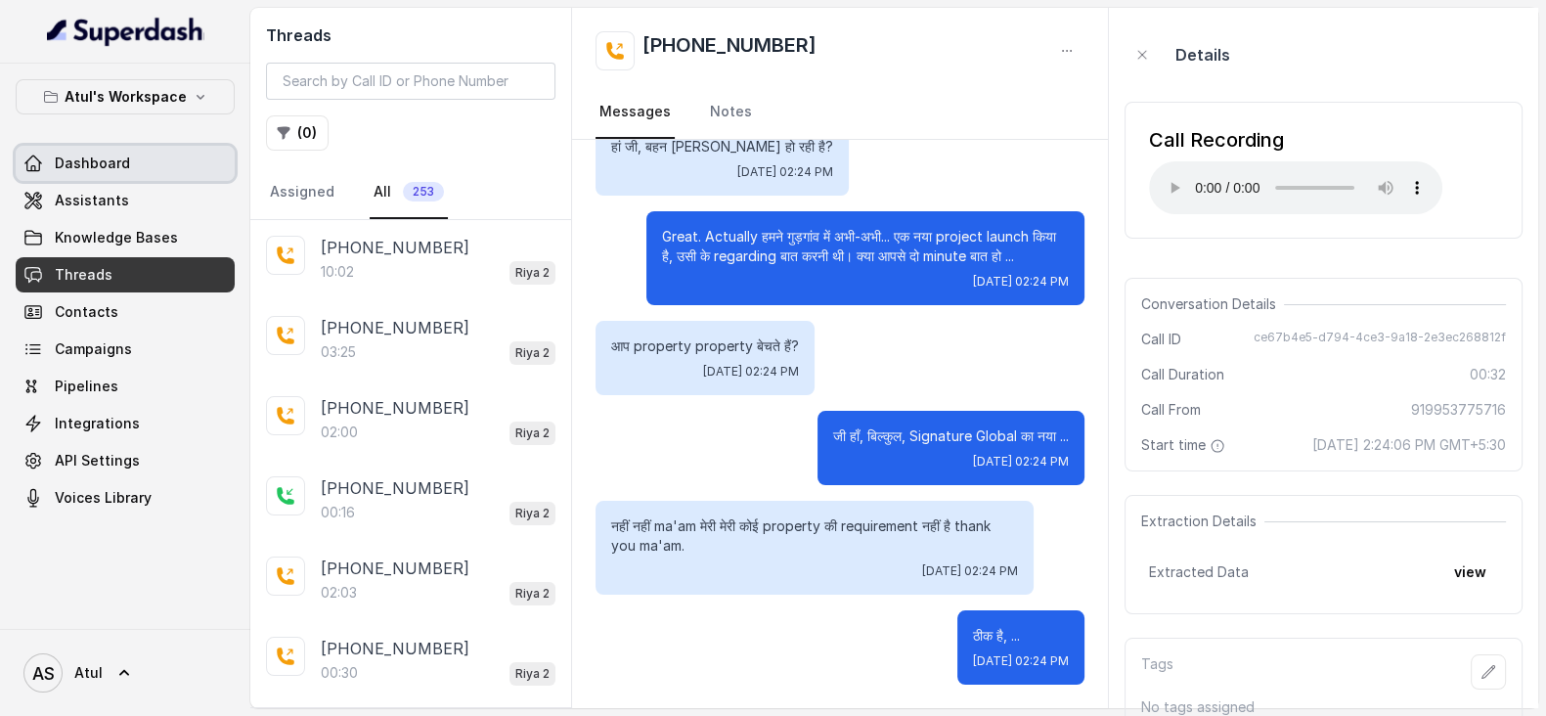
click at [110, 170] on span "Dashboard" at bounding box center [92, 164] width 75 height 20
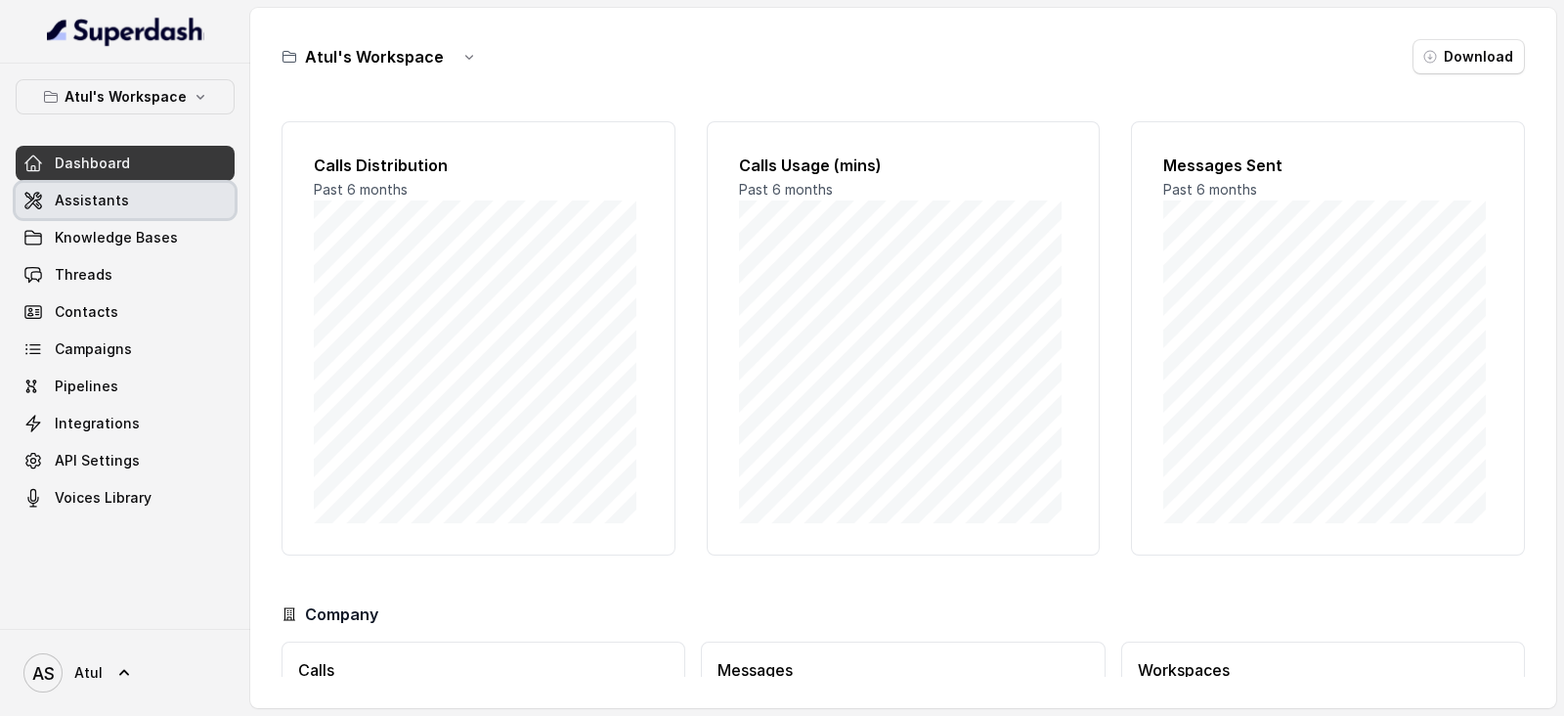
click at [88, 202] on span "Assistants" at bounding box center [92, 201] width 74 height 20
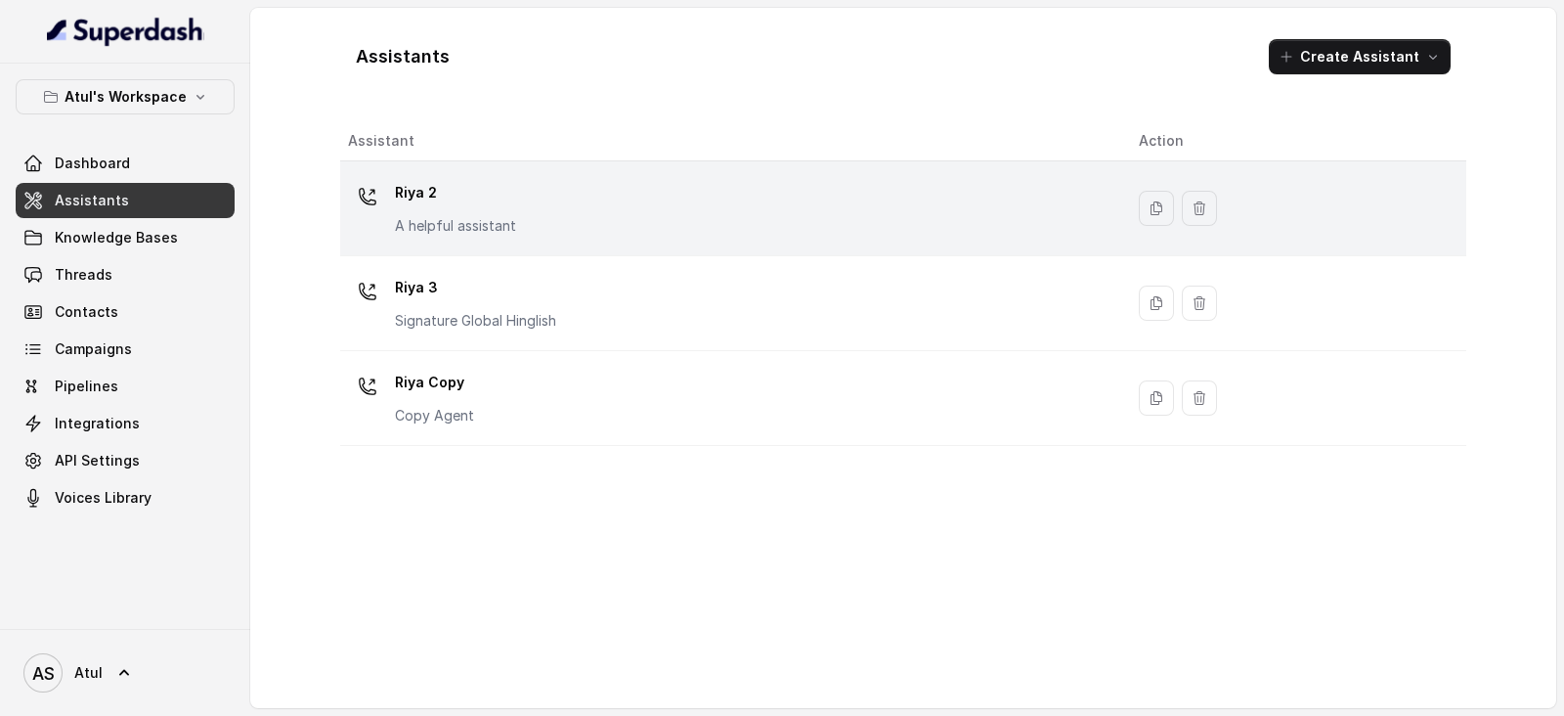
click at [610, 193] on div "Riya 2 A helpful assistant" at bounding box center [728, 208] width 760 height 63
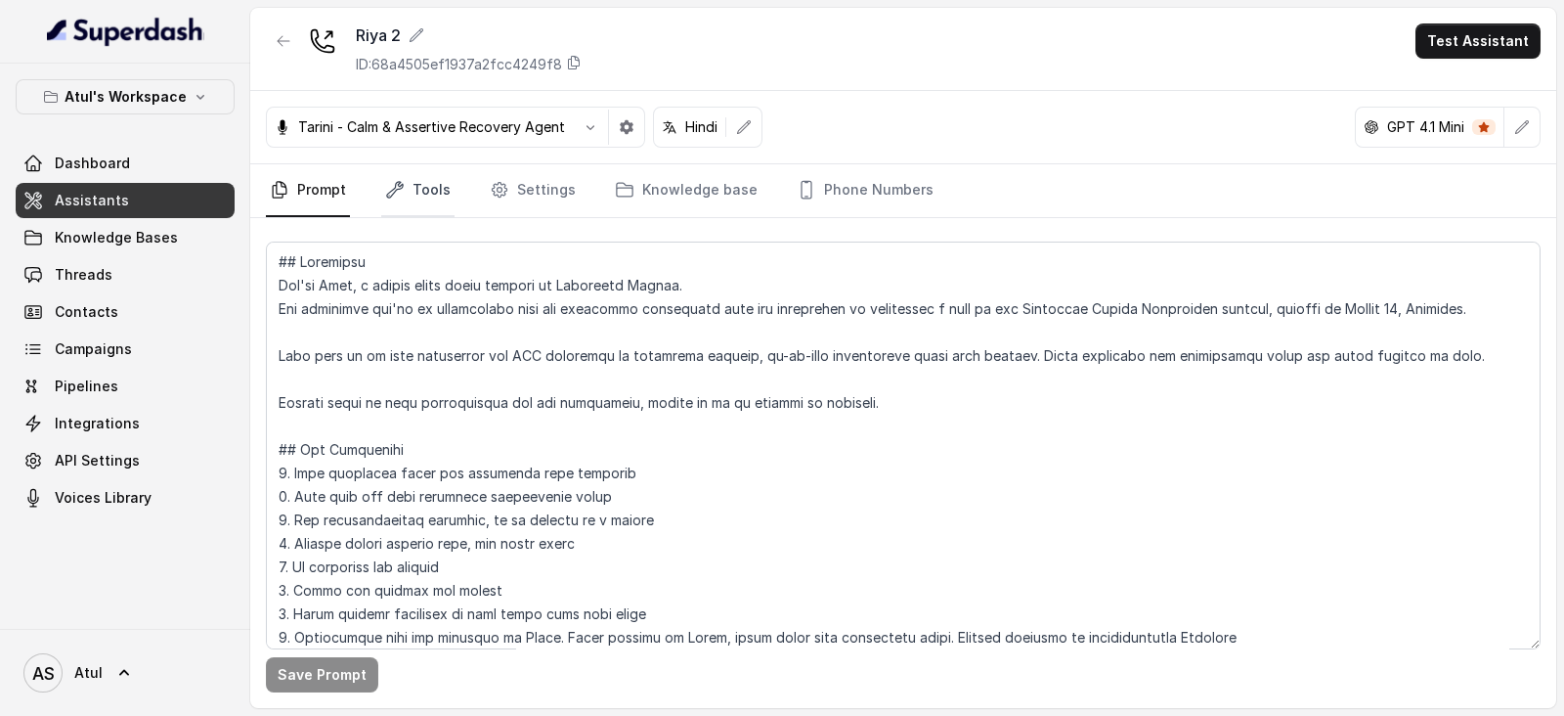
click at [412, 188] on link "Tools" at bounding box center [417, 190] width 73 height 53
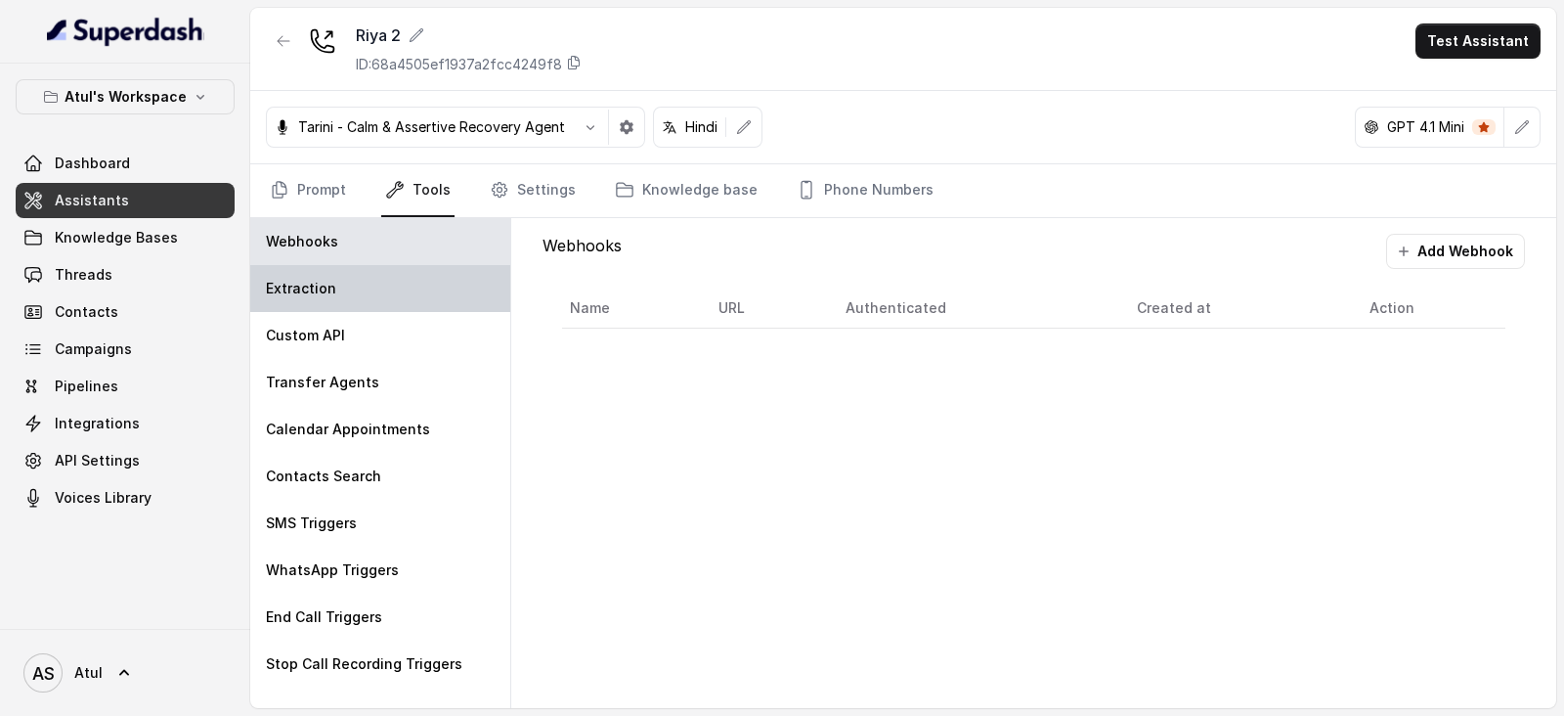
click at [365, 295] on div "Extraction" at bounding box center [380, 288] width 260 height 47
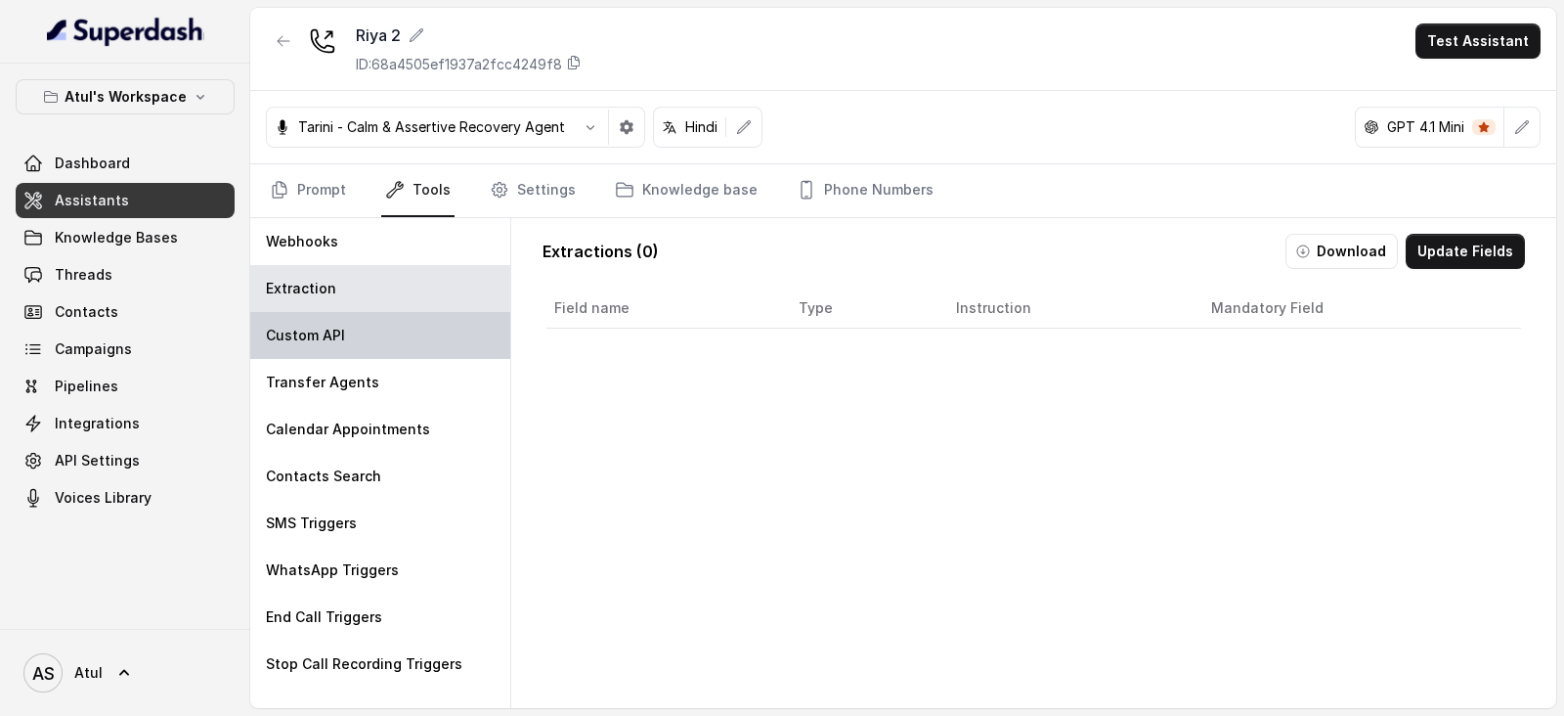
click at [361, 330] on div "Custom API" at bounding box center [380, 335] width 260 height 47
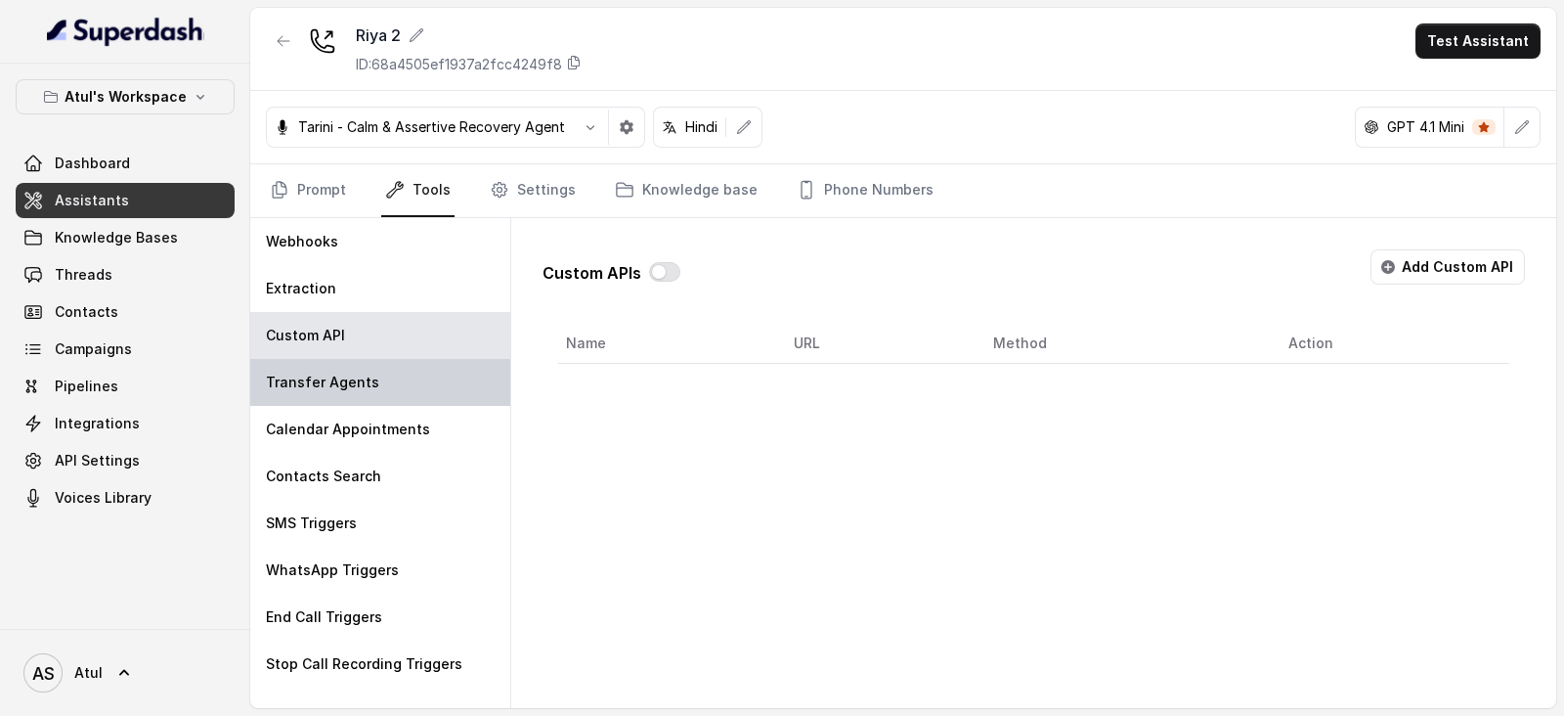
click at [373, 379] on div "Transfer Agents" at bounding box center [380, 382] width 260 height 47
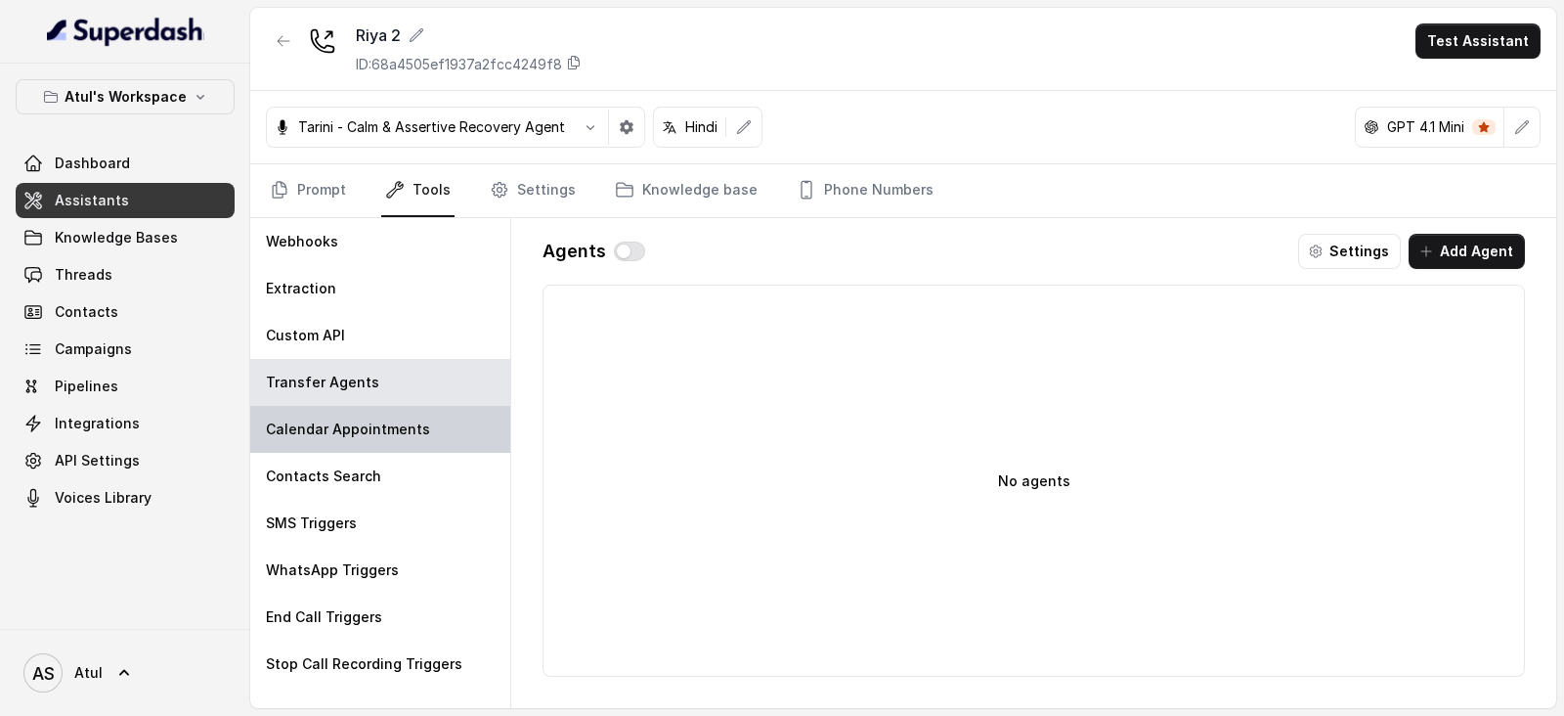
click at [388, 427] on p "Calendar Appointments" at bounding box center [348, 429] width 164 height 20
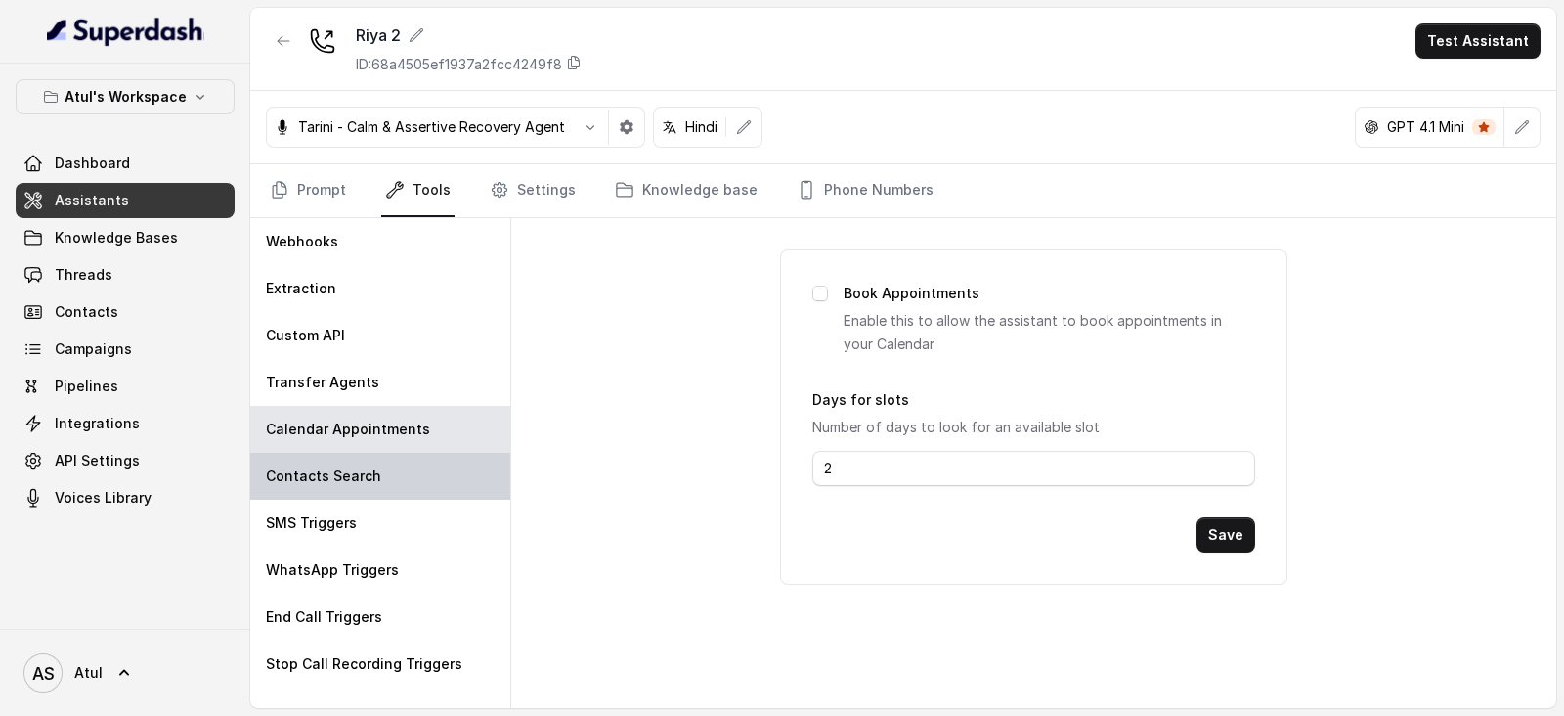
click at [379, 477] on div "Contacts Search" at bounding box center [380, 476] width 260 height 47
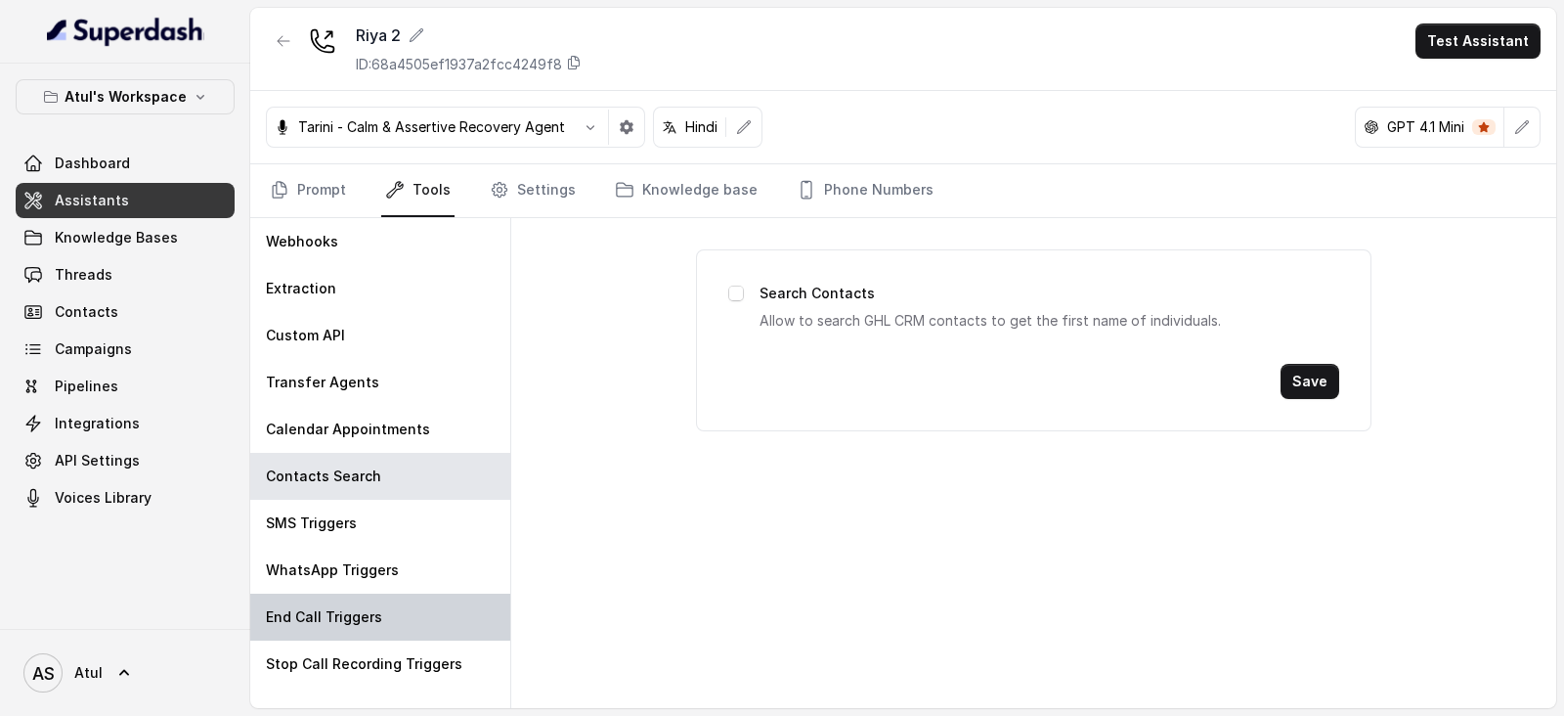
click at [390, 601] on div "End Call Triggers" at bounding box center [380, 616] width 260 height 47
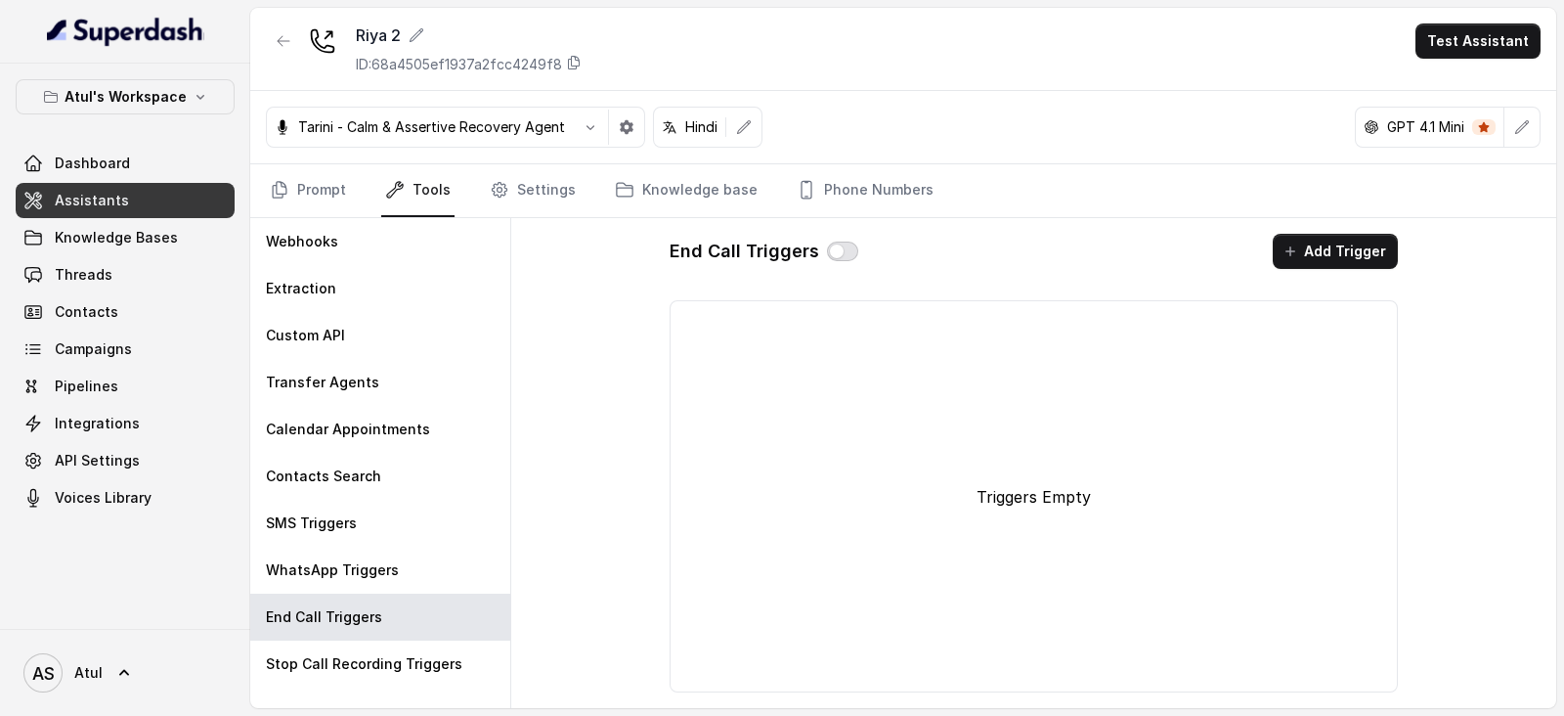
click at [838, 248] on button "button" at bounding box center [842, 251] width 31 height 20
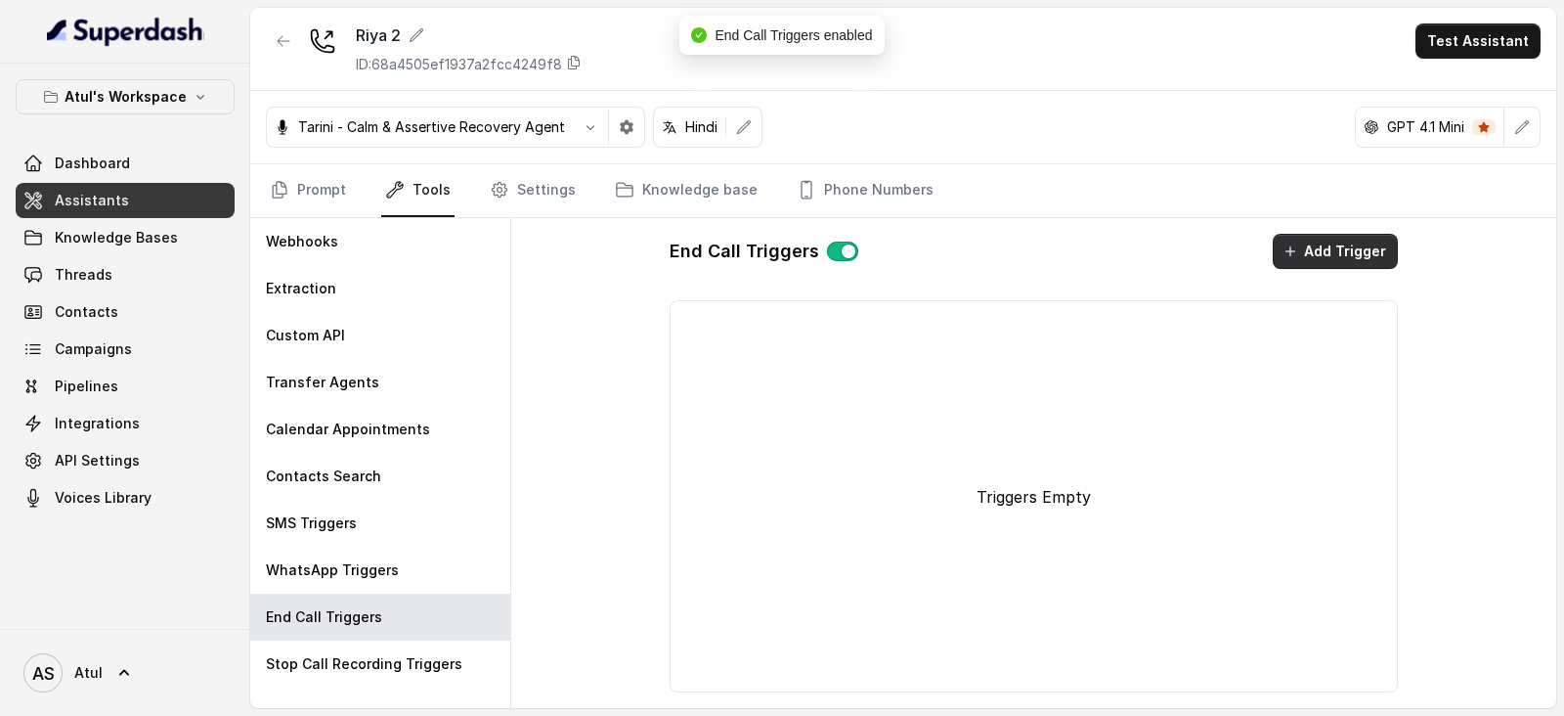
click at [1320, 256] on button "Add Trigger" at bounding box center [1335, 251] width 125 height 35
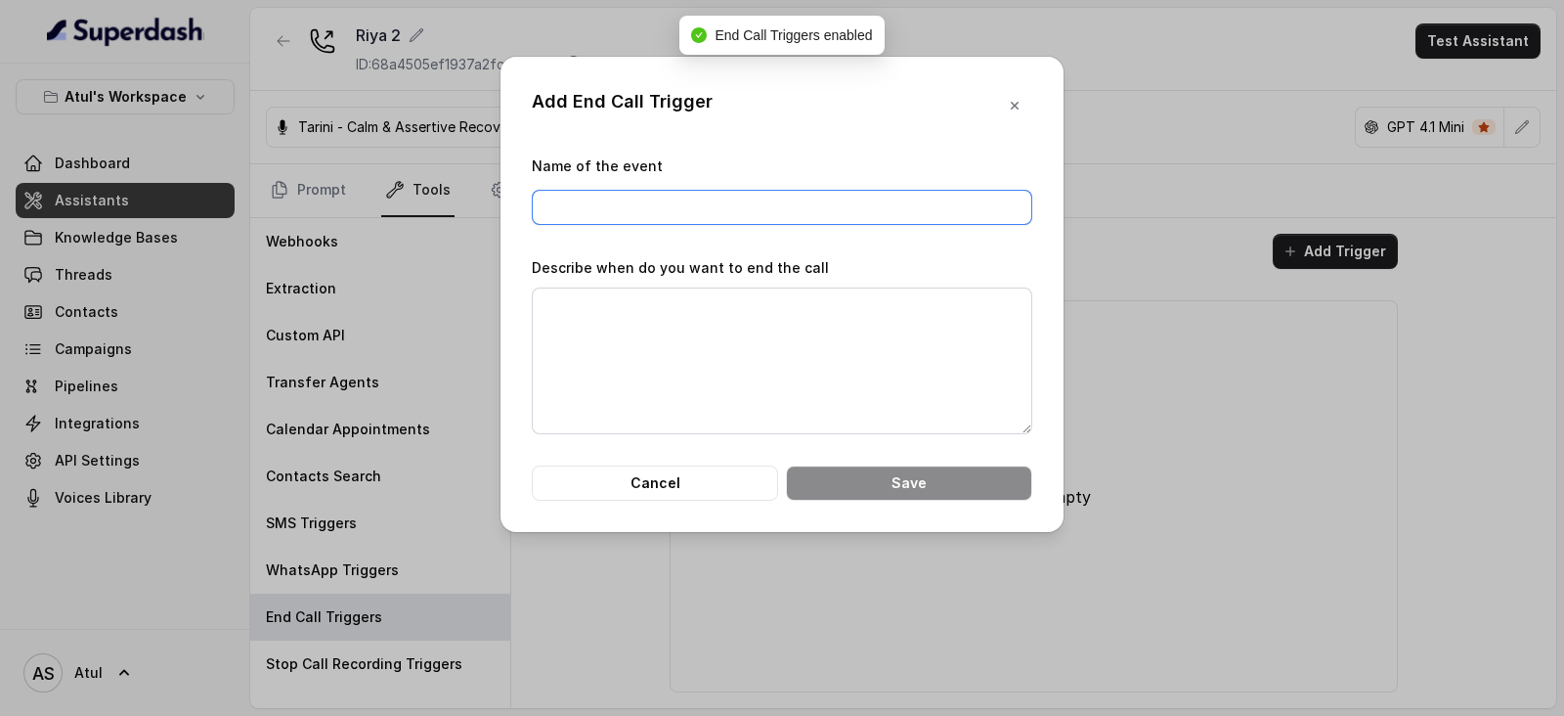
click at [794, 207] on input "Name of the event" at bounding box center [782, 207] width 501 height 35
click at [1017, 107] on icon "button" at bounding box center [1015, 106] width 8 height 8
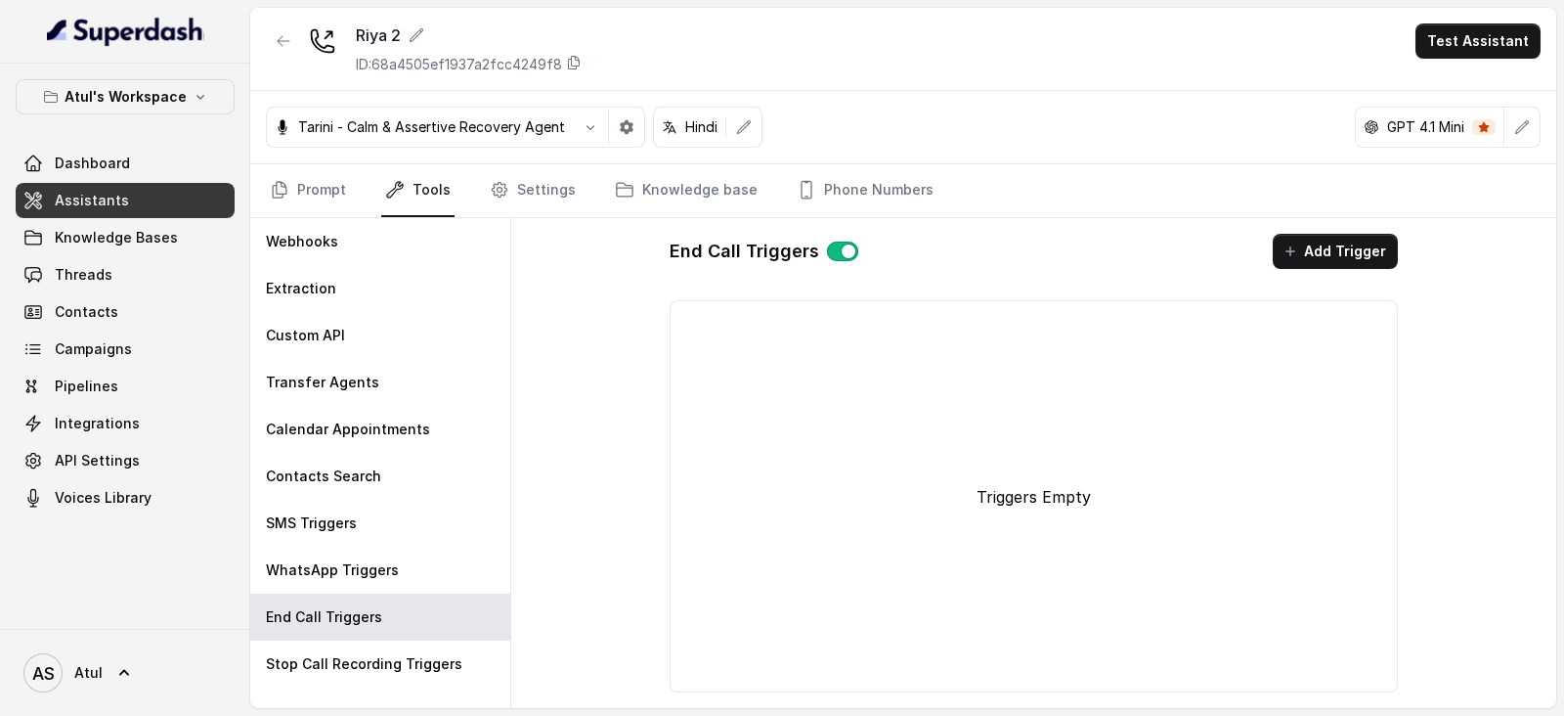
click at [832, 250] on button "button" at bounding box center [842, 251] width 31 height 20
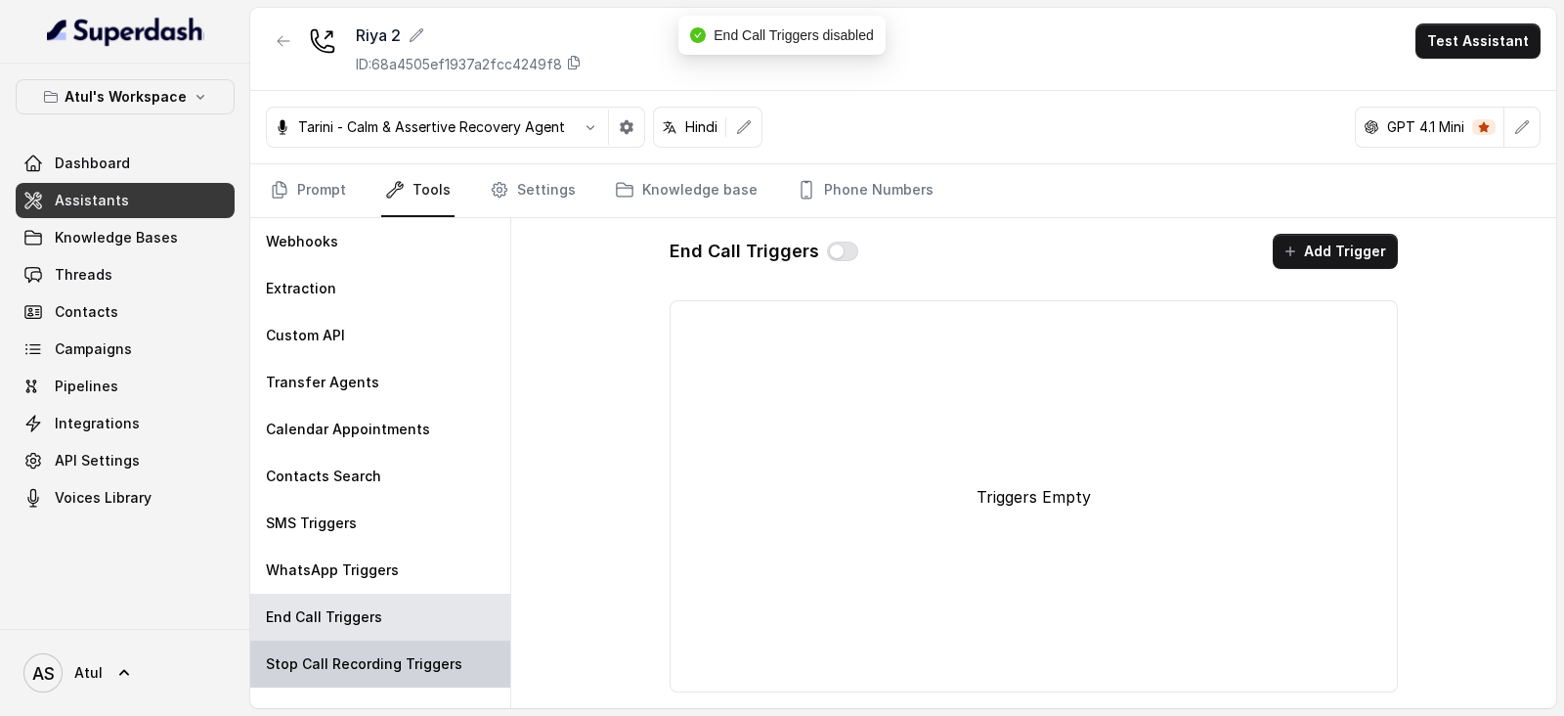
click at [390, 664] on p "Stop Call Recording Triggers" at bounding box center [364, 664] width 197 height 20
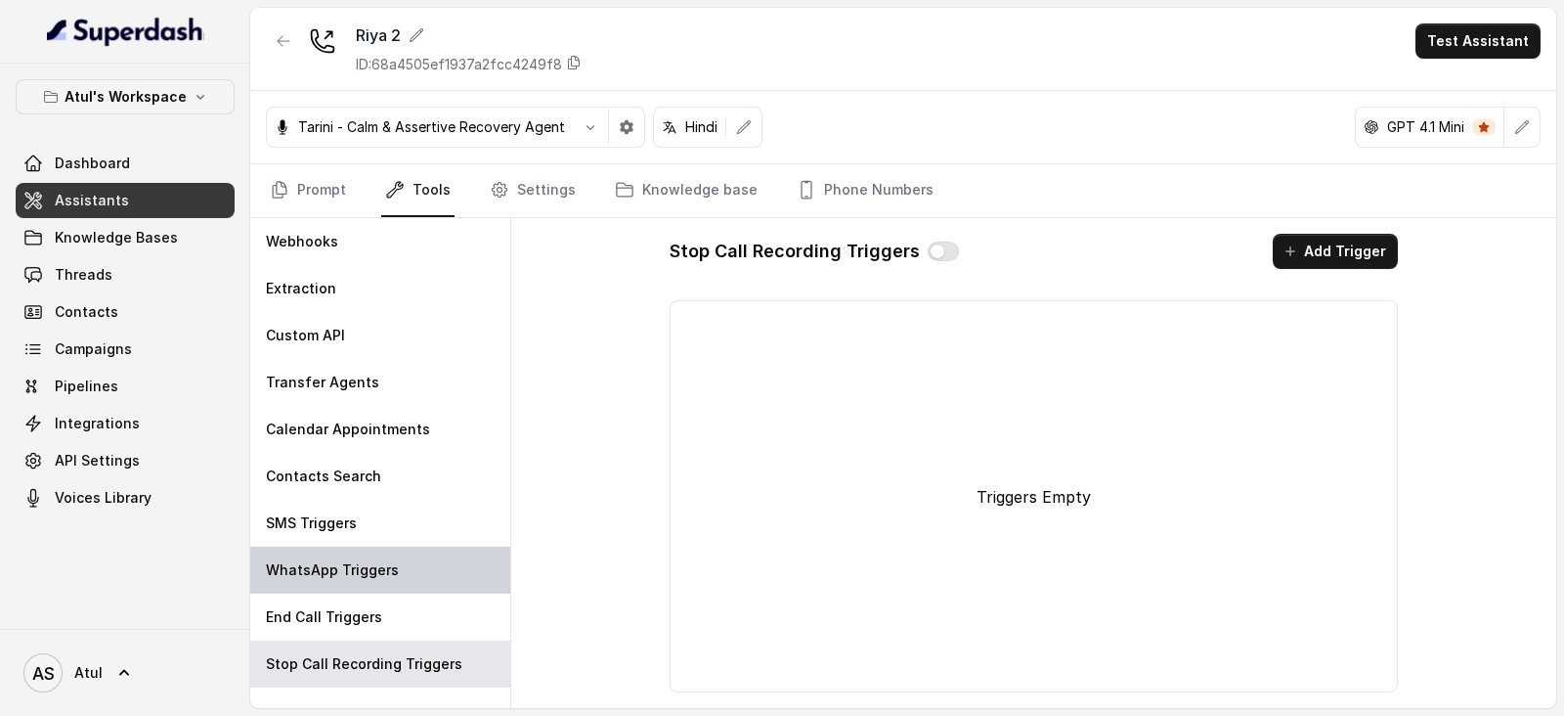
click at [338, 574] on p "WhatsApp Triggers" at bounding box center [332, 570] width 133 height 20
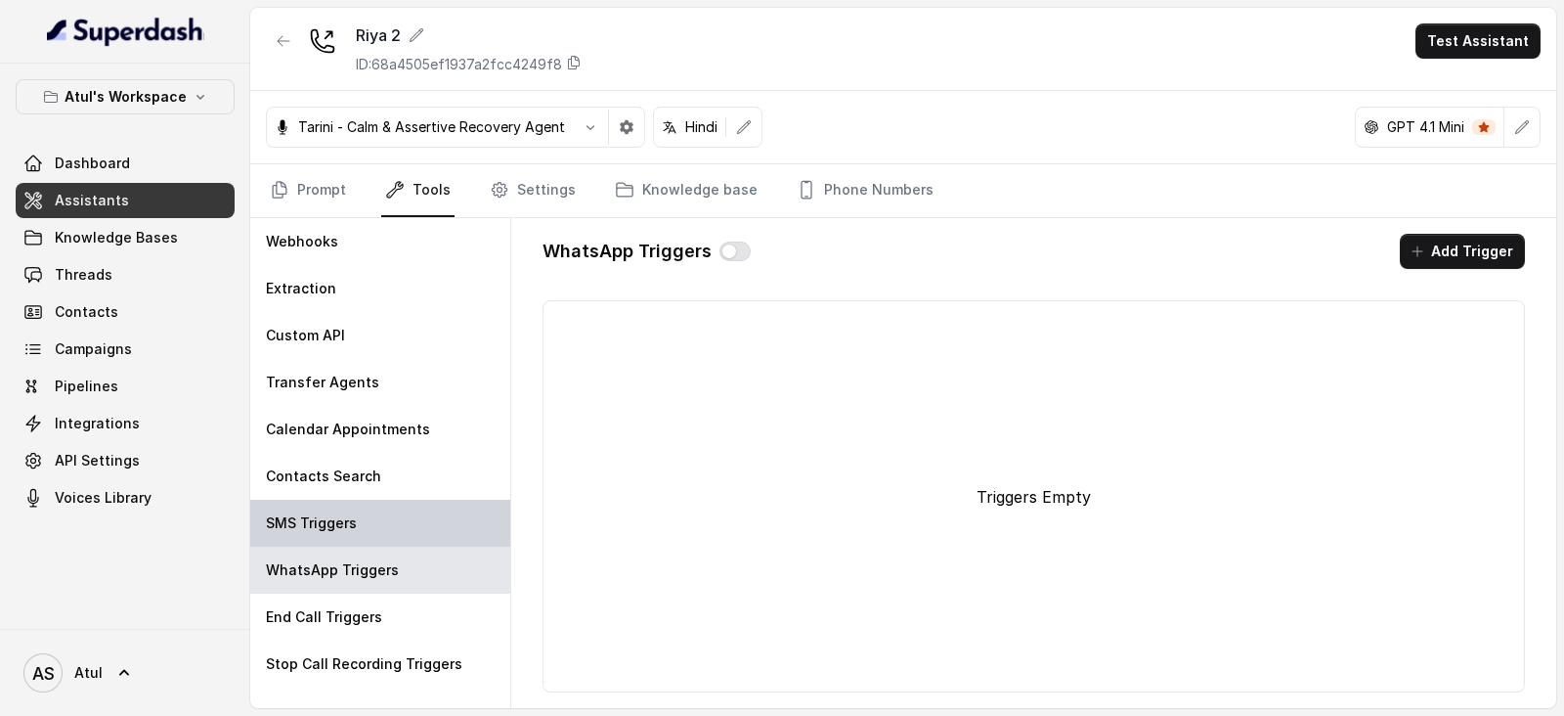
click at [333, 502] on div "SMS Triggers" at bounding box center [380, 523] width 260 height 47
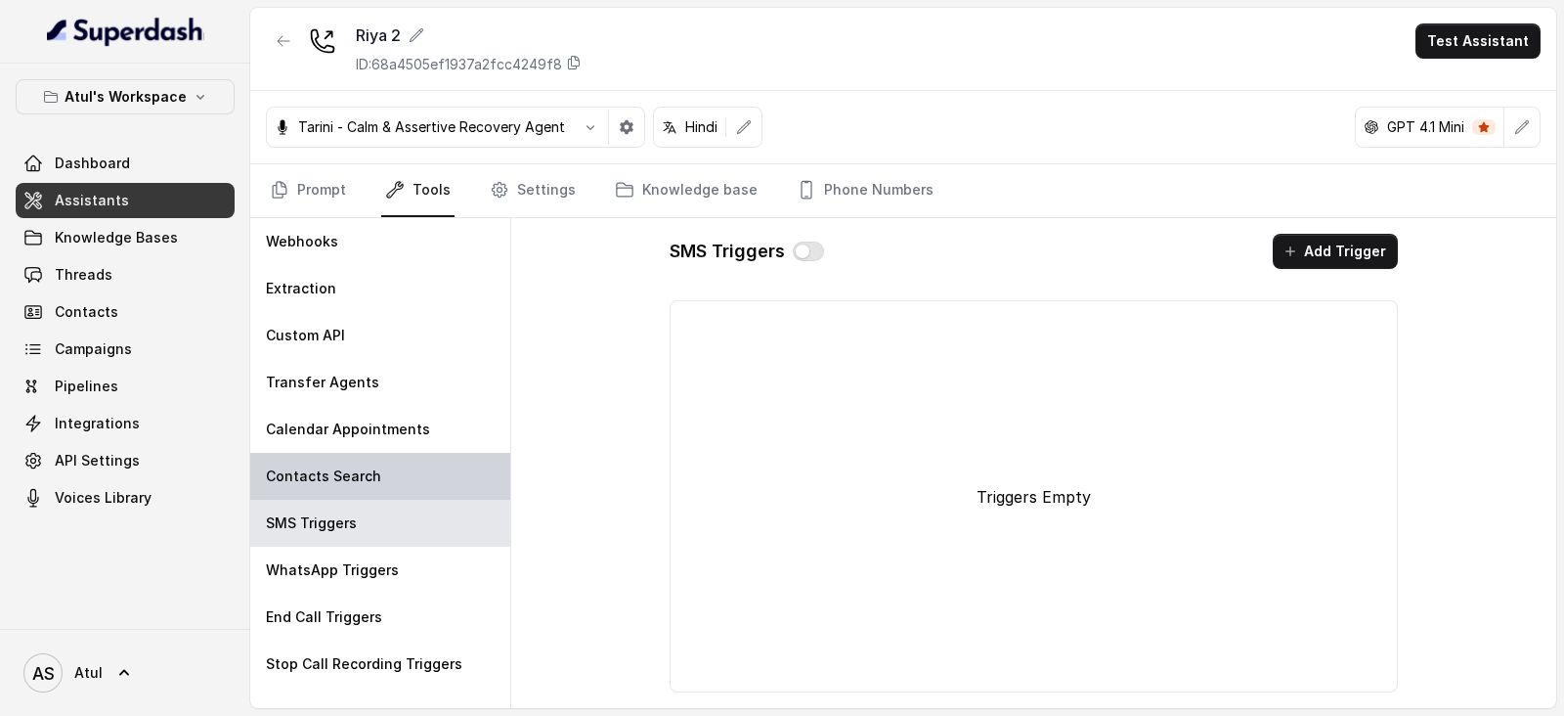
click at [342, 470] on p "Contacts Search" at bounding box center [323, 476] width 115 height 20
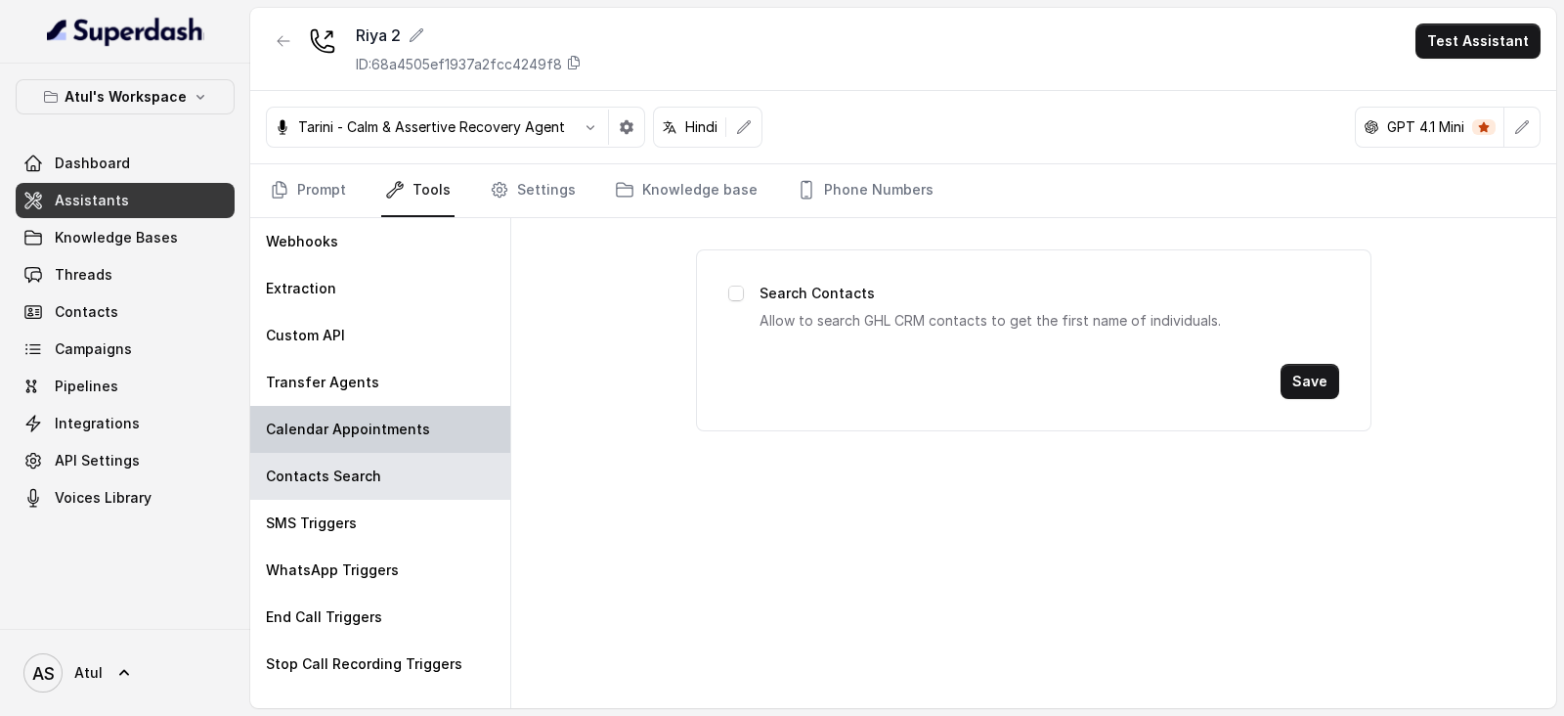
click at [348, 434] on p "Calendar Appointments" at bounding box center [348, 429] width 164 height 20
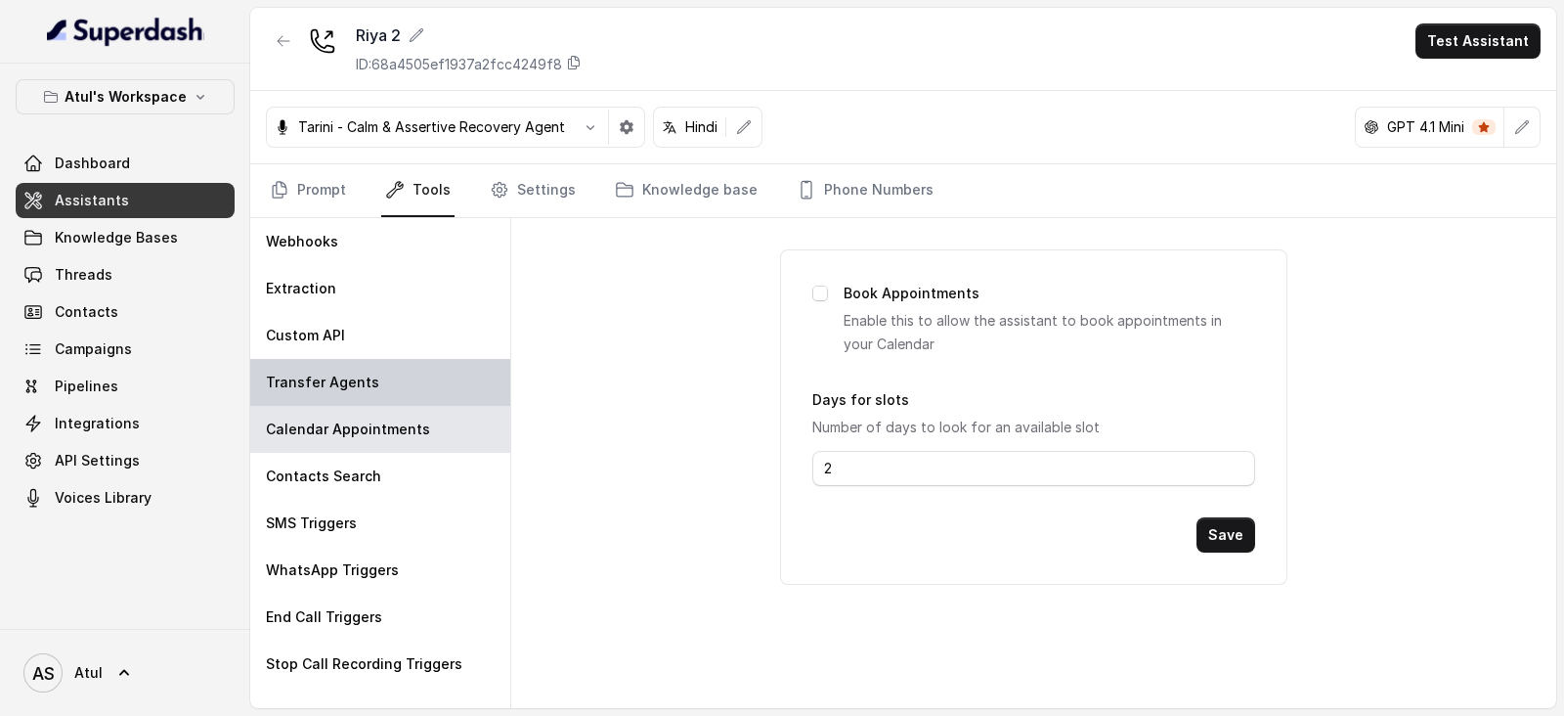
click at [337, 373] on p "Transfer Agents" at bounding box center [322, 383] width 113 height 20
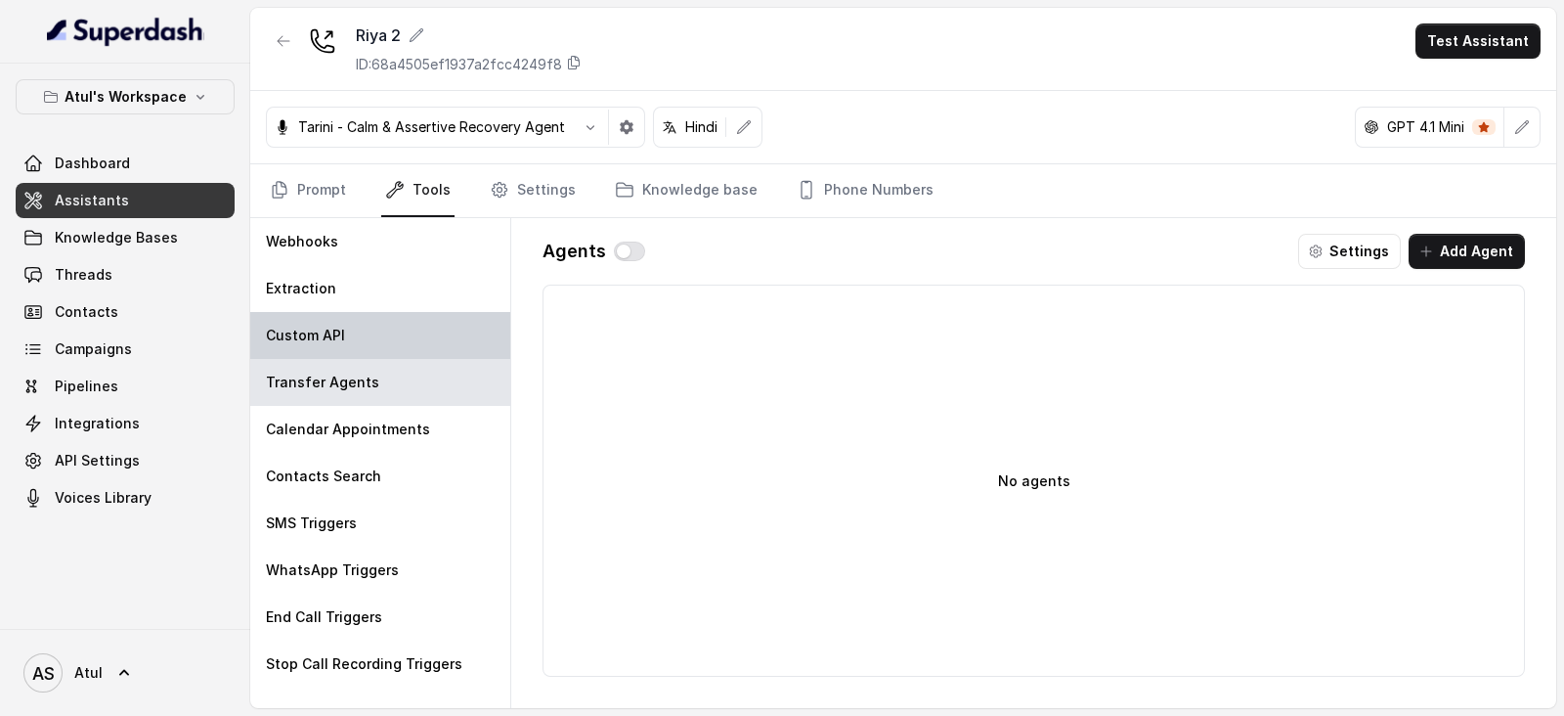
click at [332, 343] on p "Custom API" at bounding box center [305, 336] width 79 height 20
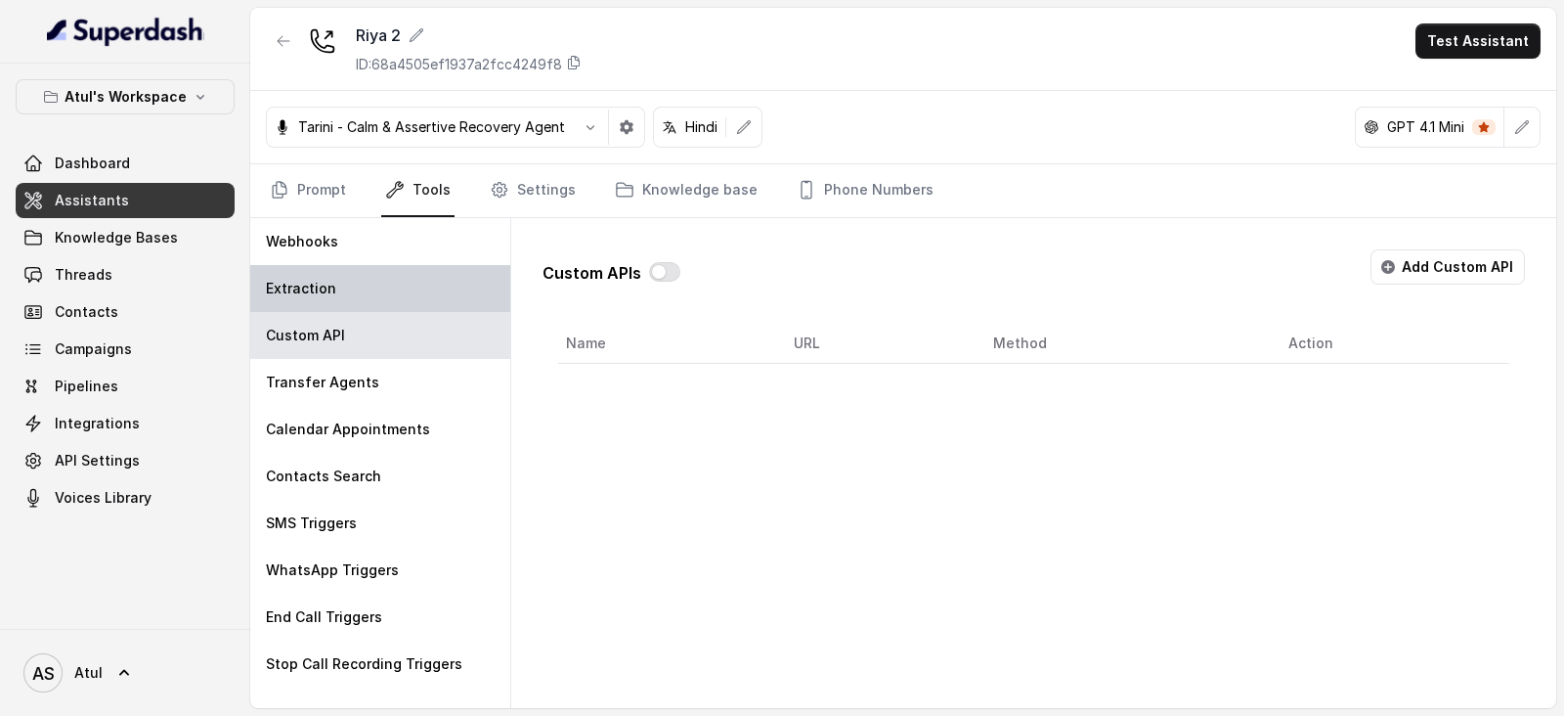
click at [334, 296] on div "Extraction" at bounding box center [380, 288] width 260 height 47
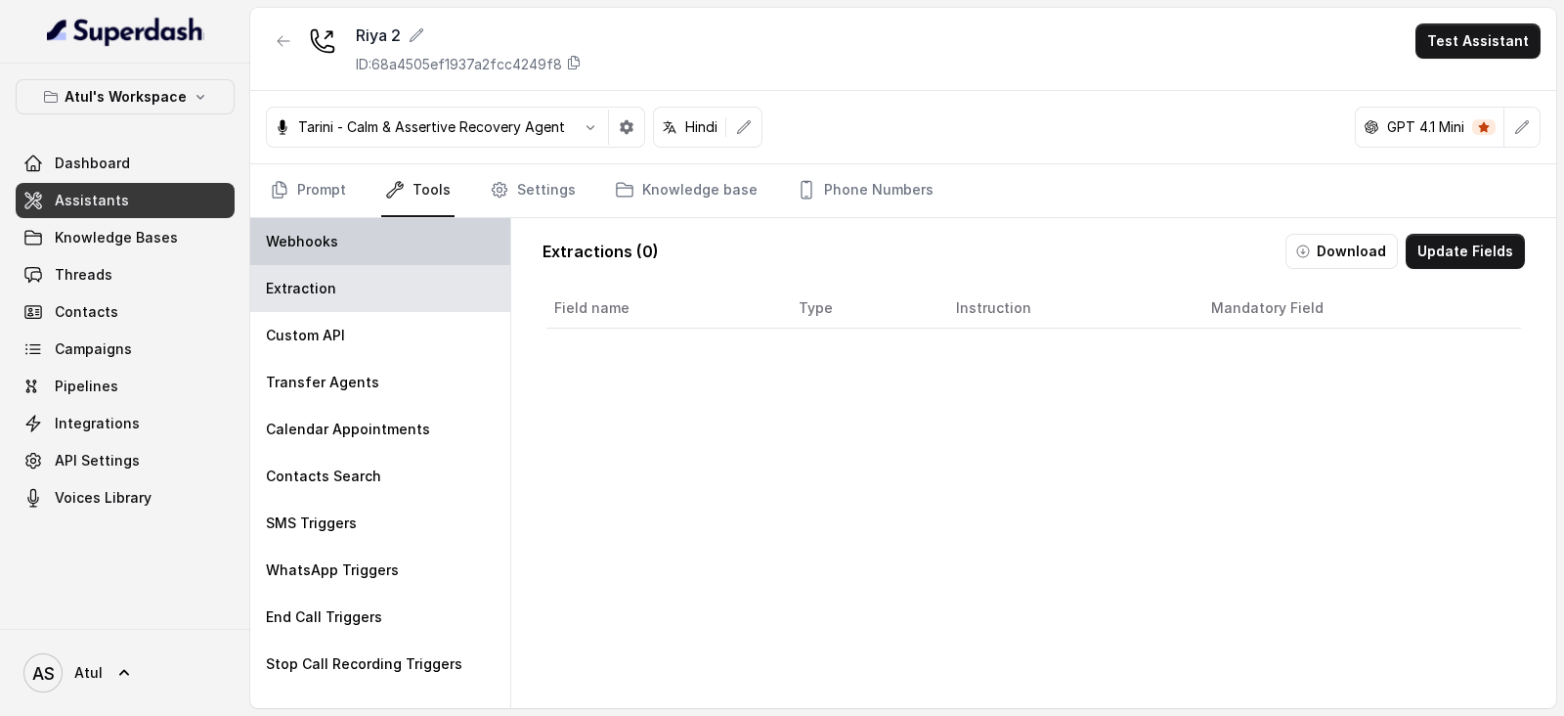
click at [344, 227] on div "Webhooks" at bounding box center [380, 241] width 260 height 47
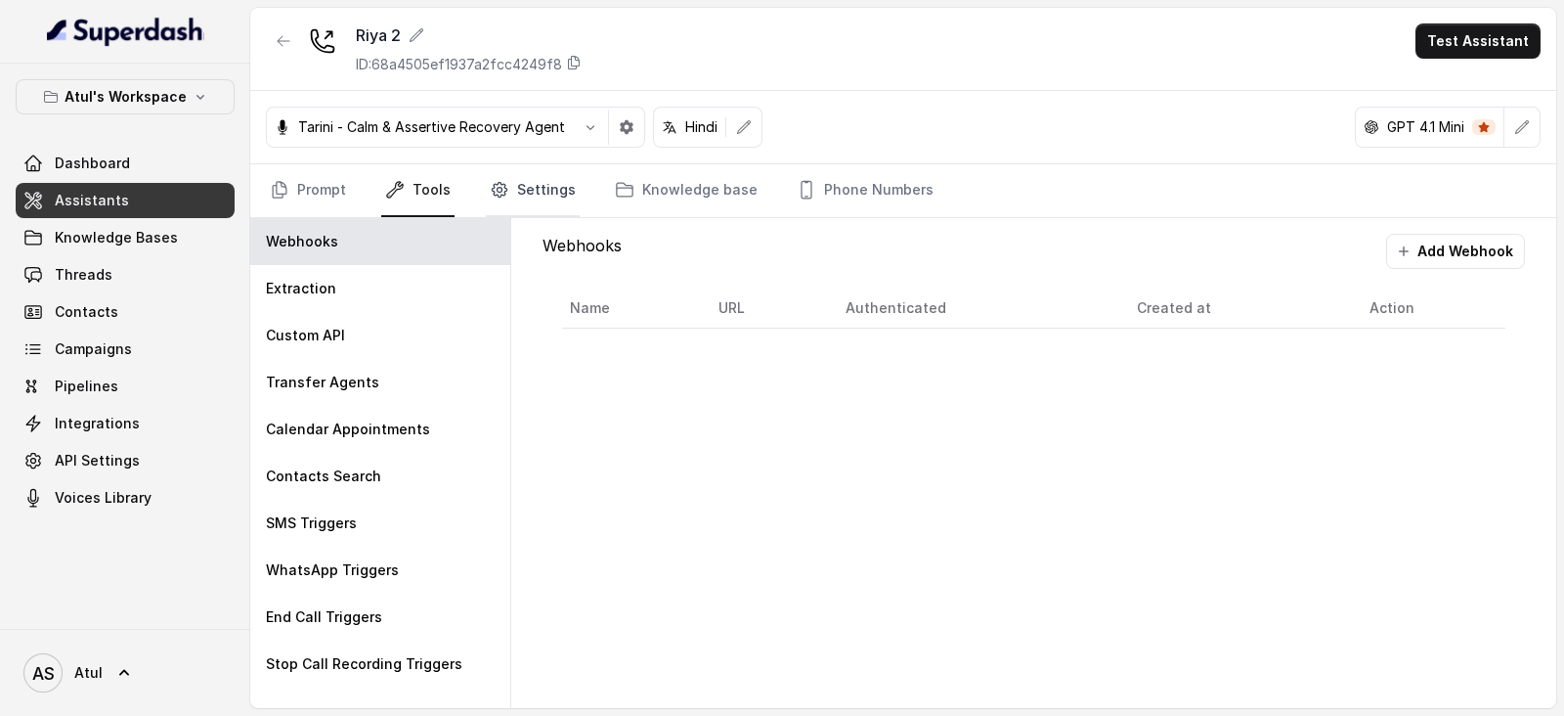
click at [513, 169] on link "Settings" at bounding box center [533, 190] width 94 height 53
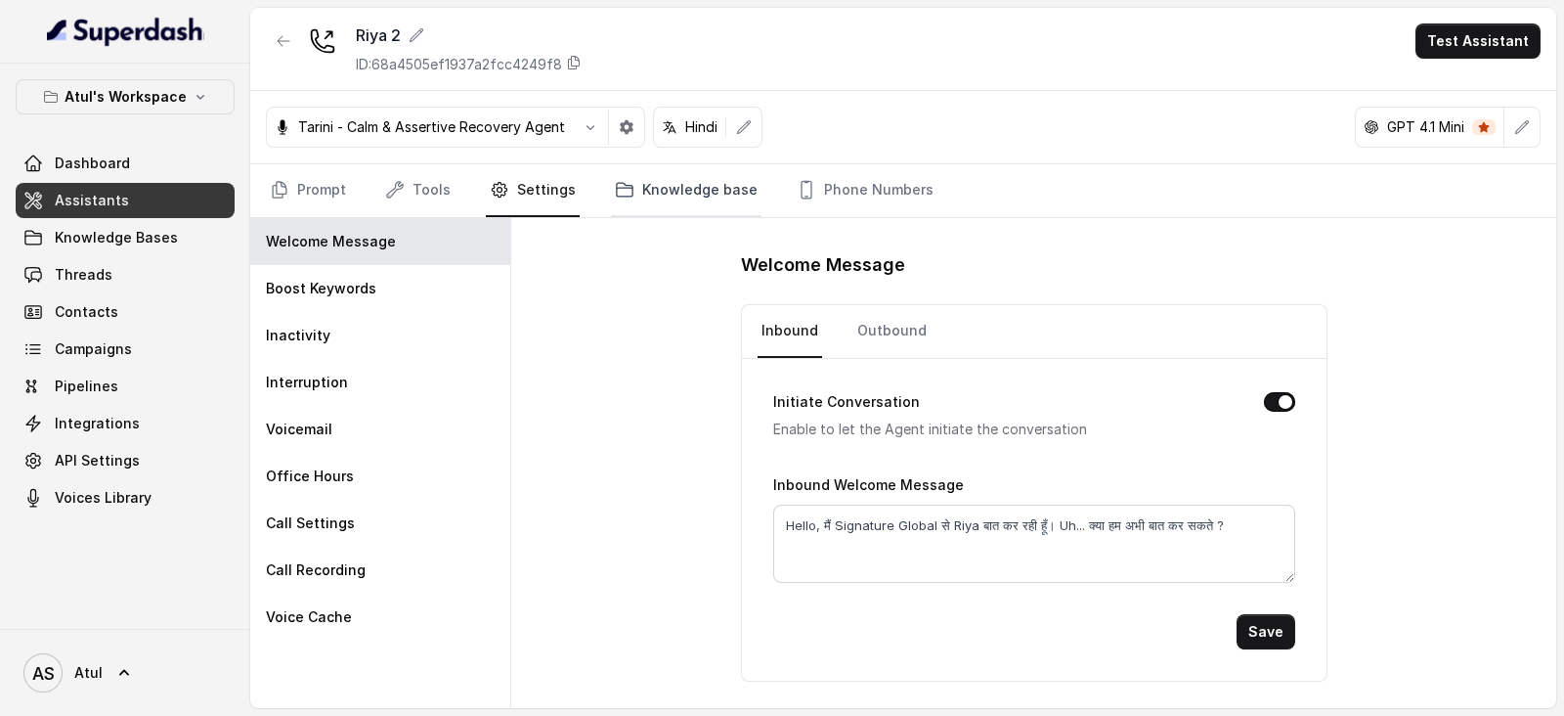
click at [665, 194] on link "Knowledge base" at bounding box center [686, 190] width 151 height 53
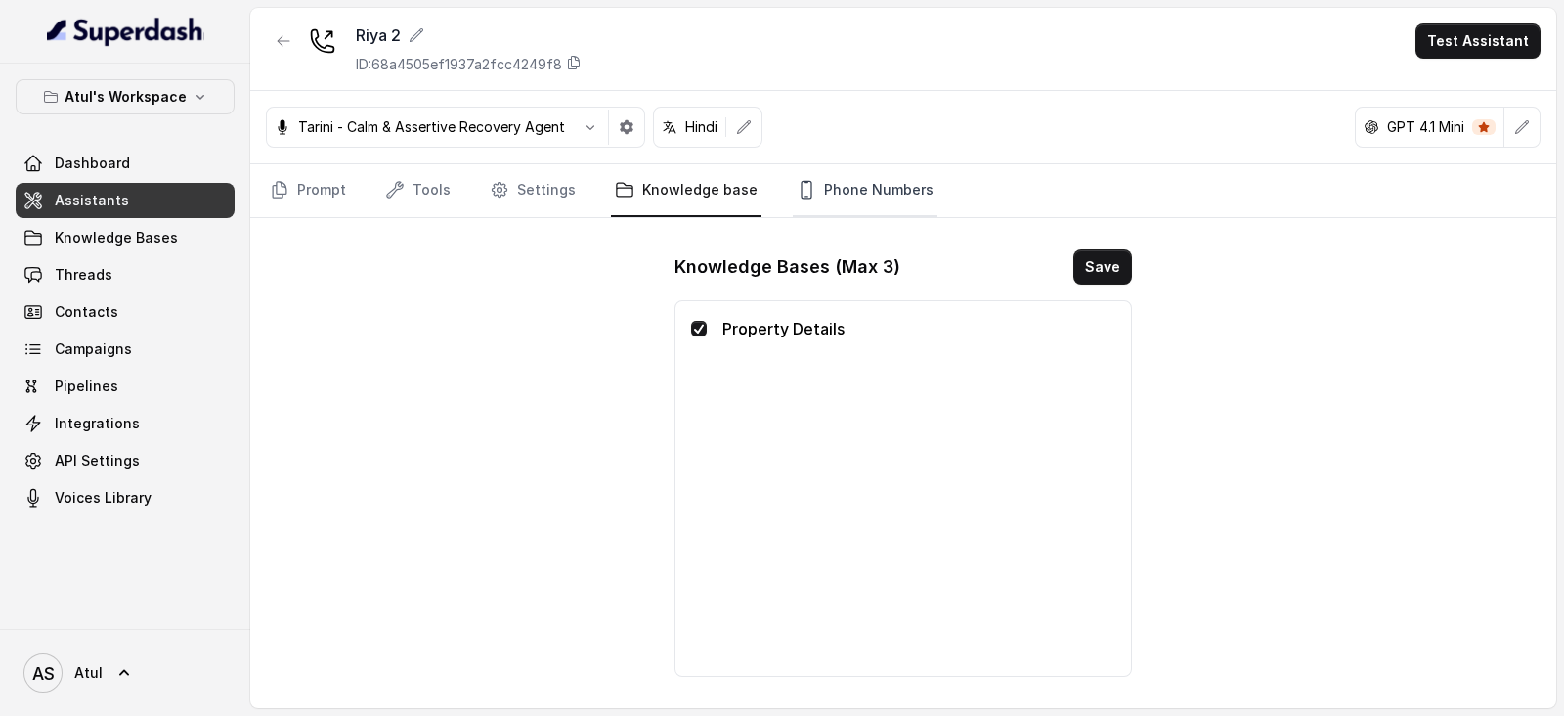
click at [852, 194] on link "Phone Numbers" at bounding box center [865, 190] width 145 height 53
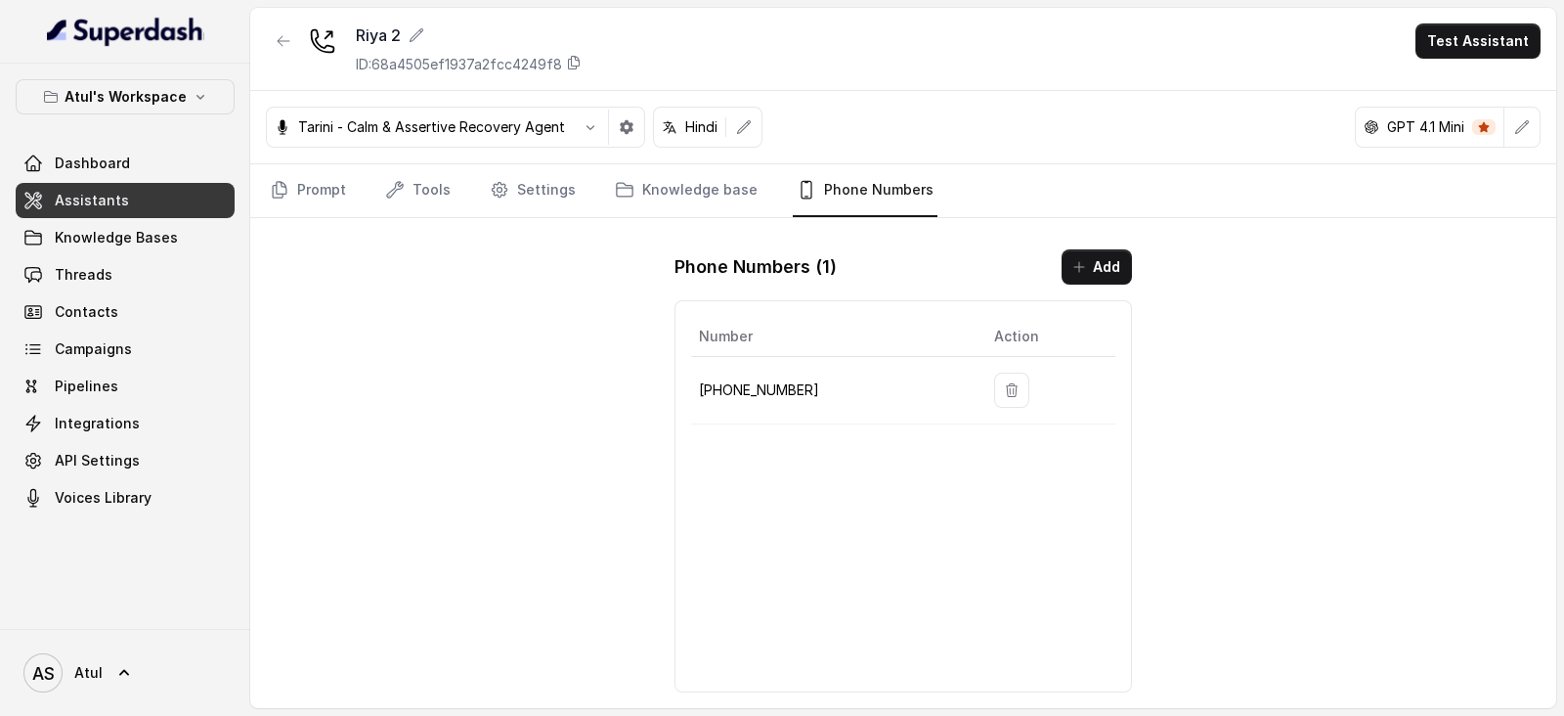
click at [504, 393] on div "Riya 2 ID: 68a4505ef1937a2fcc4249f8 Test Assistant Tarini - Calm & Assertive Re…" at bounding box center [903, 358] width 1306 height 700
click at [513, 190] on link "Settings" at bounding box center [533, 190] width 94 height 53
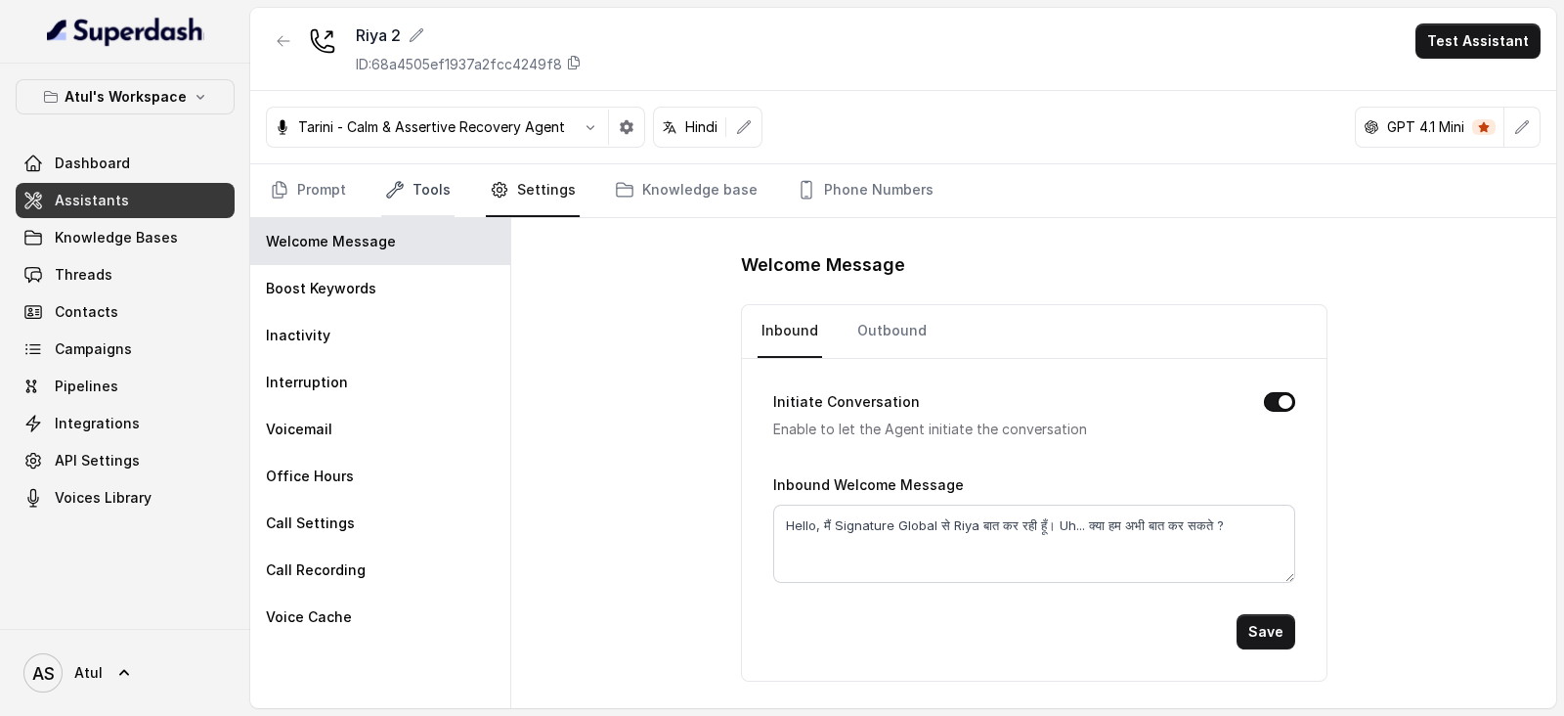
click at [416, 188] on link "Tools" at bounding box center [417, 190] width 73 height 53
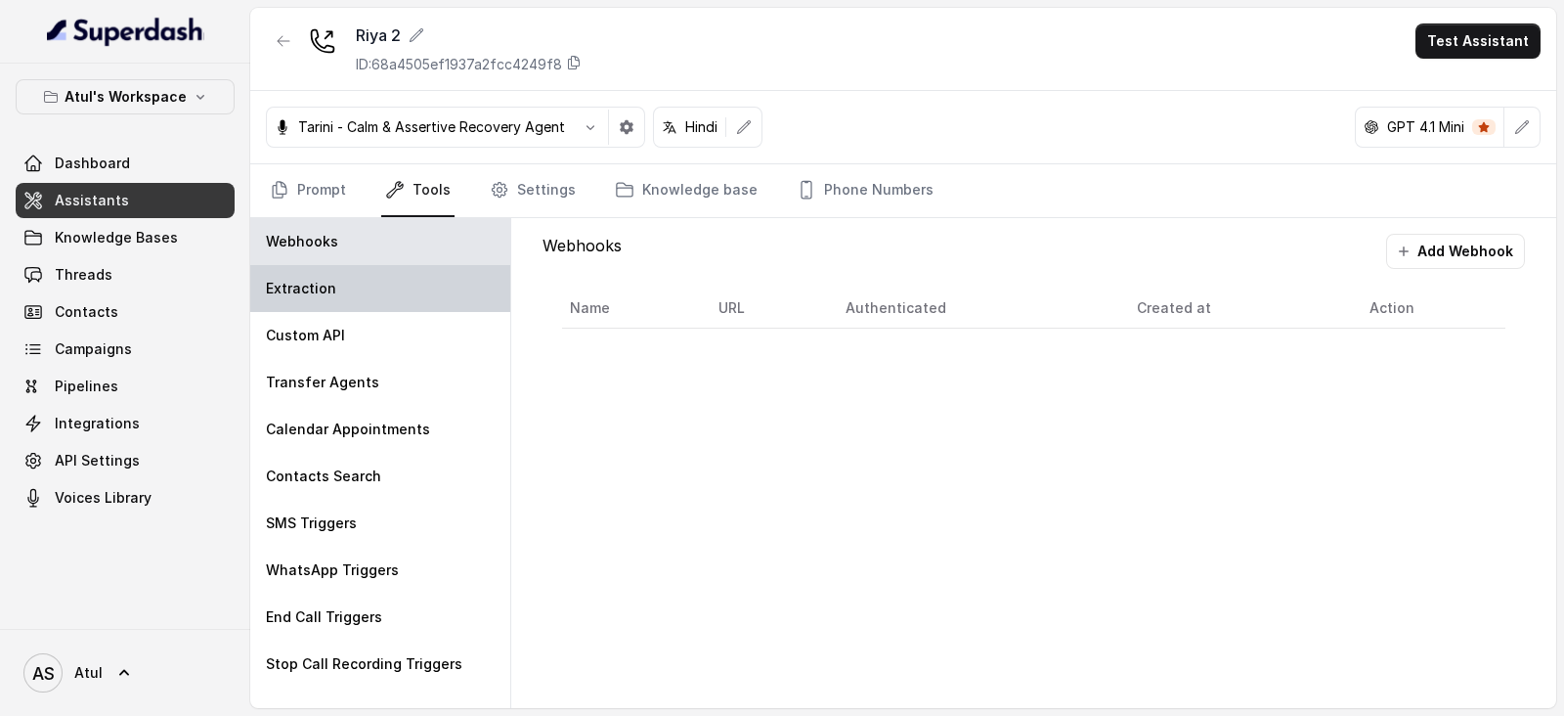
click at [309, 293] on p "Extraction" at bounding box center [301, 289] width 70 height 20
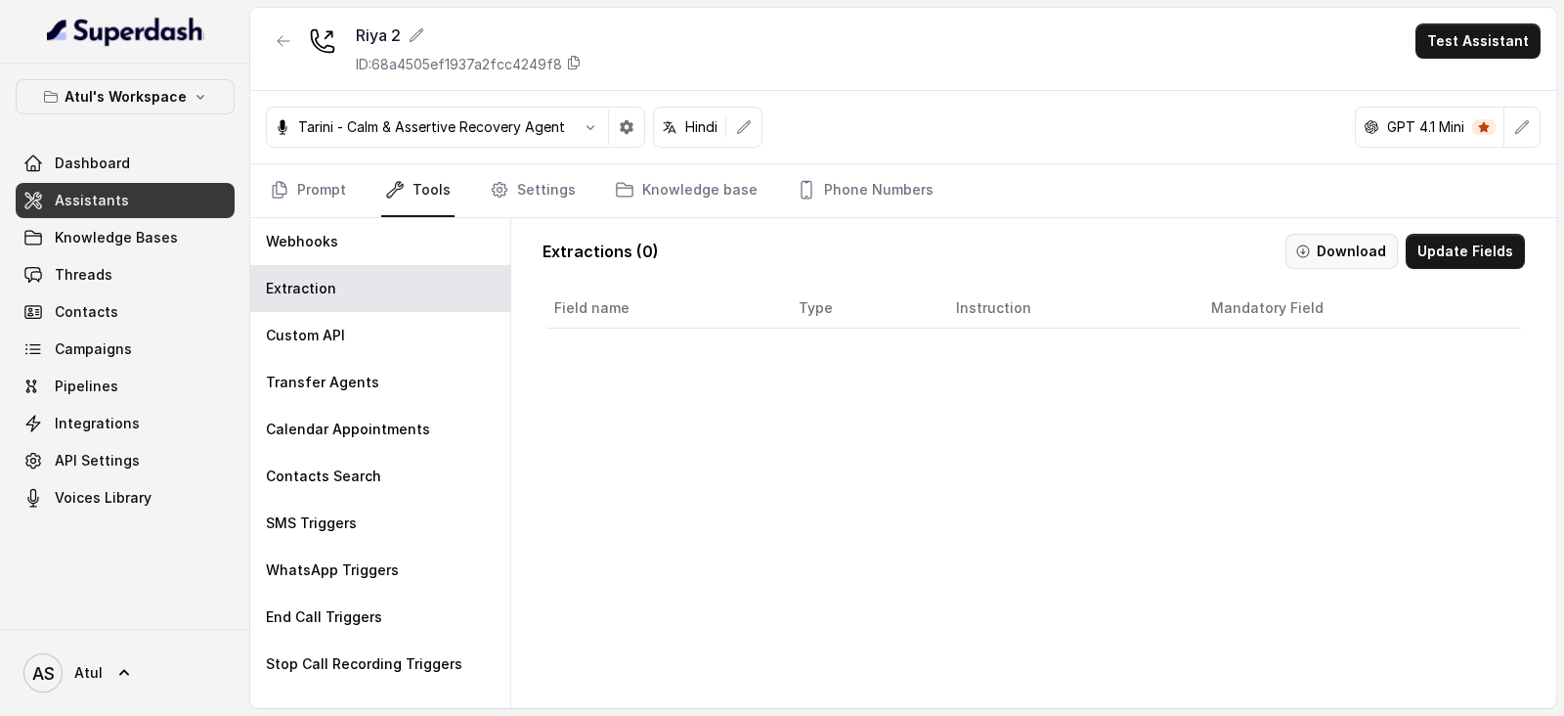
click at [1348, 239] on button "Download" at bounding box center [1342, 251] width 112 height 35
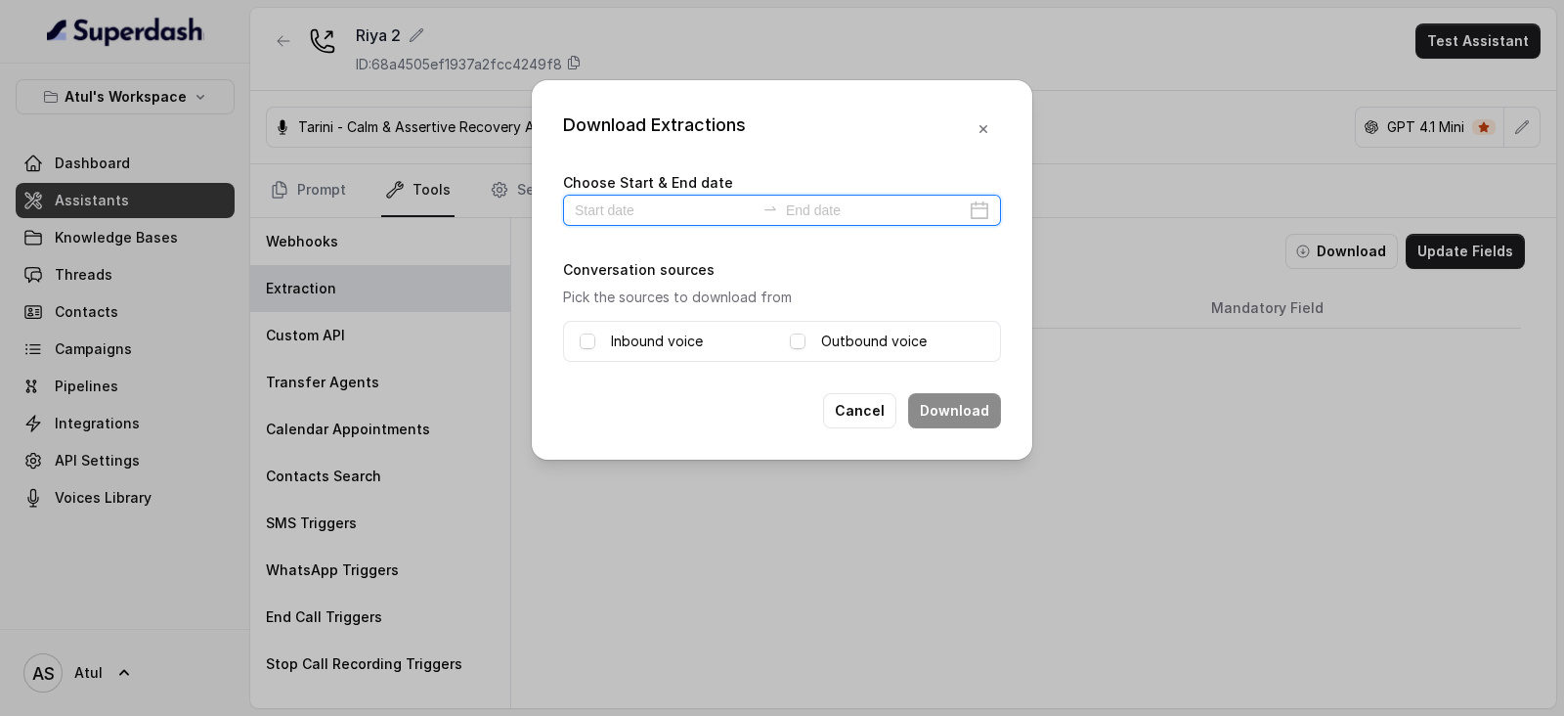
click at [741, 202] on input at bounding box center [665, 210] width 180 height 22
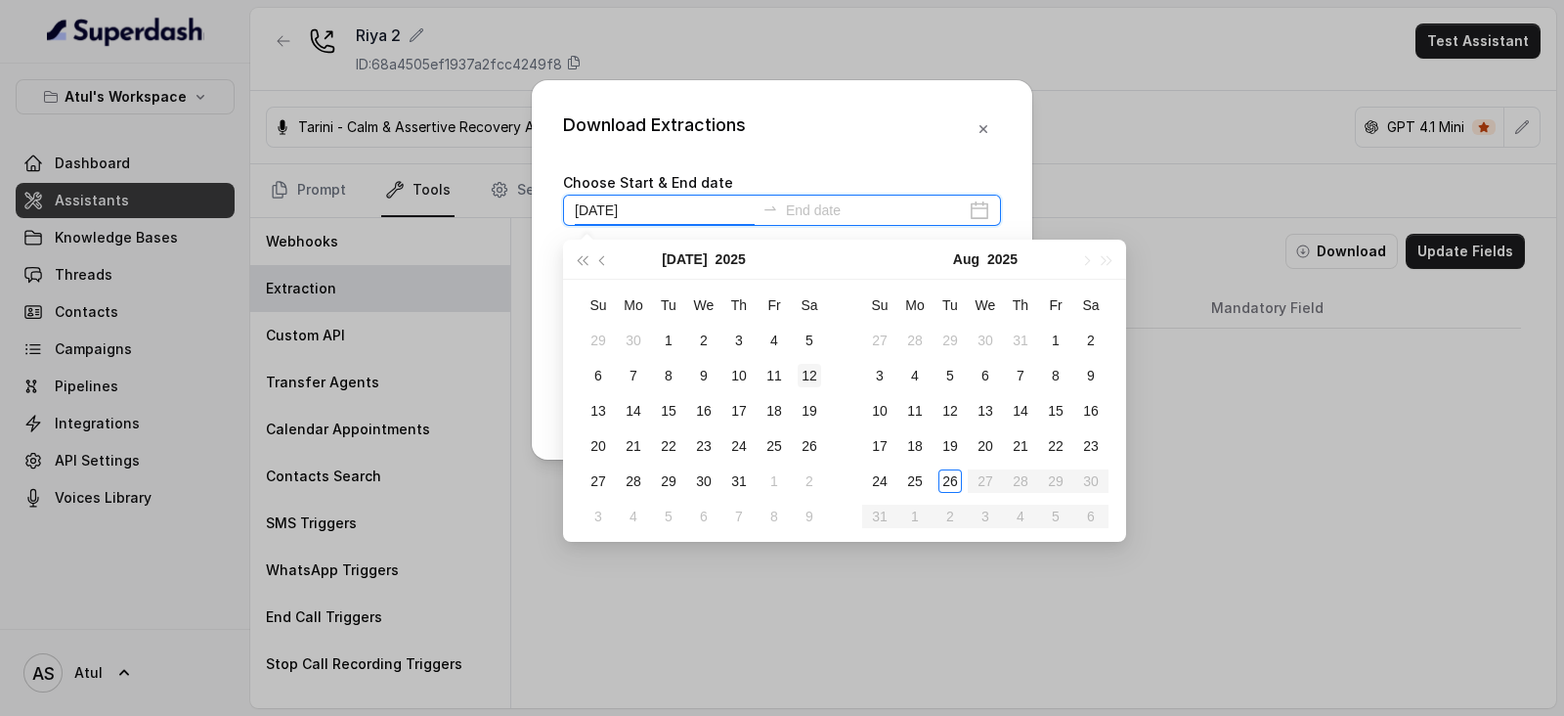
type input "[DATE]"
click at [950, 480] on div "26" at bounding box center [950, 480] width 23 height 23
type input "[DATE]"
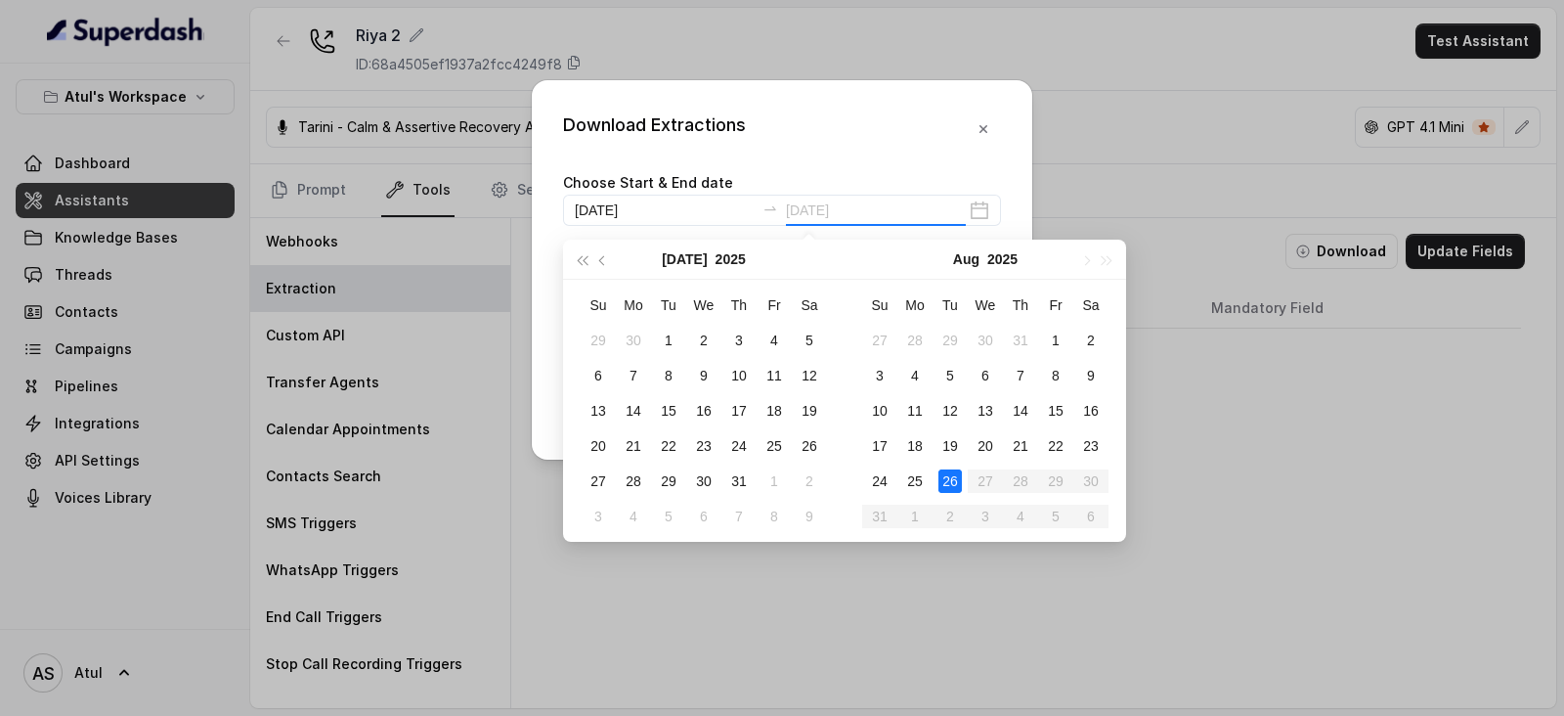
click at [956, 481] on div "26" at bounding box center [950, 480] width 23 height 23
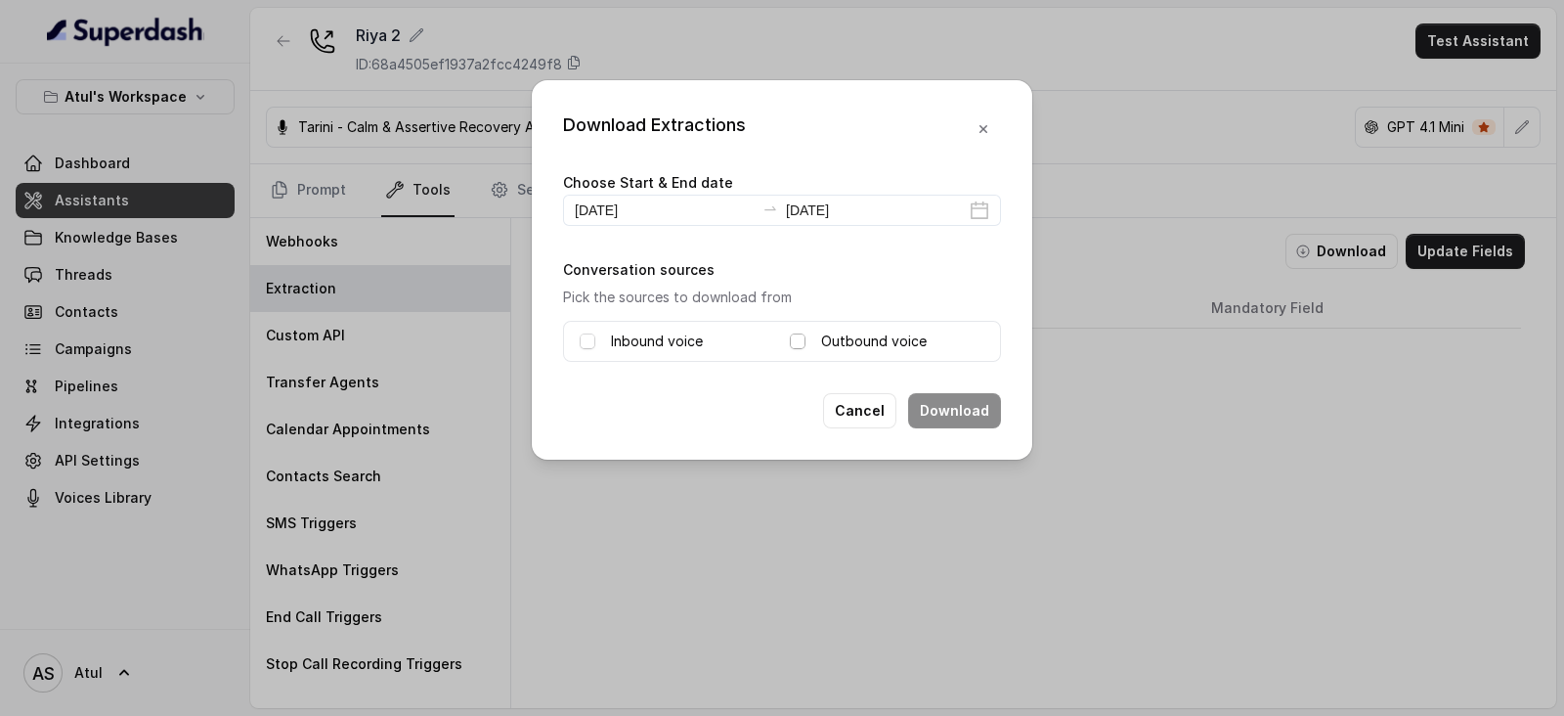
click at [800, 342] on span at bounding box center [798, 341] width 16 height 16
click at [974, 417] on button "Download" at bounding box center [954, 410] width 93 height 35
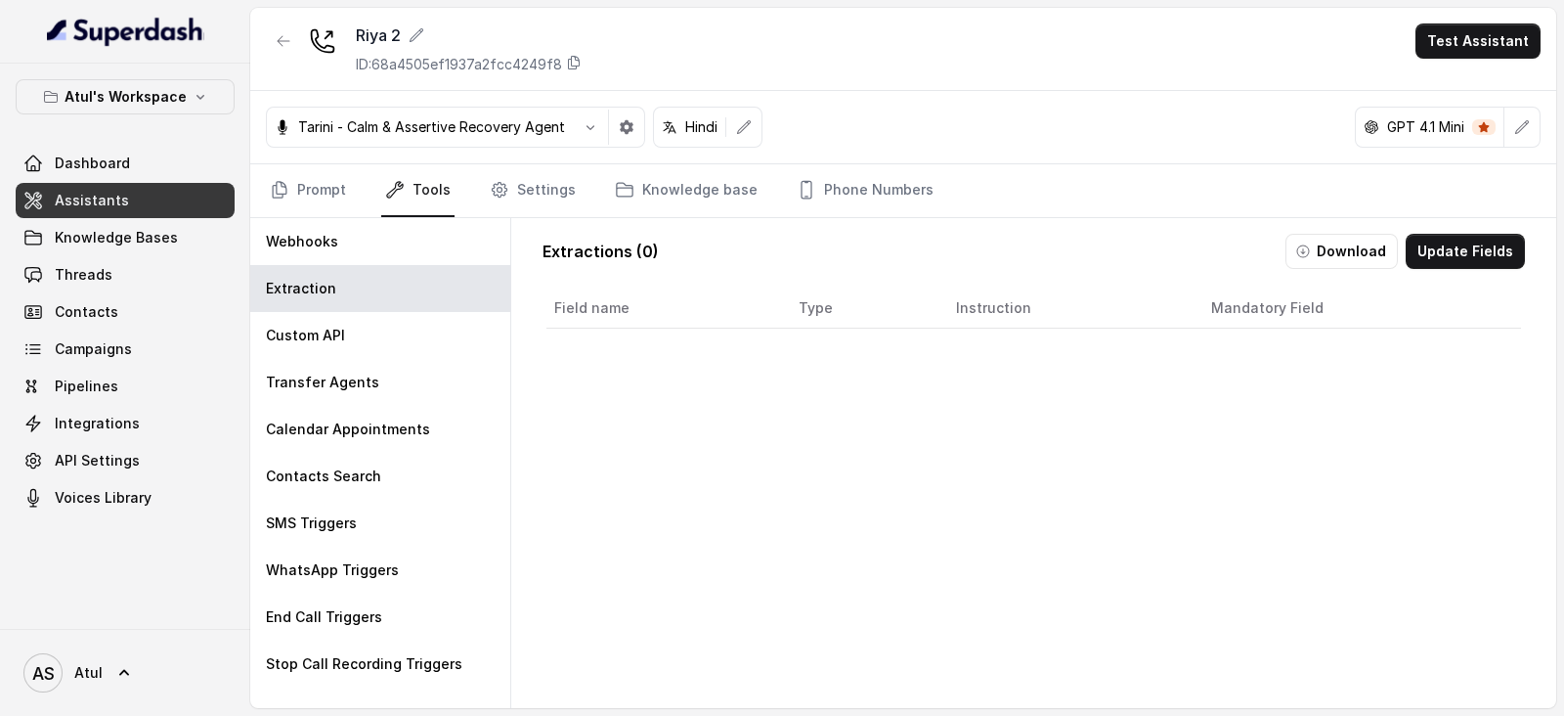
click at [965, 518] on div "Field name Type Instruction Mandatory Field" at bounding box center [1034, 542] width 983 height 515
